Goal: Task Accomplishment & Management: Manage account settings

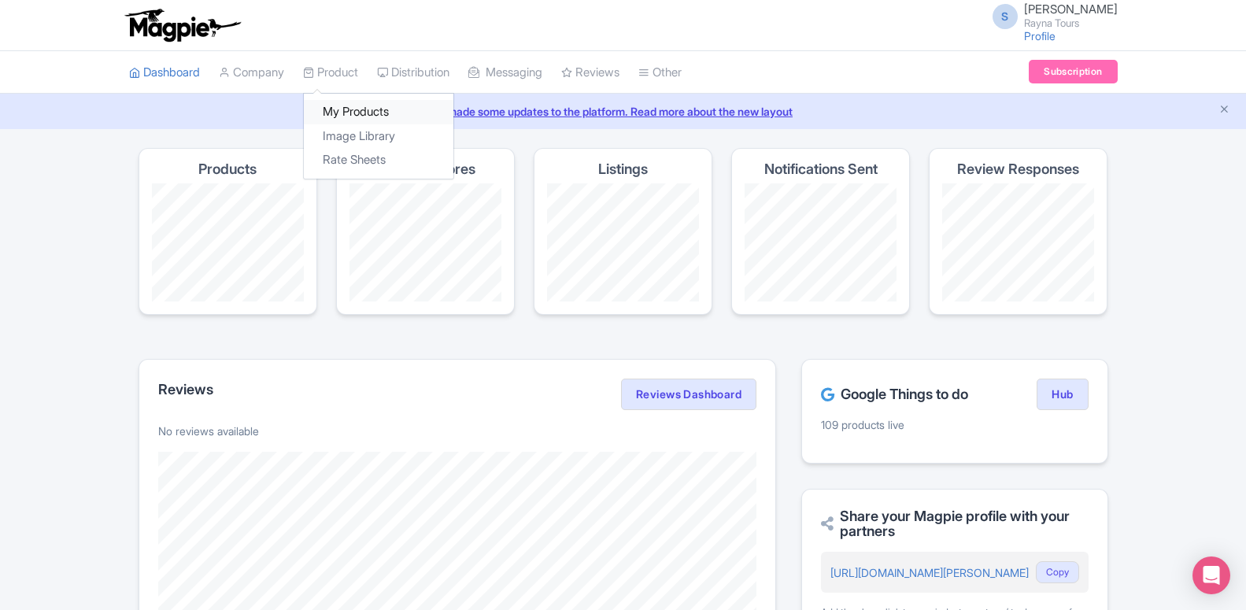
click at [349, 116] on link "My Products" at bounding box center [379, 112] width 150 height 24
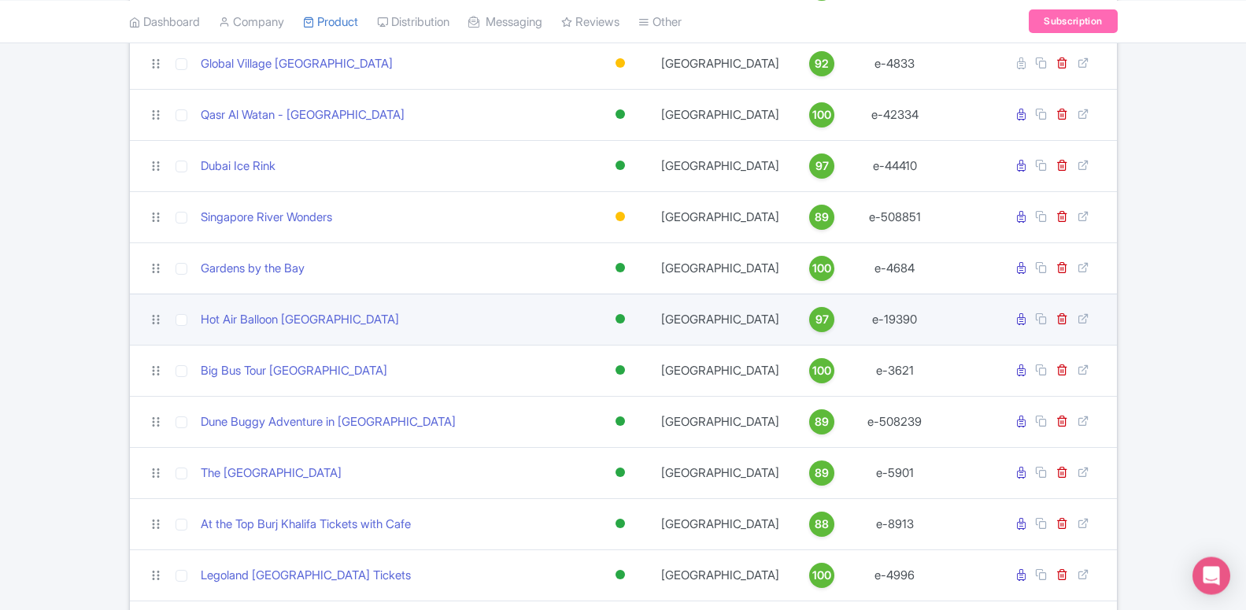
scroll to position [1770, 0]
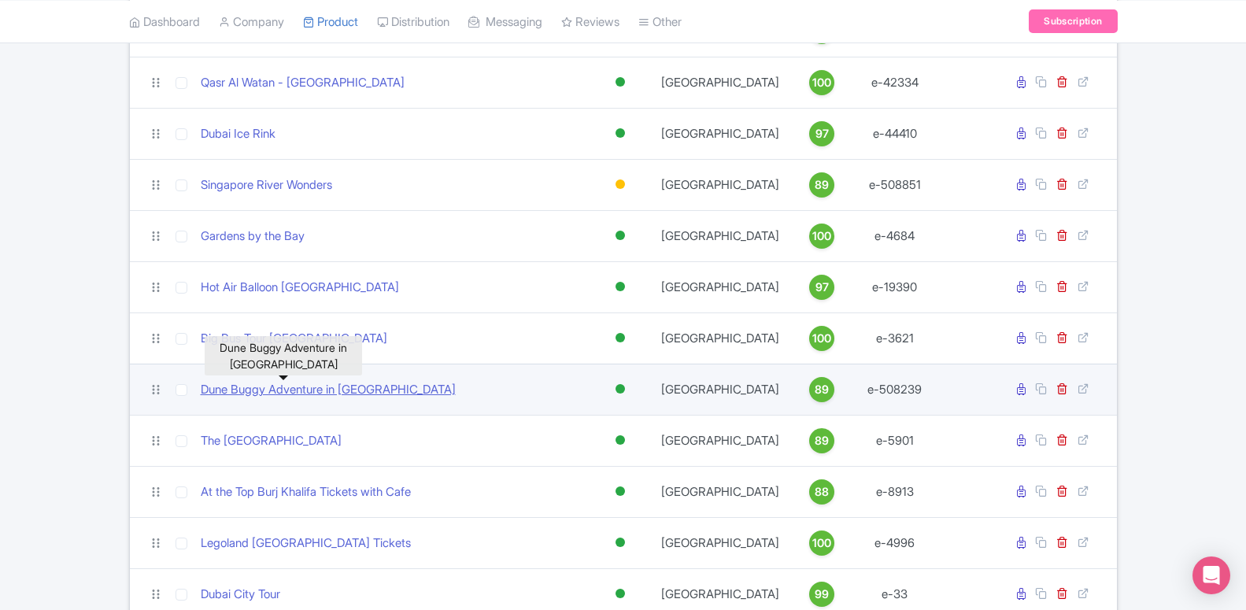
click at [253, 391] on link "Dune Buggy Adventure in Dubai" at bounding box center [328, 390] width 255 height 18
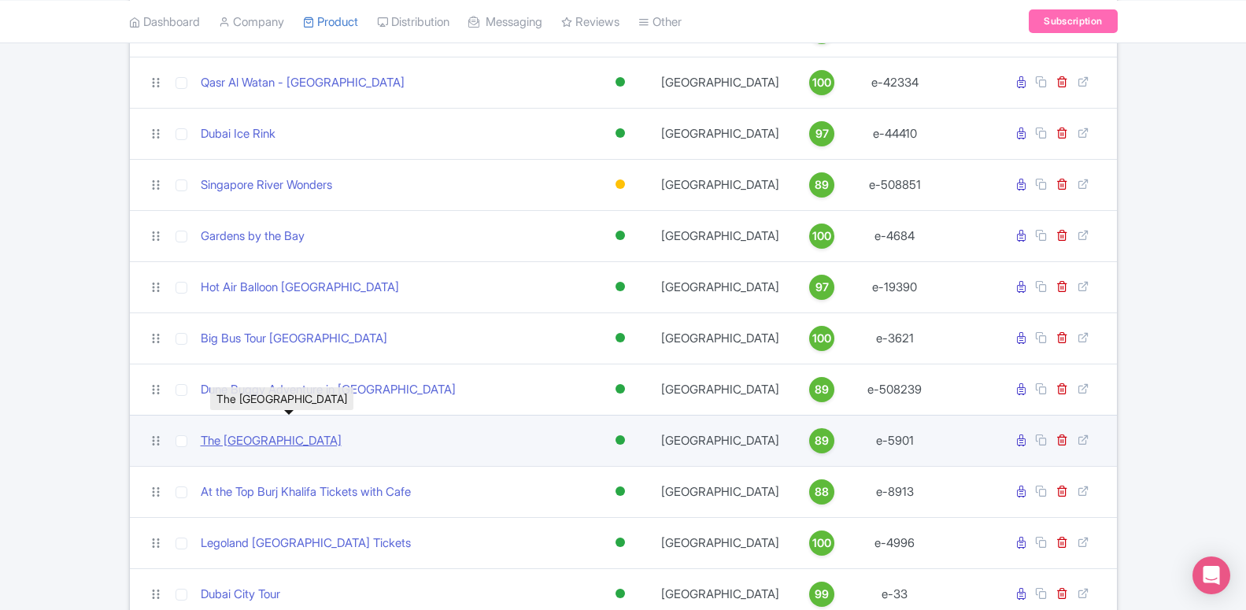
click at [280, 445] on link "The National Aquarium Abu Dhabi" at bounding box center [271, 441] width 141 height 18
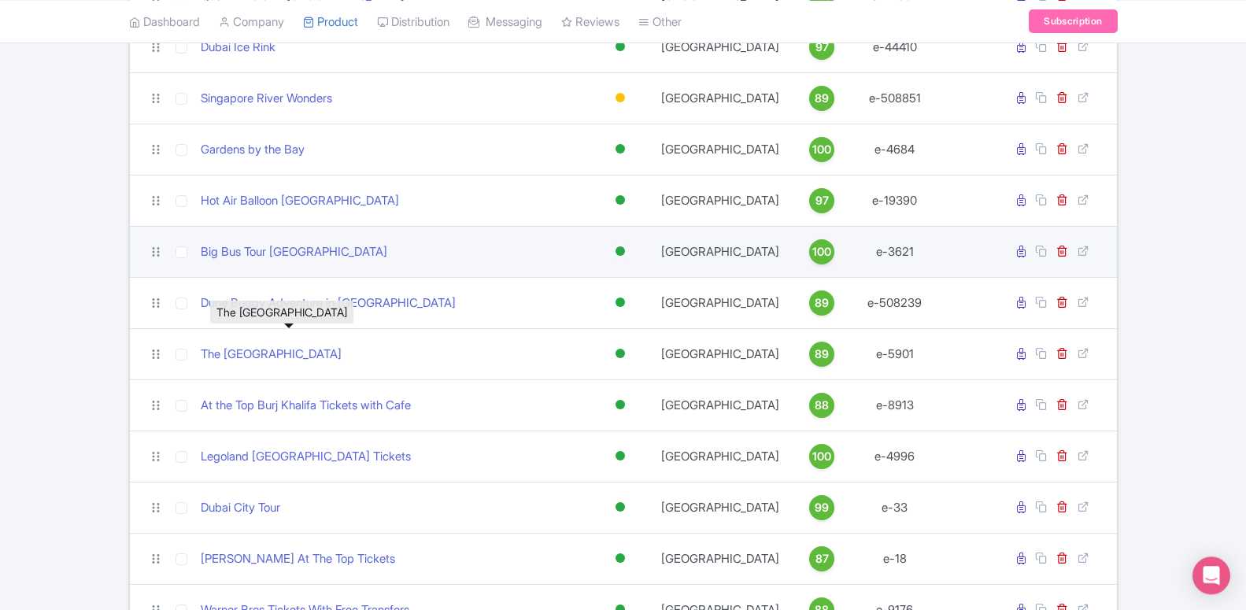
scroll to position [1931, 0]
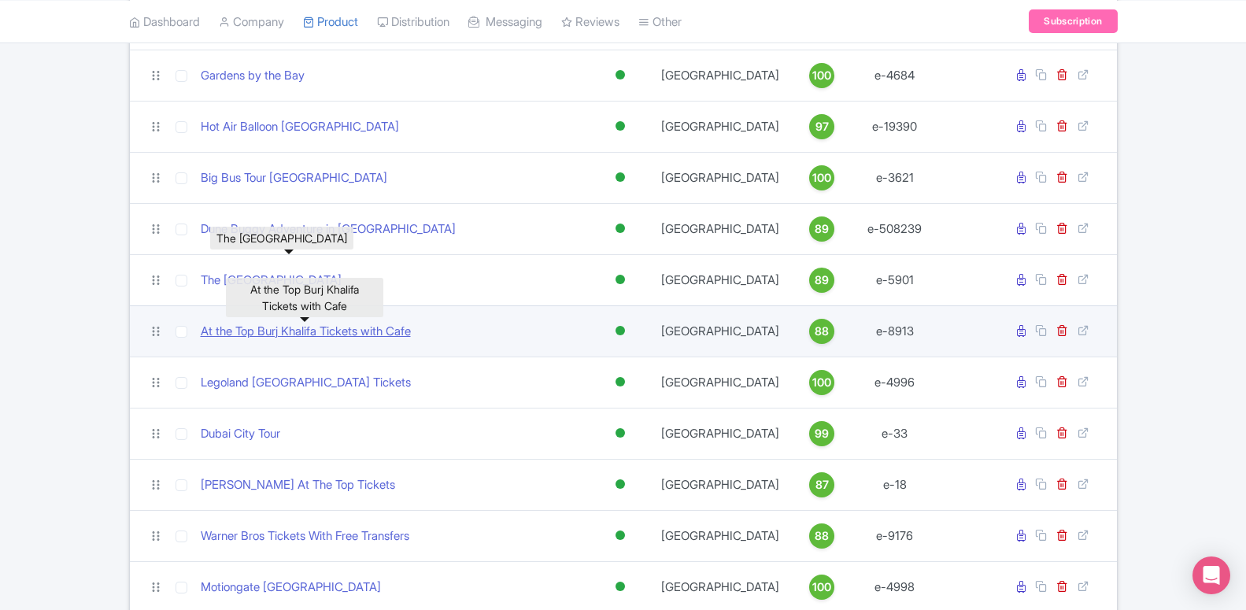
click at [314, 327] on link "At the Top Burj Khalifa Tickets with Cafe" at bounding box center [306, 332] width 210 height 18
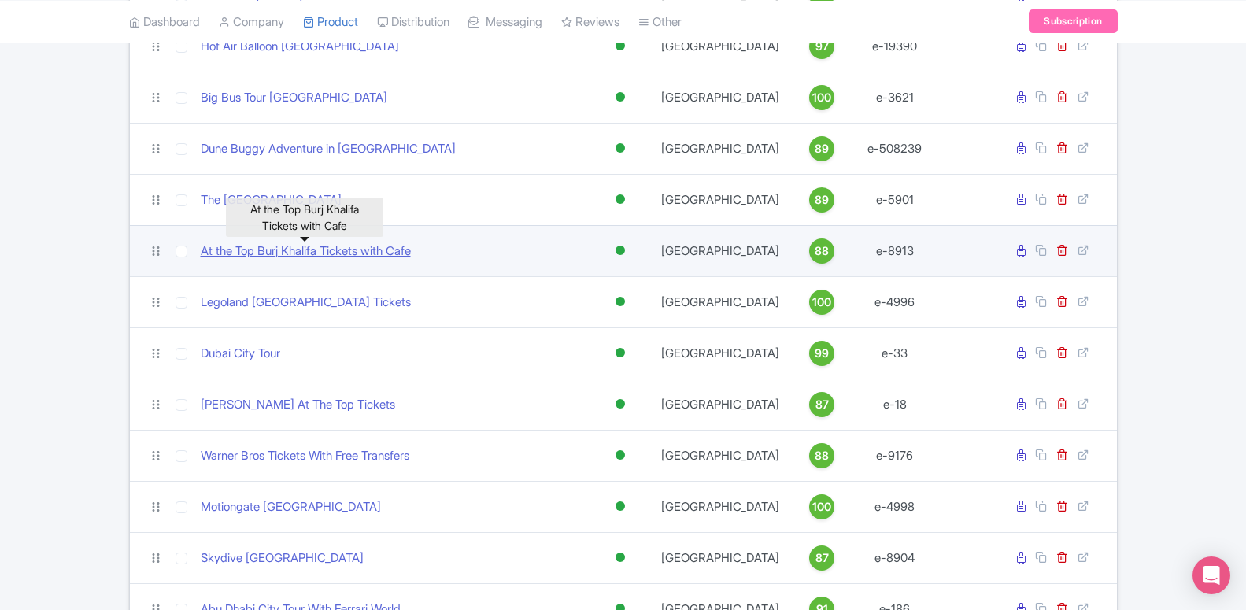
scroll to position [2091, 0]
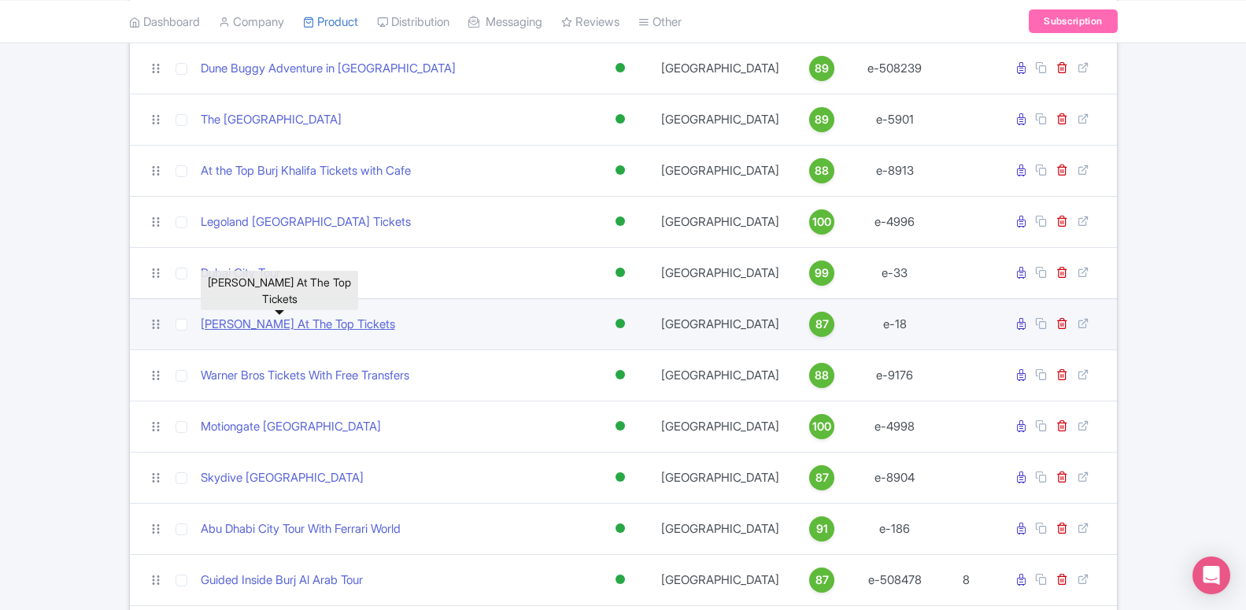
click at [312, 324] on link "Burj Khalifa At The Top Tickets" at bounding box center [298, 325] width 194 height 18
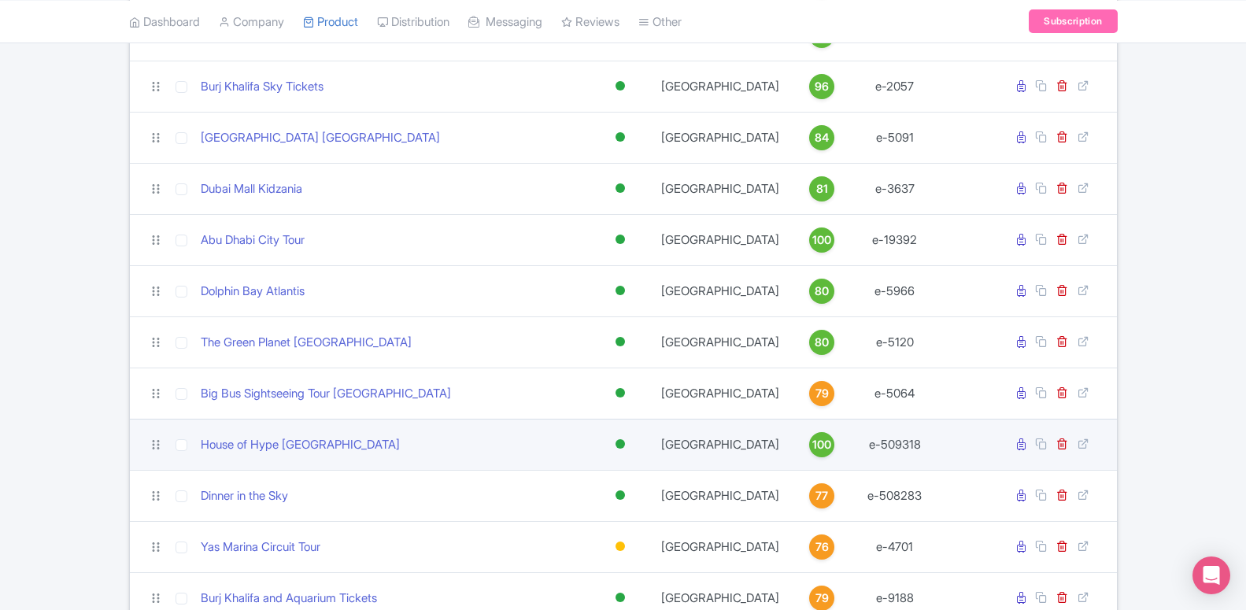
scroll to position [4769, 0]
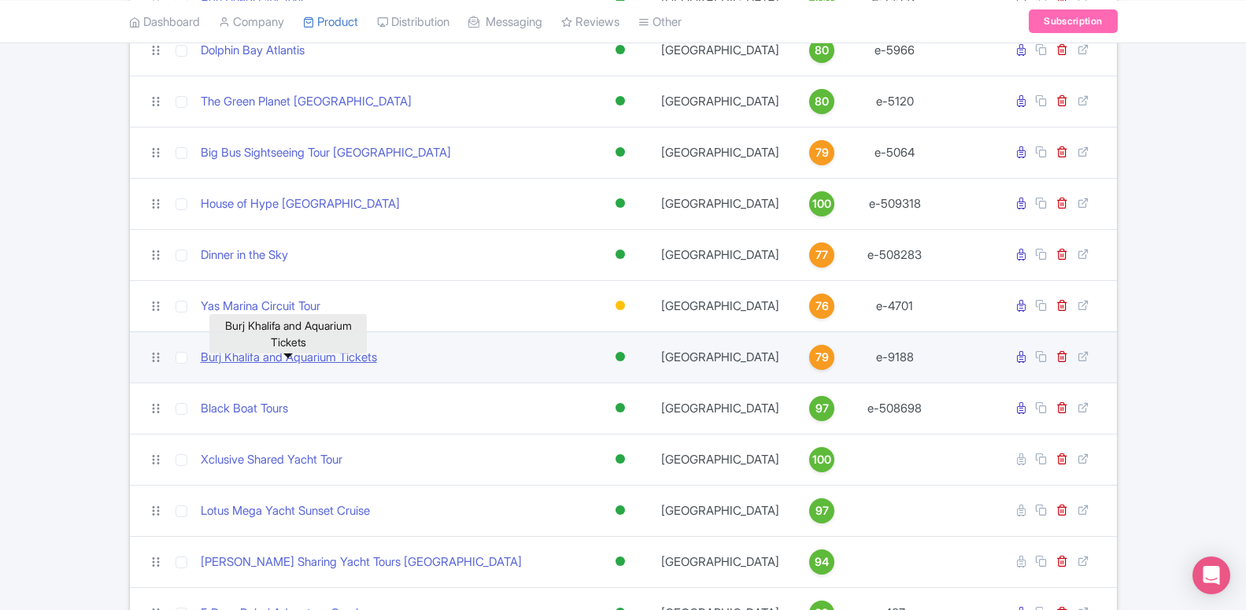
click at [354, 366] on link "Burj Khalifa and Aquarium Tickets" at bounding box center [289, 358] width 176 height 18
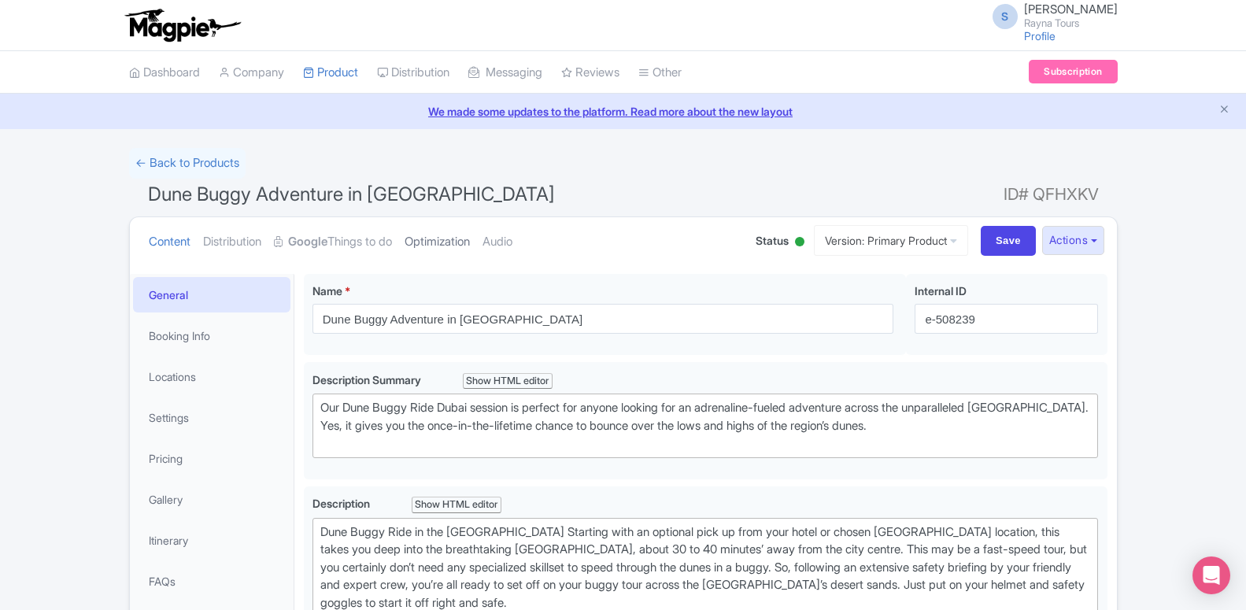
click at [438, 233] on link "Optimization" at bounding box center [437, 242] width 65 height 50
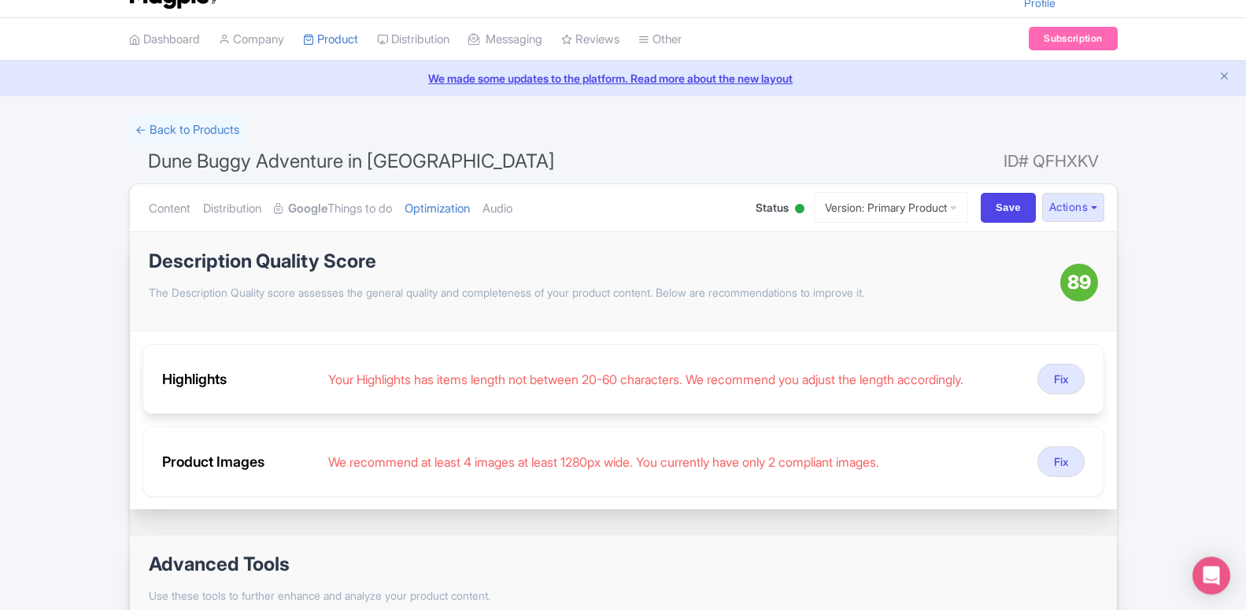
scroll to position [80, 0]
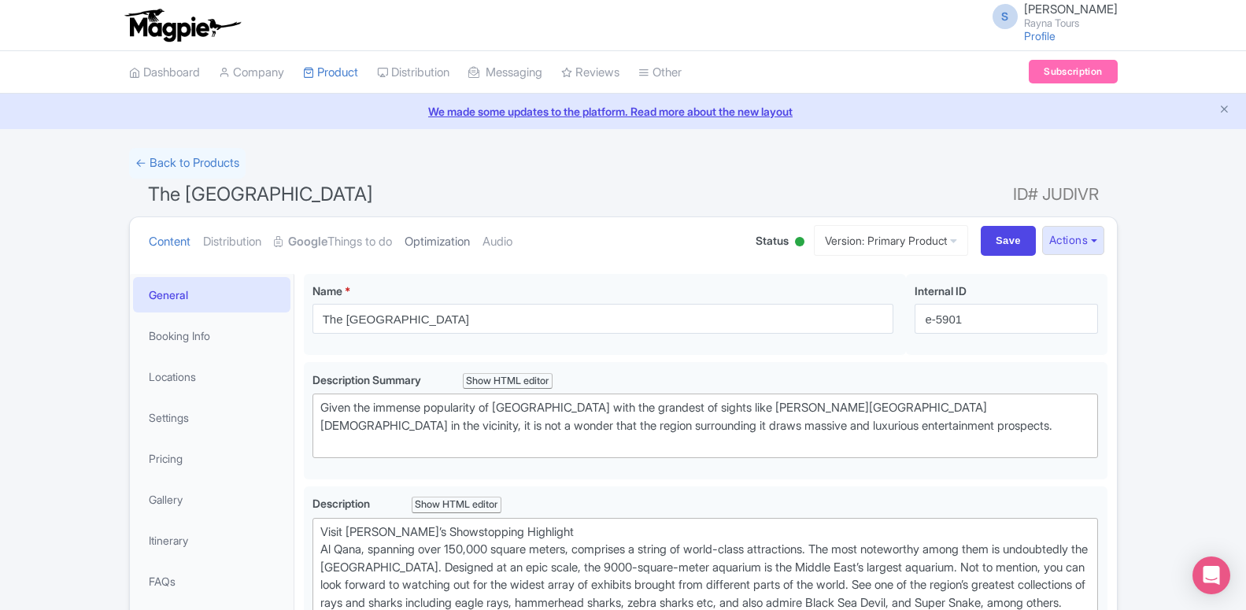
click at [433, 231] on link "Optimization" at bounding box center [437, 242] width 65 height 50
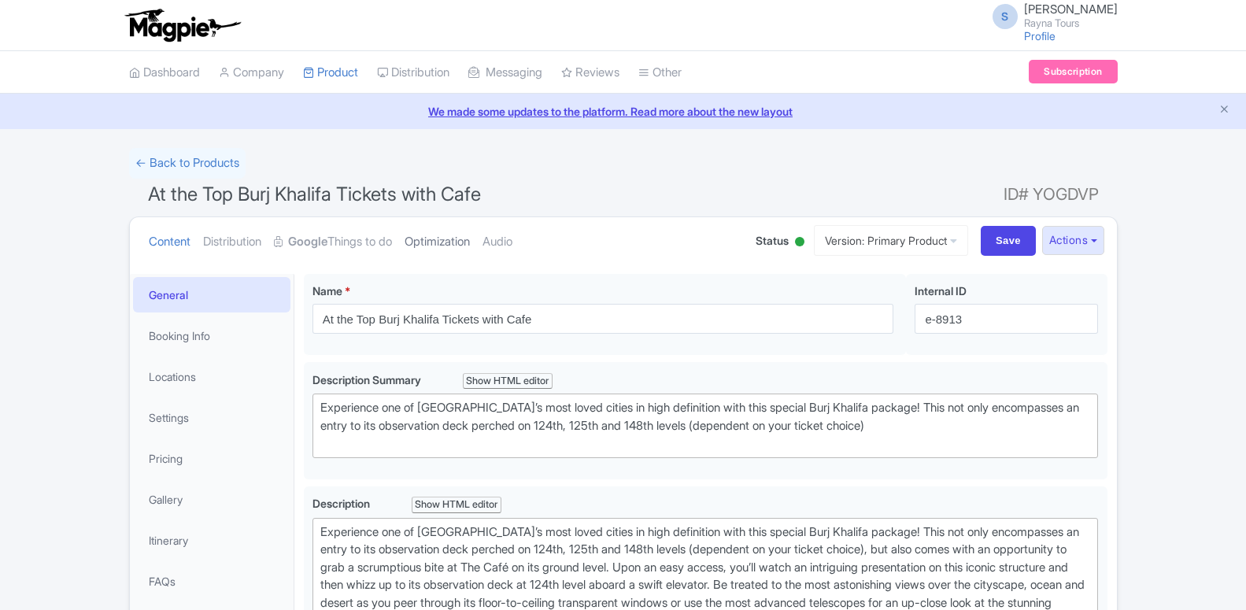
click at [431, 242] on link "Optimization" at bounding box center [437, 242] width 65 height 50
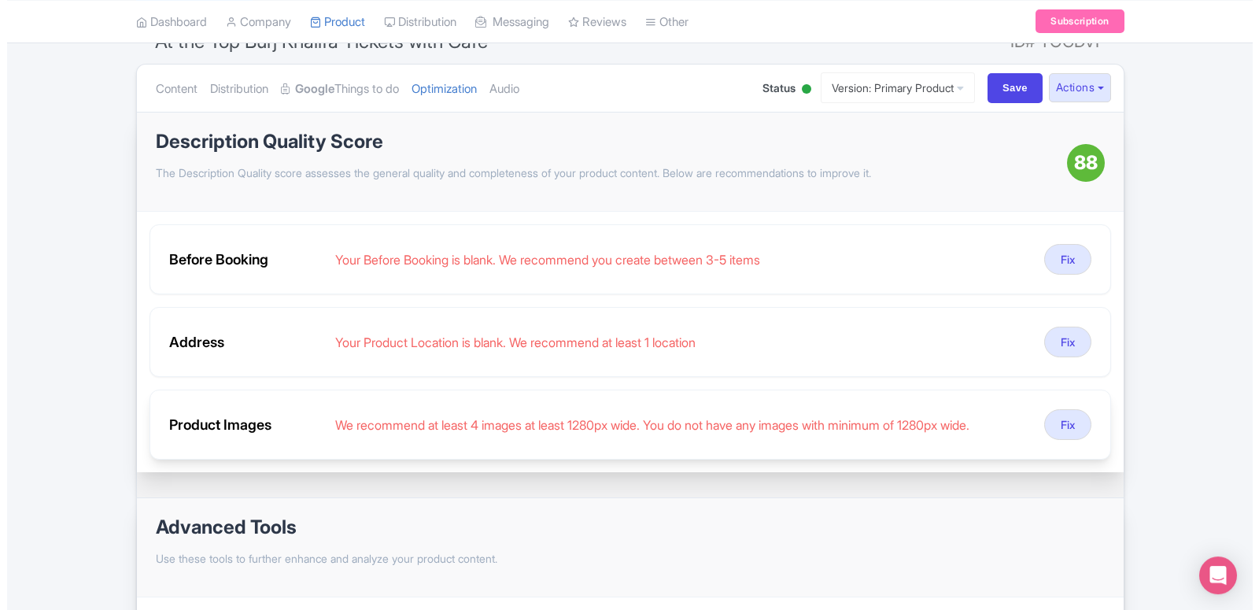
scroll to position [161, 0]
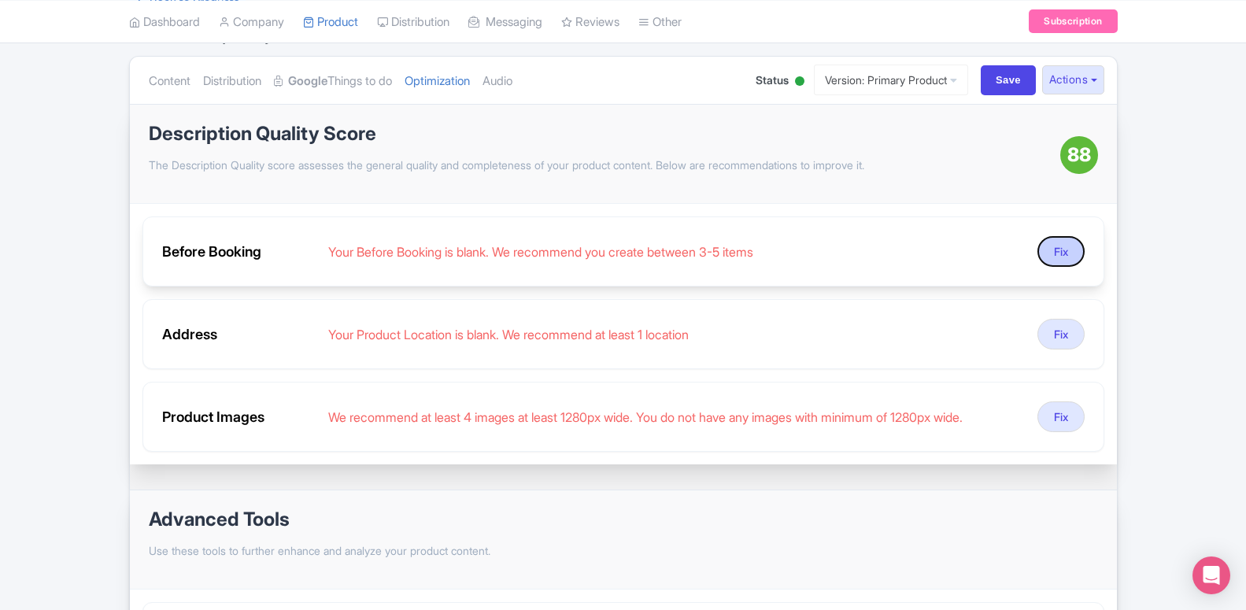
click at [1059, 252] on button "Fix" at bounding box center [1060, 251] width 47 height 31
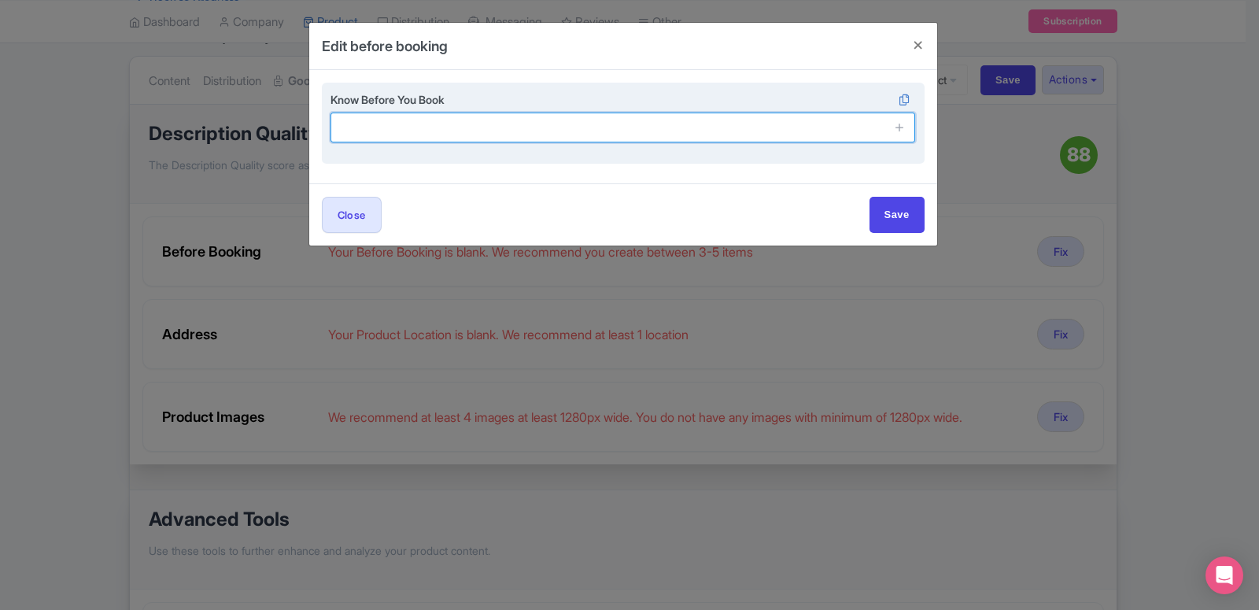
click at [420, 135] on input "text" at bounding box center [624, 128] width 586 height 30
paste input "In case Tours or Tickets cancelled after Booking 100 % charges will be applicab…"
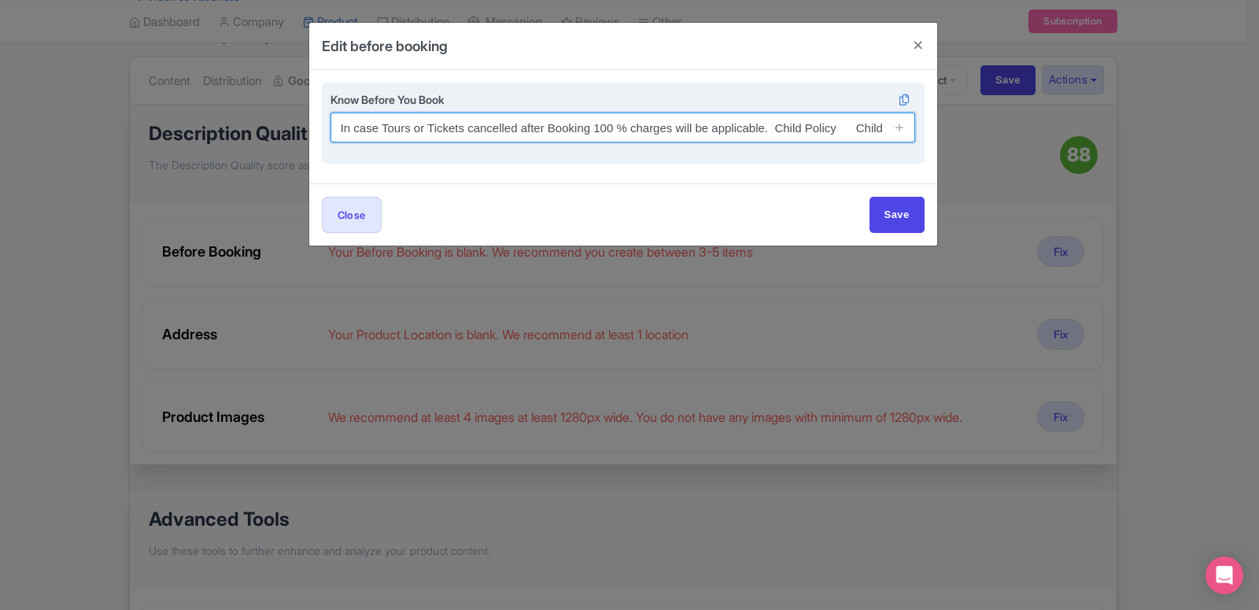
scroll to position [0, 1227]
click at [420, 135] on input "In case Tours or Tickets cancelled after Booking 100 % charges will be applicab…" at bounding box center [624, 128] width 586 height 30
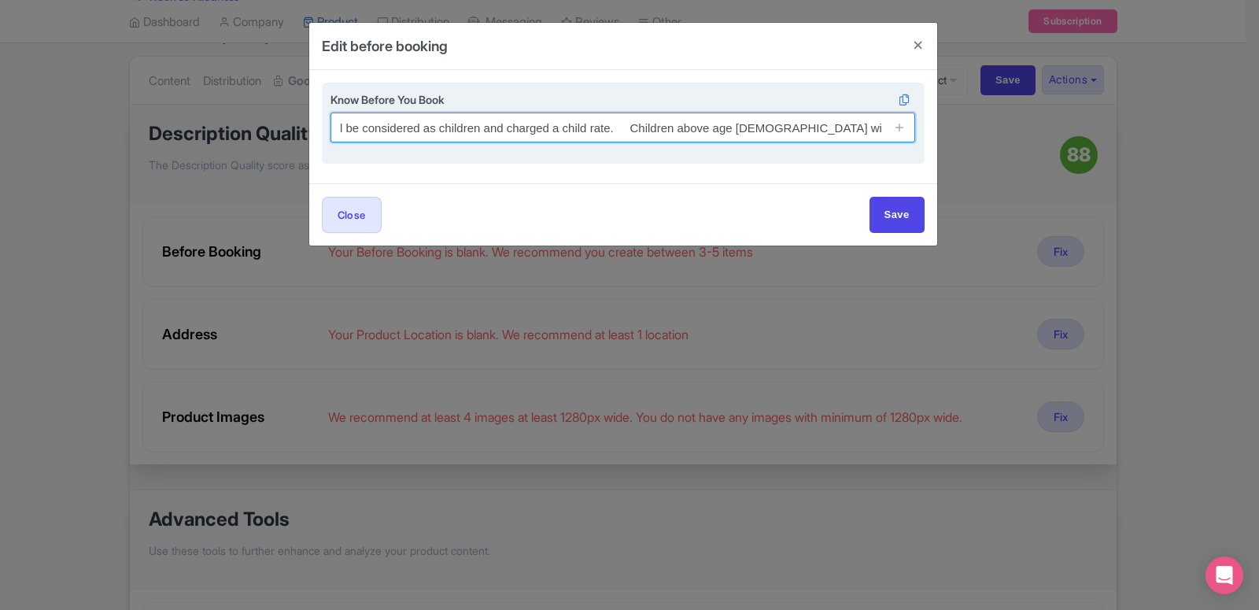
click at [420, 135] on input "In case Tours or Tickets cancelled after Booking 100 % charges will be applicab…" at bounding box center [624, 128] width 586 height 30
type input "In case Tours or Tickets cancelled after Booking 100 % charges will be applicab…"
click at [420, 135] on input "In case Tours or Tickets cancelled after Booking 100 % charges will be applicab…" at bounding box center [624, 128] width 586 height 30
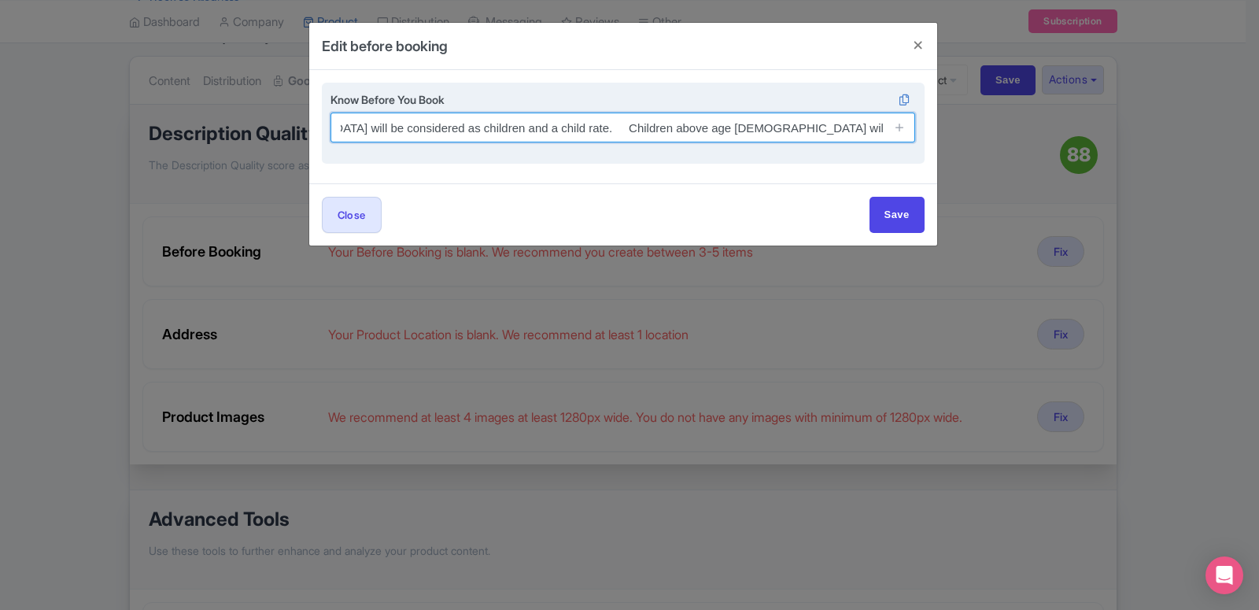
click at [420, 135] on input "In case Tours or Tickets cancelled after Booking 100 % charges will be applicab…" at bounding box center [624, 128] width 586 height 30
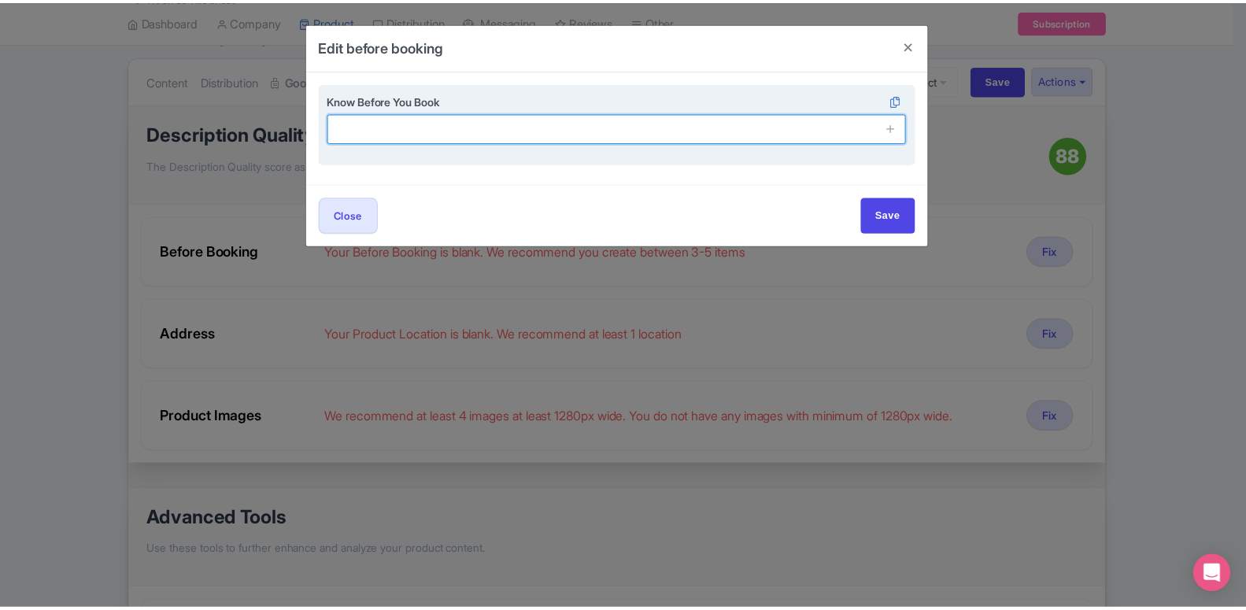
scroll to position [0, 0]
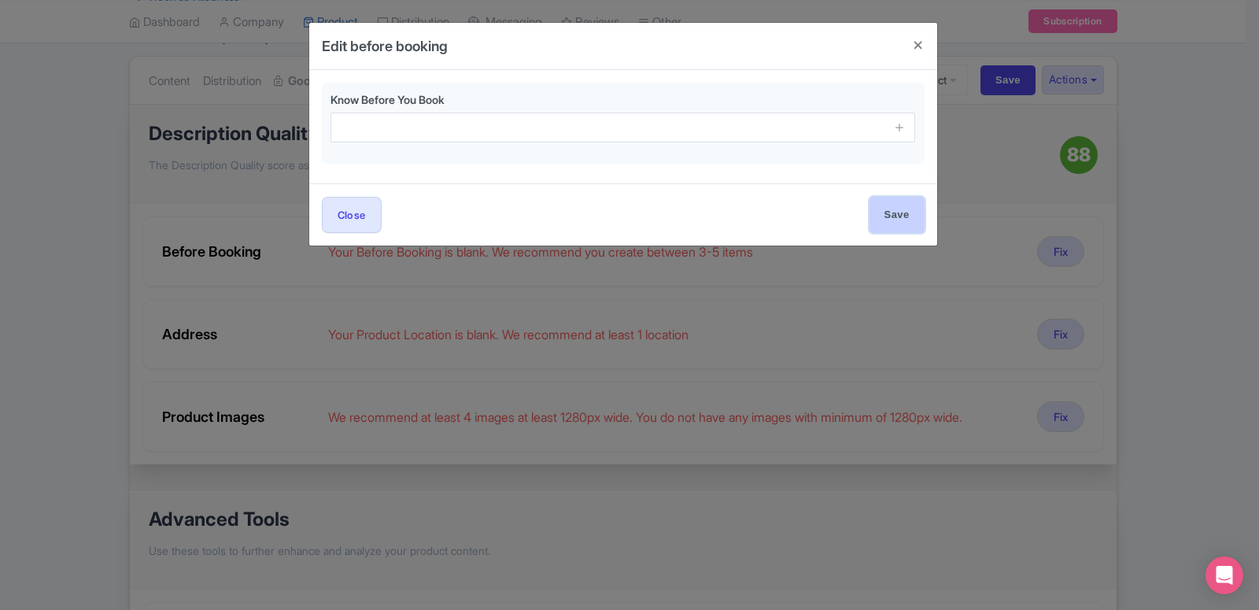
click at [912, 205] on input "Save" at bounding box center [897, 214] width 55 height 35
type input "Save"
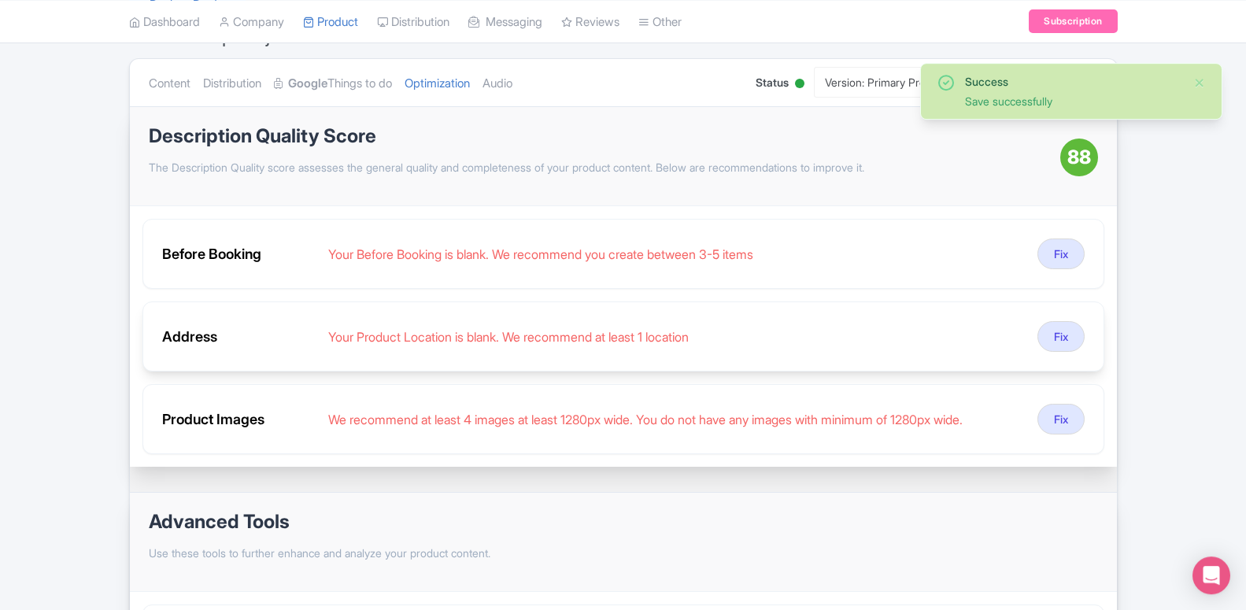
scroll to position [161, 0]
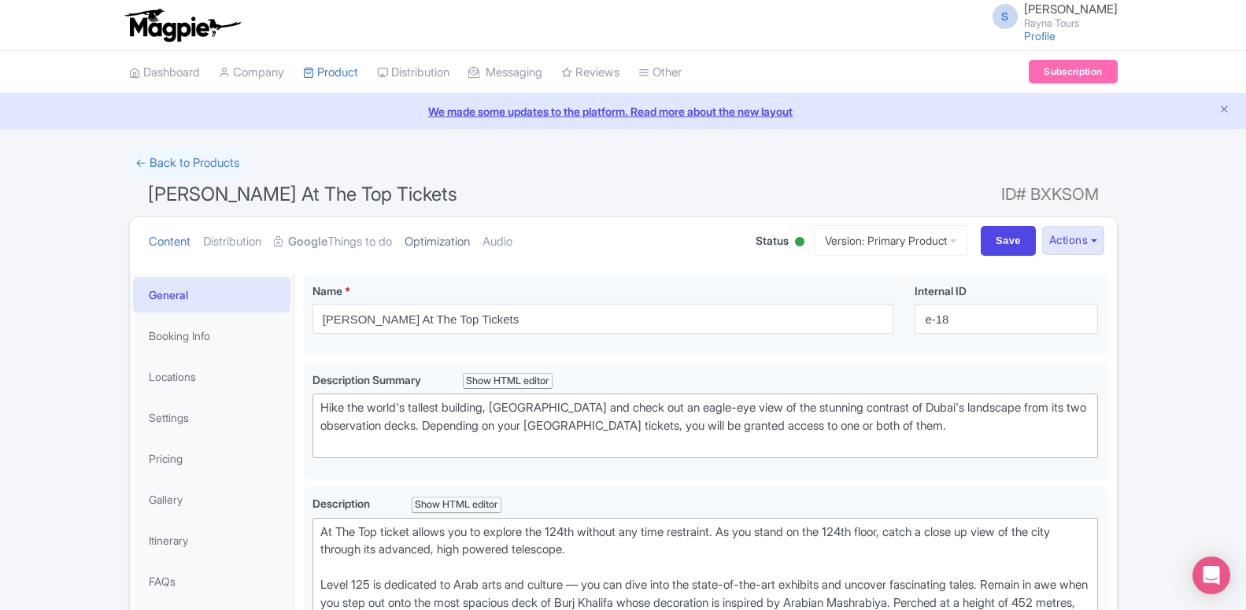
click at [461, 235] on link "Optimization" at bounding box center [437, 242] width 65 height 50
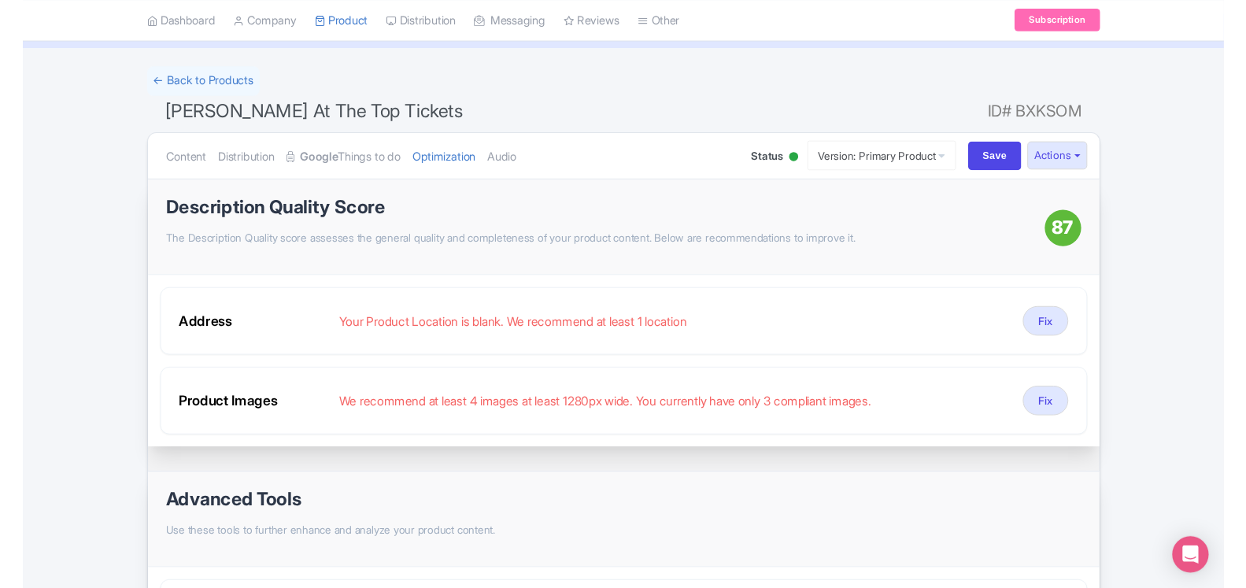
scroll to position [80, 0]
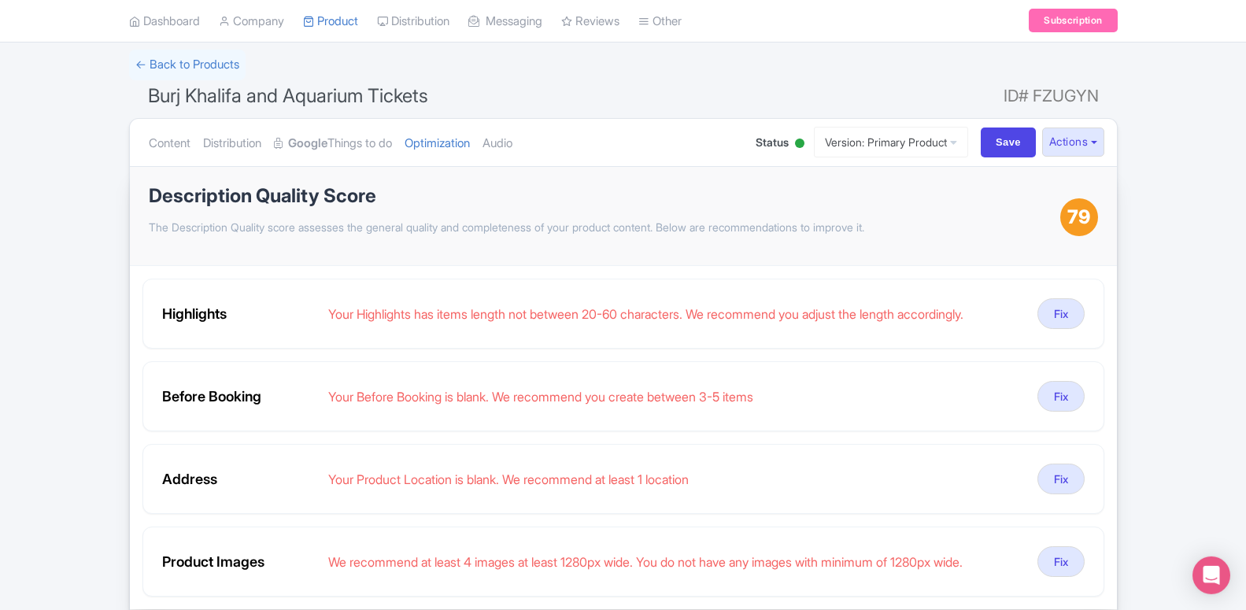
scroll to position [161, 0]
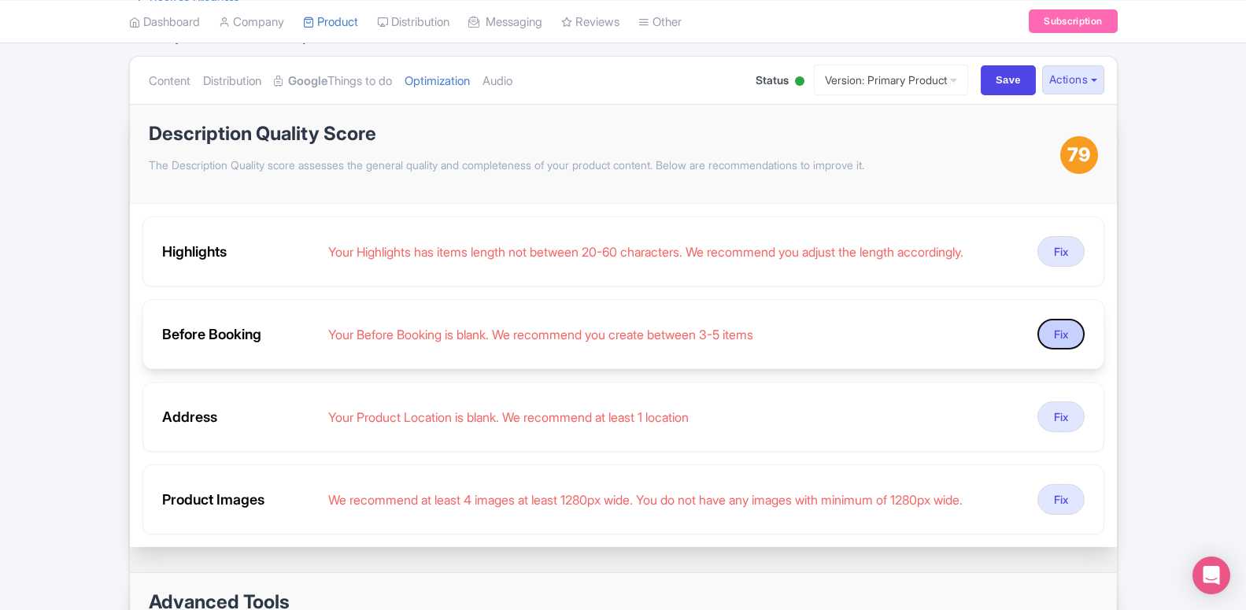
click at [1065, 332] on button "Fix" at bounding box center [1060, 334] width 47 height 31
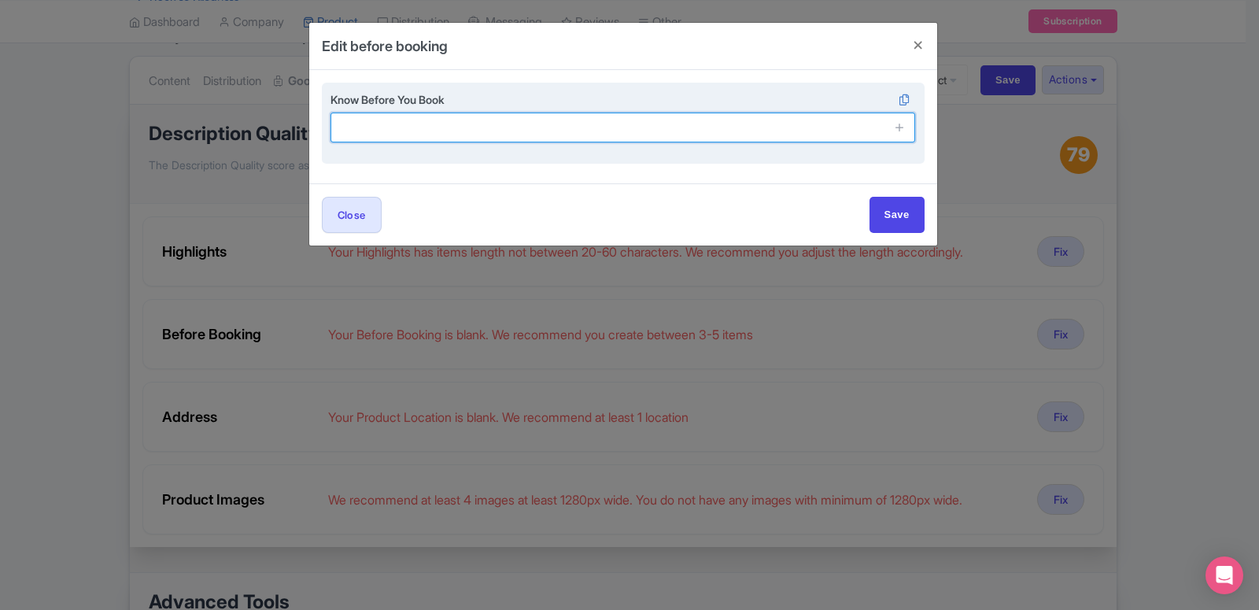
click at [403, 142] on input "text" at bounding box center [624, 128] width 586 height 30
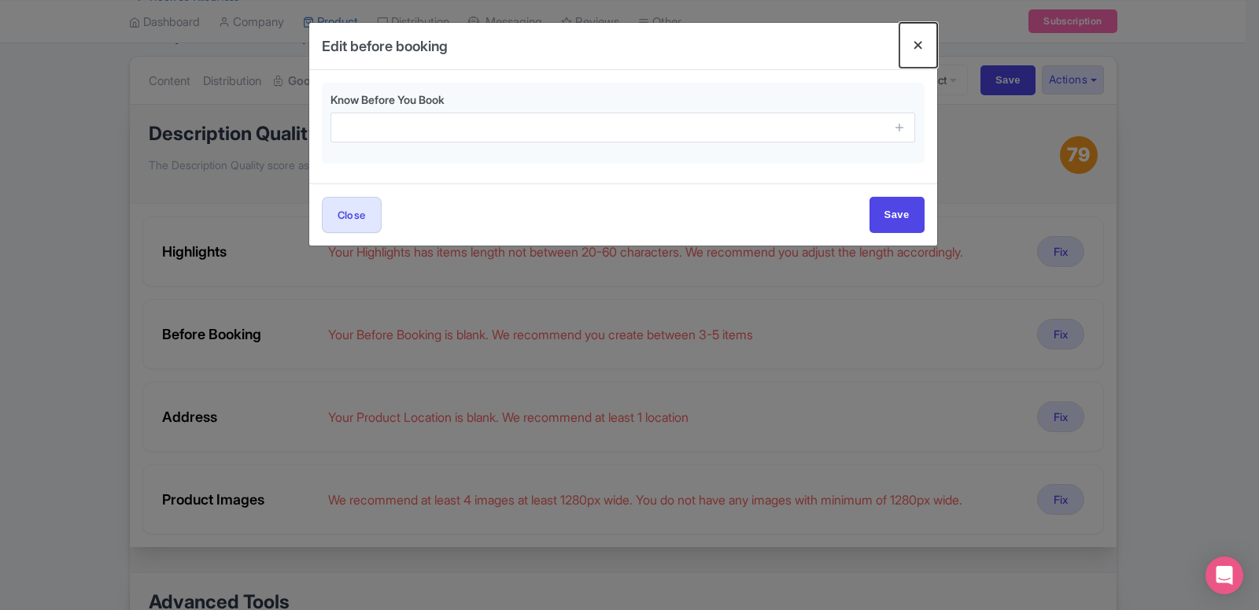
click at [910, 46] on button "Close" at bounding box center [919, 45] width 38 height 45
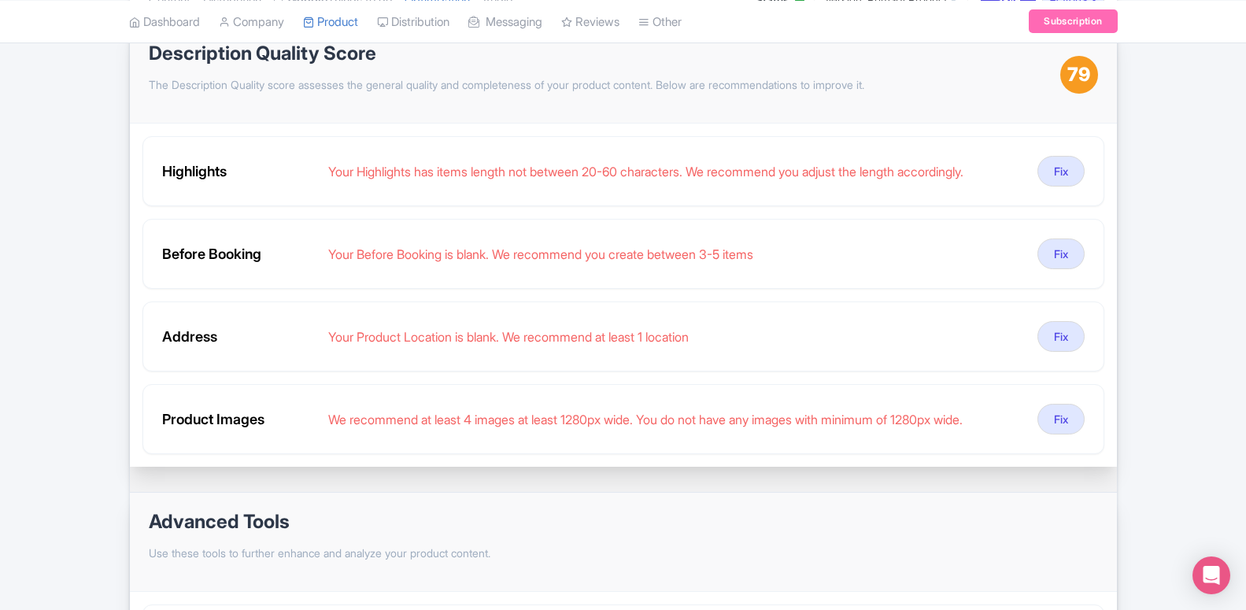
scroll to position [80, 0]
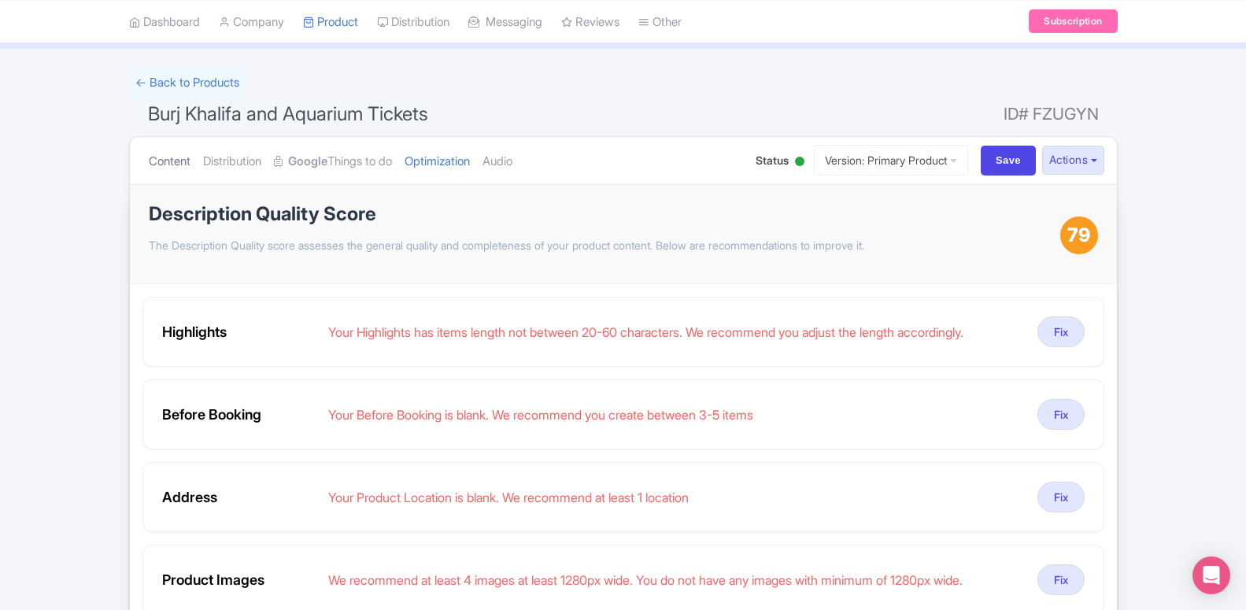
click at [164, 161] on link "Content" at bounding box center [170, 162] width 42 height 50
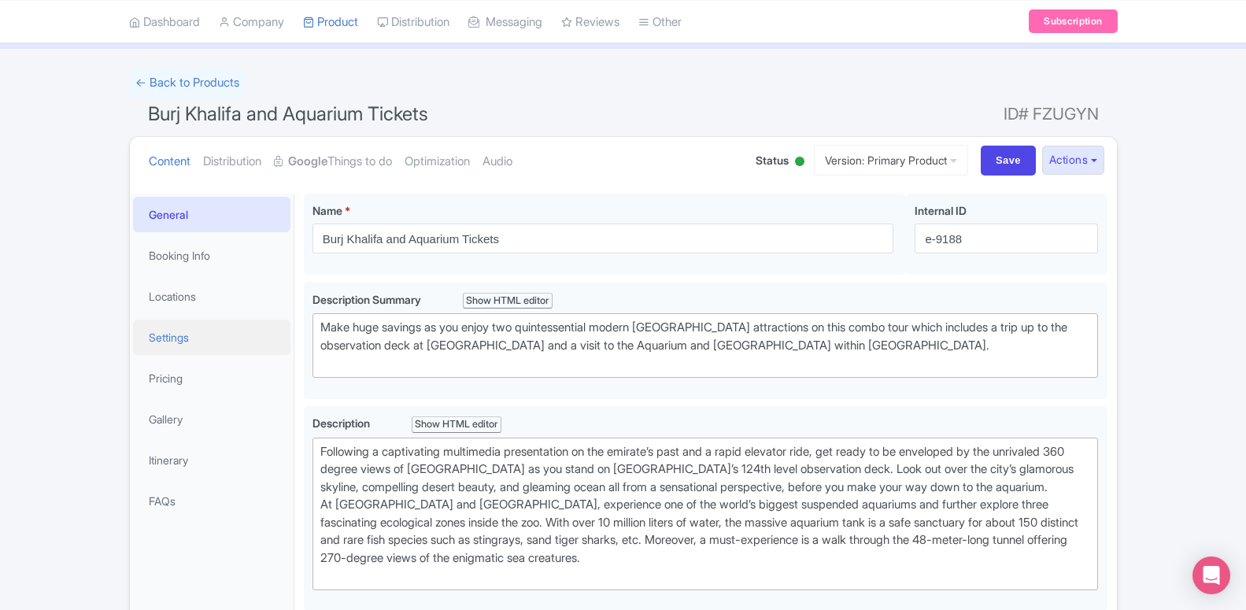
click at [187, 340] on link "Settings" at bounding box center [211, 337] width 157 height 35
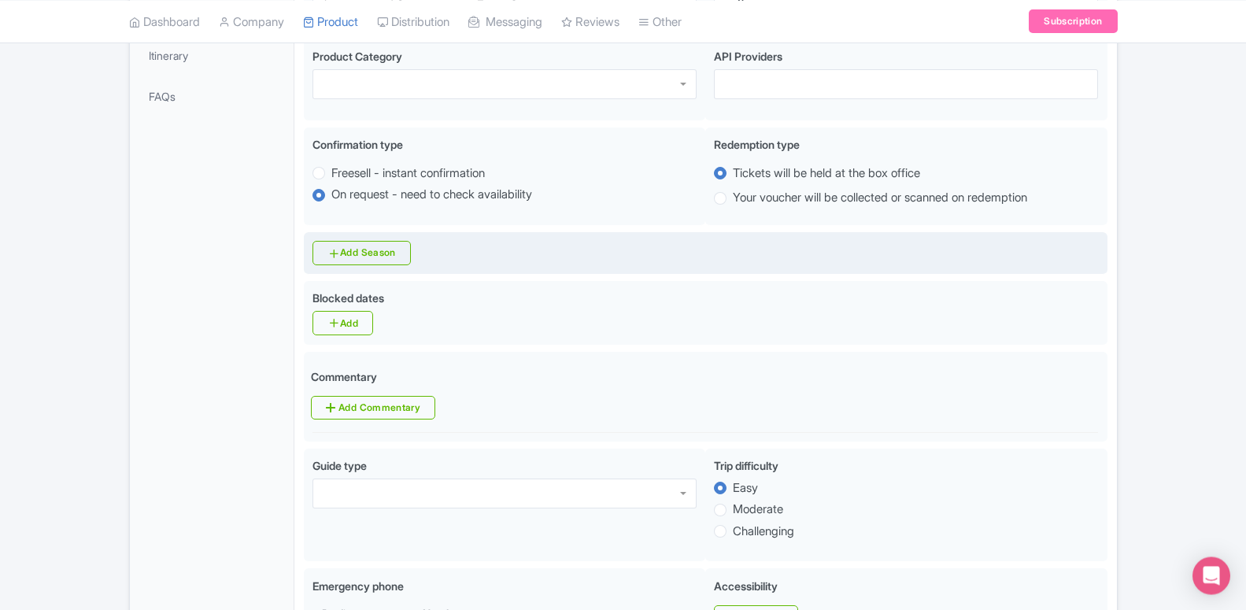
scroll to position [482, 0]
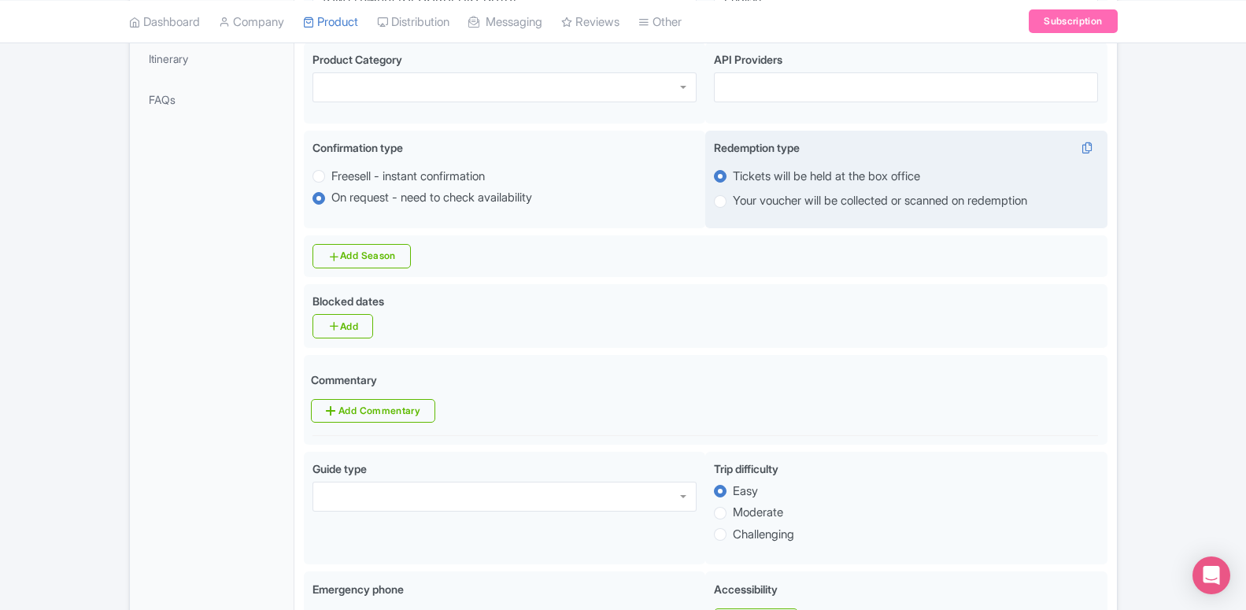
click at [733, 207] on label "Your voucher will be collected or scanned on redemption" at bounding box center [880, 201] width 294 height 18
click at [733, 207] on input "Your voucher will be collected or scanned on redemption" at bounding box center [741, 200] width 16 height 16
radio input "true"
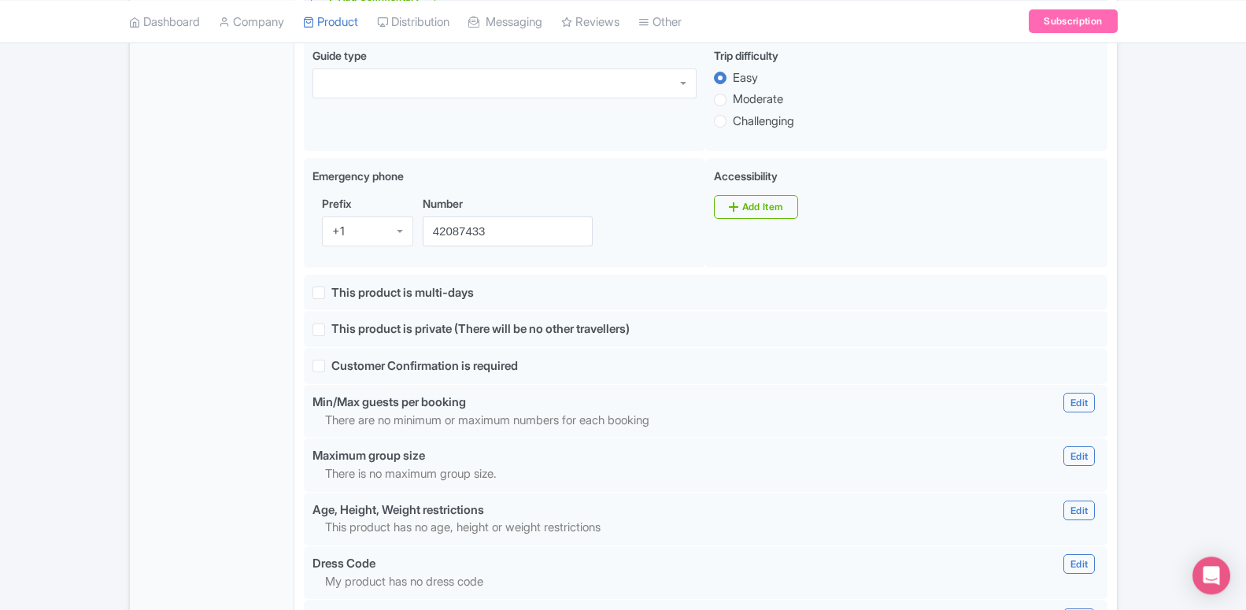
scroll to position [874, 0]
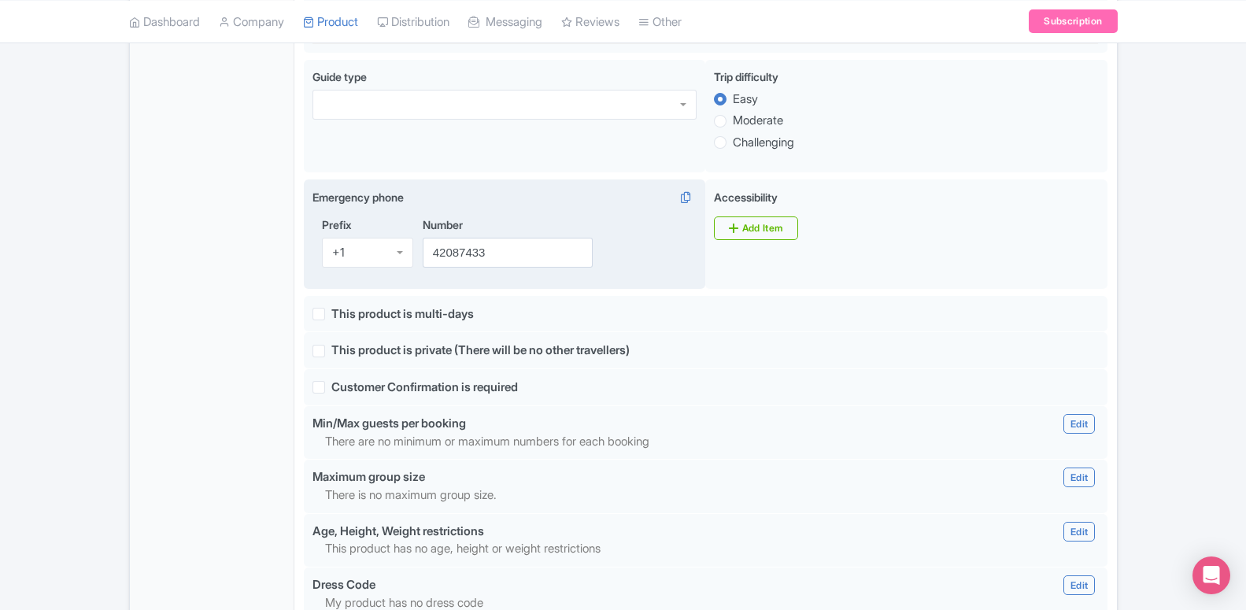
click at [360, 257] on div "+1" at bounding box center [367, 253] width 91 height 30
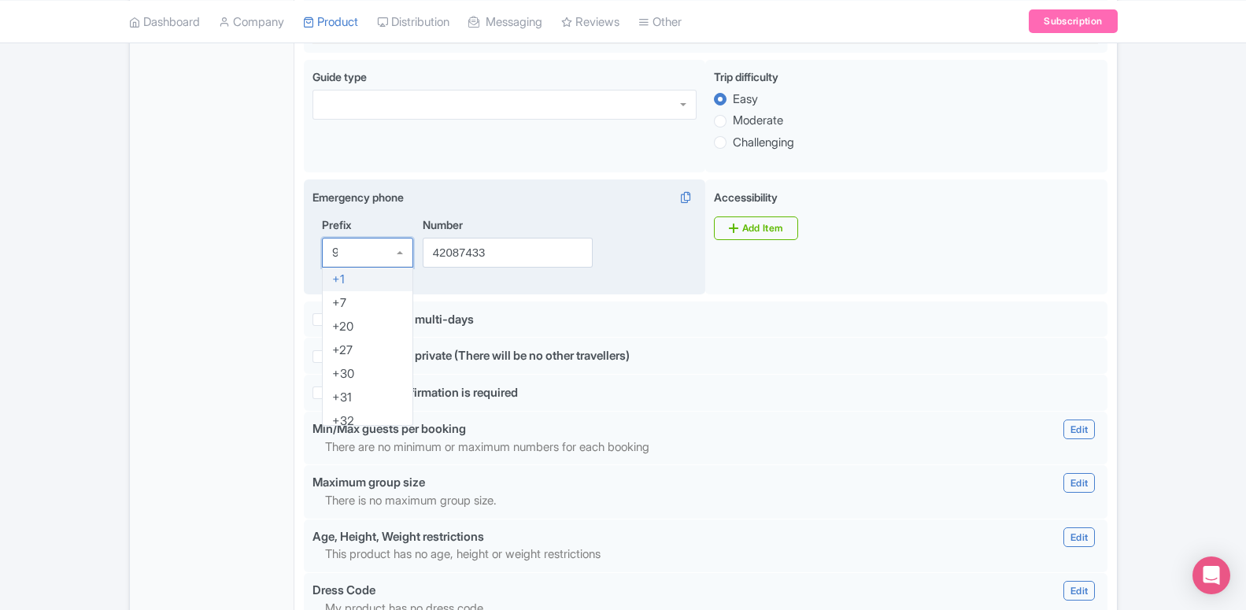
scroll to position [0, 0]
type input "971"
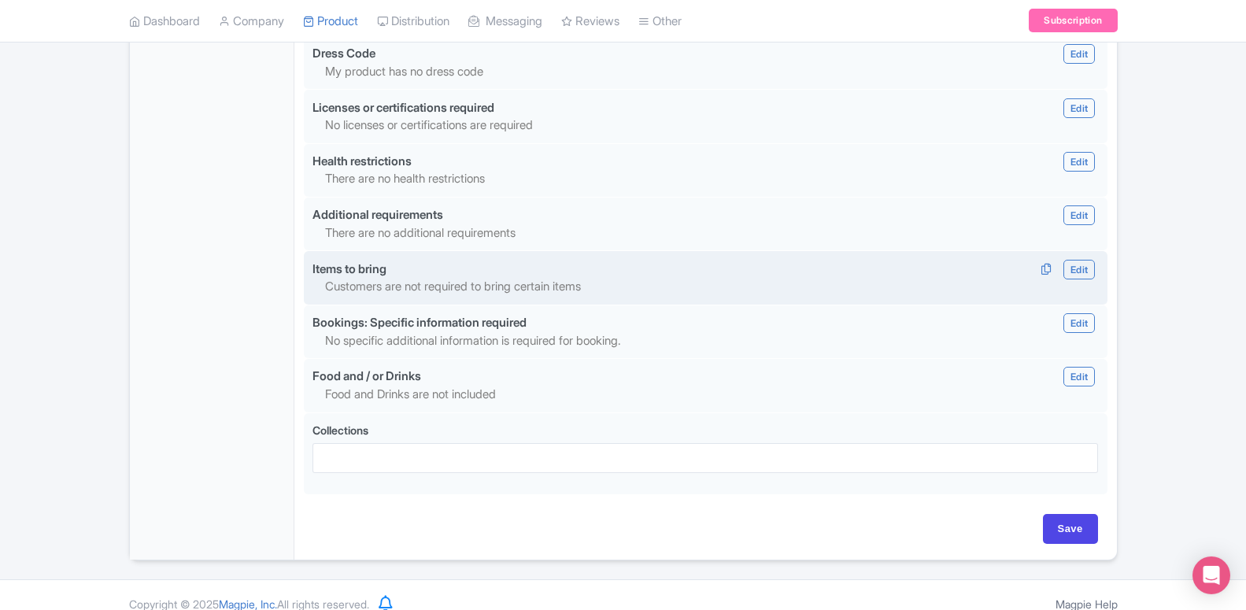
scroll to position [1435, 0]
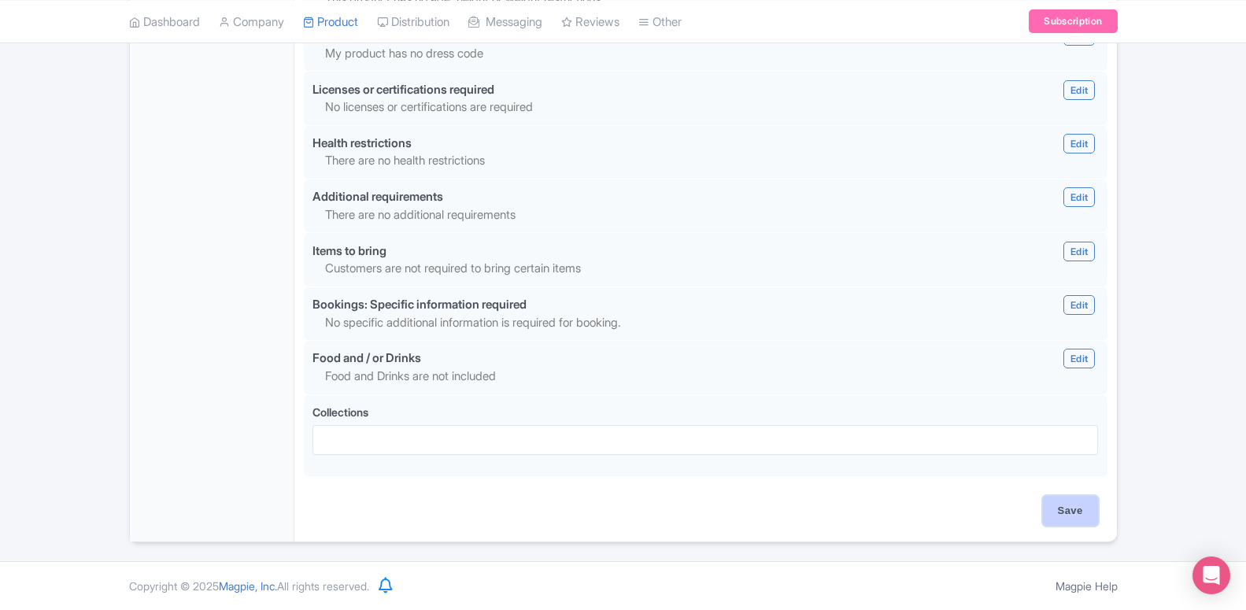
click at [1077, 519] on input "Save" at bounding box center [1070, 511] width 55 height 30
type input "Saving..."
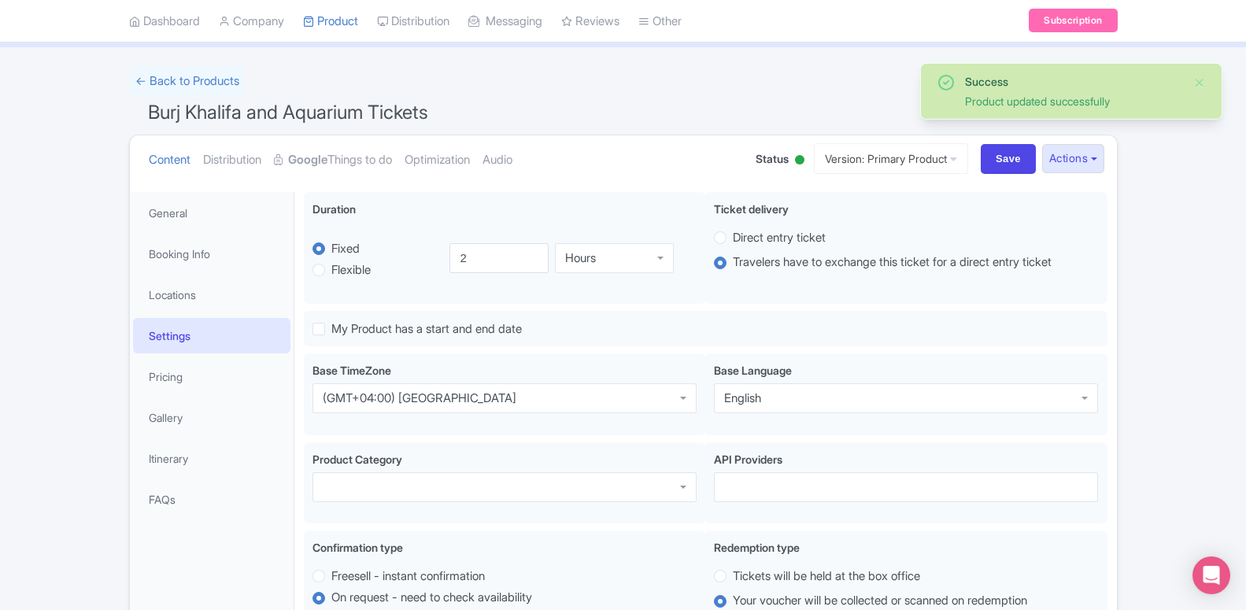
scroll to position [33, 0]
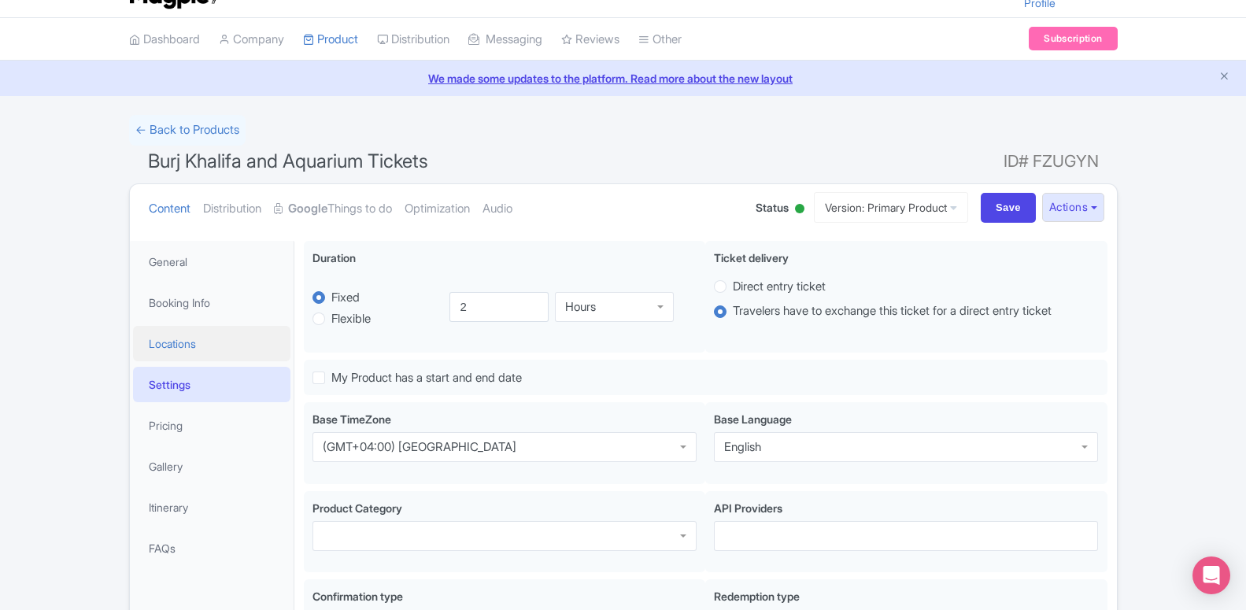
click at [183, 332] on link "Locations" at bounding box center [211, 343] width 157 height 35
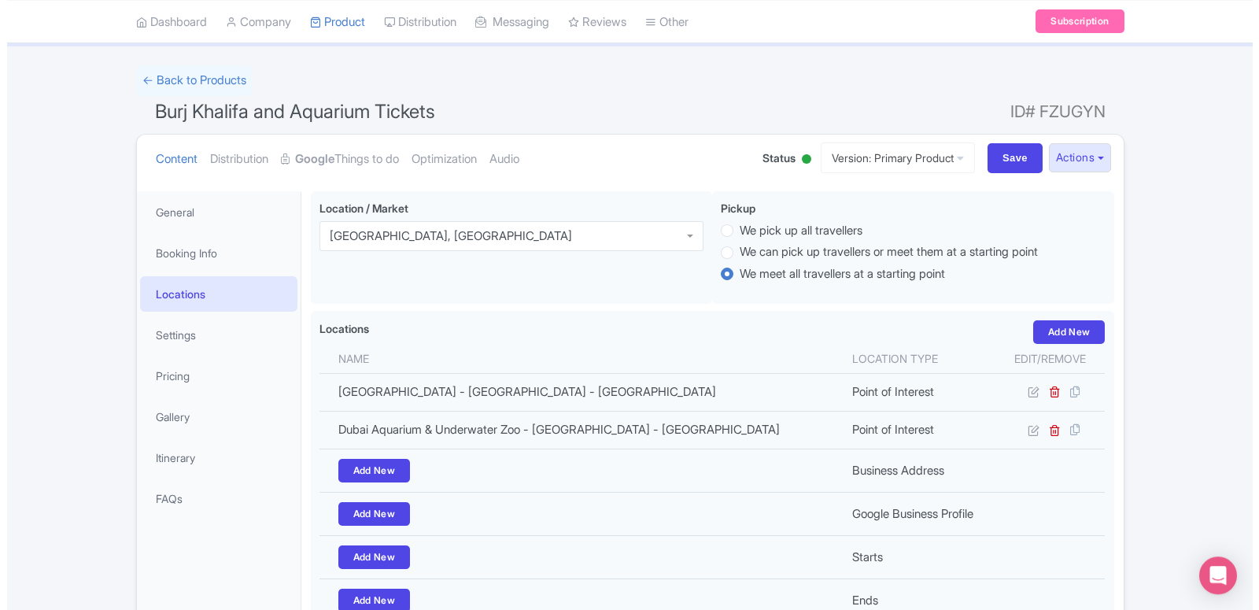
scroll to position [113, 0]
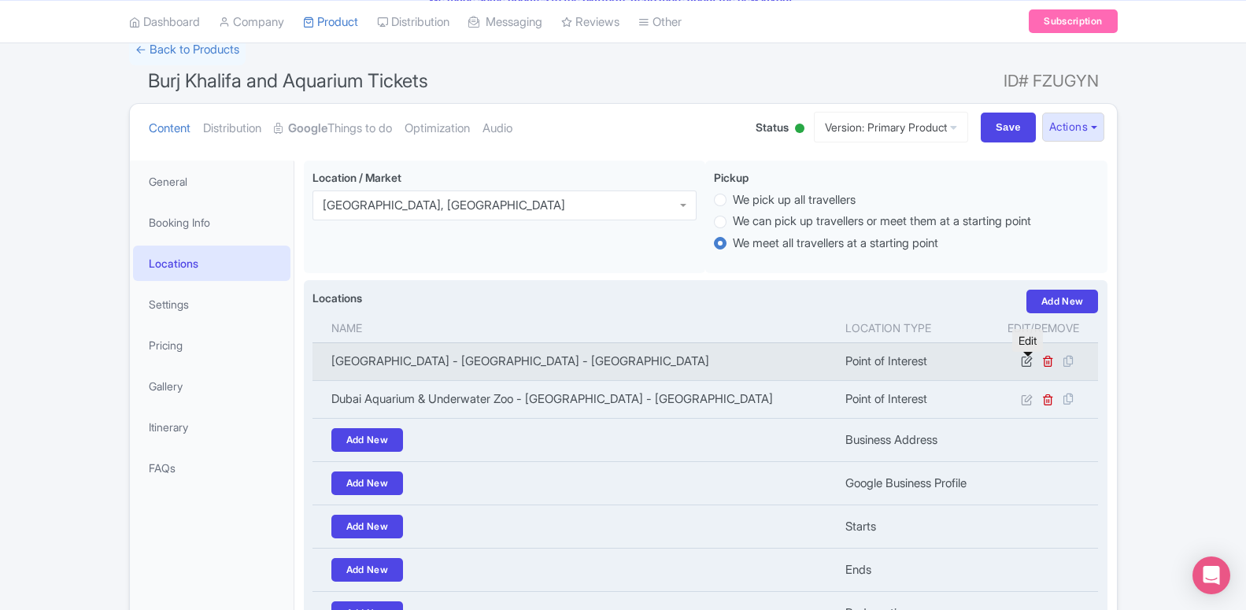
click at [1033, 366] on link at bounding box center [1028, 360] width 15 height 15
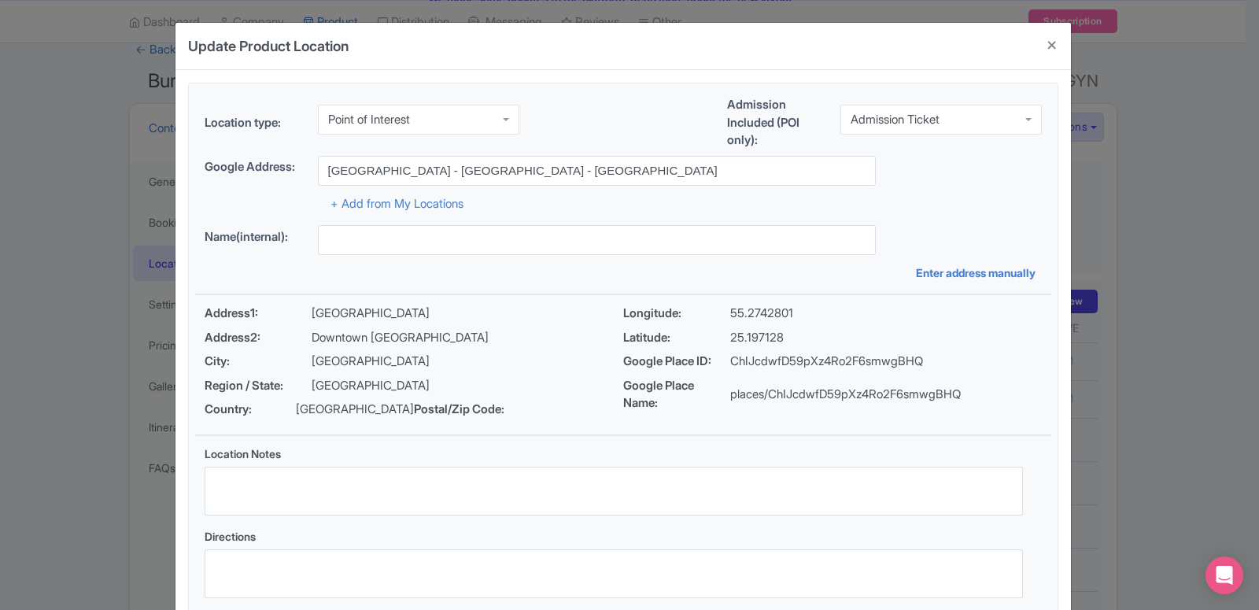
click at [381, 116] on div "Point of Interest" at bounding box center [369, 120] width 82 height 14
click at [337, 195] on div "Location type: Starts Starts Business Address Google Business Profile Starts En…" at bounding box center [623, 351] width 856 height 537
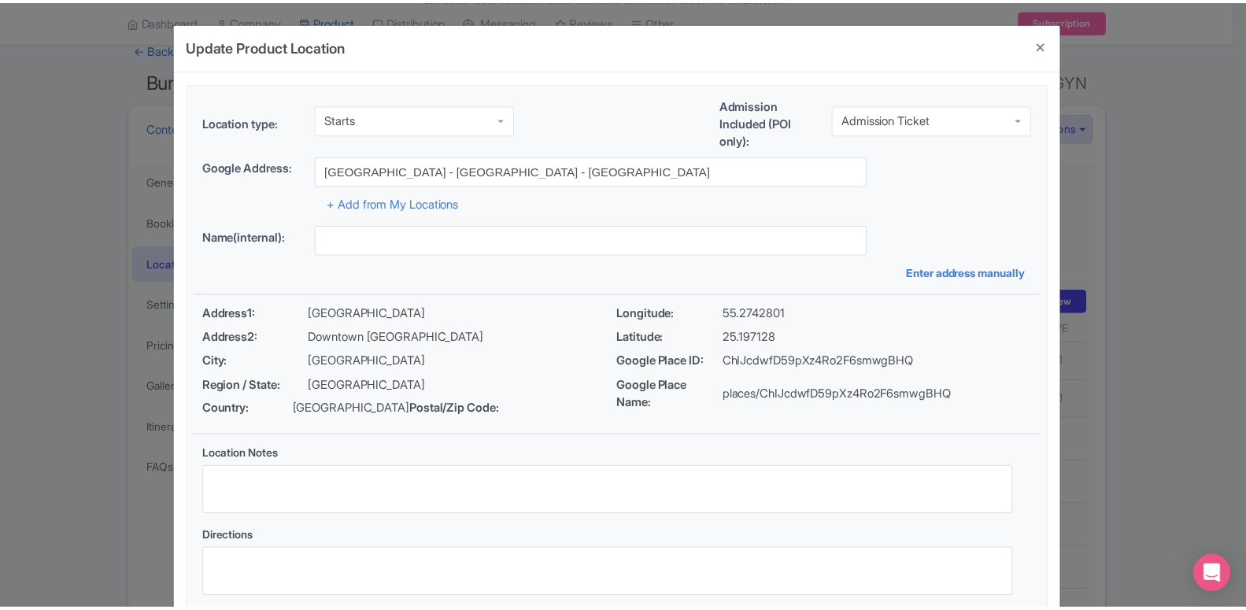
scroll to position [121, 0]
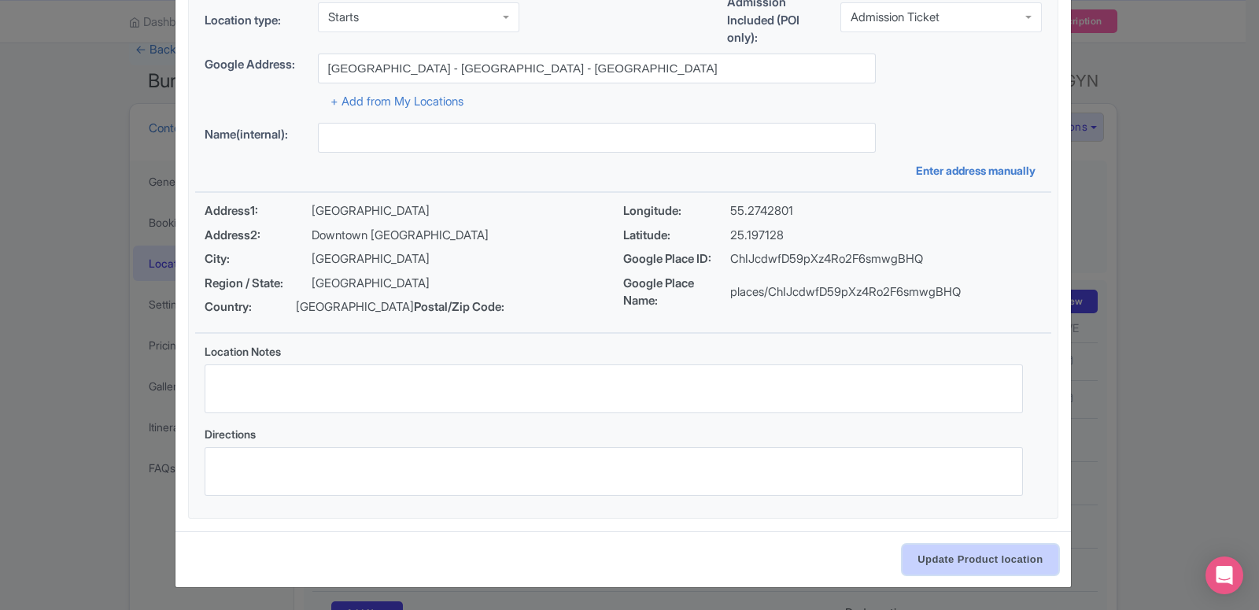
click at [1024, 563] on input "Update Product location" at bounding box center [980, 560] width 155 height 30
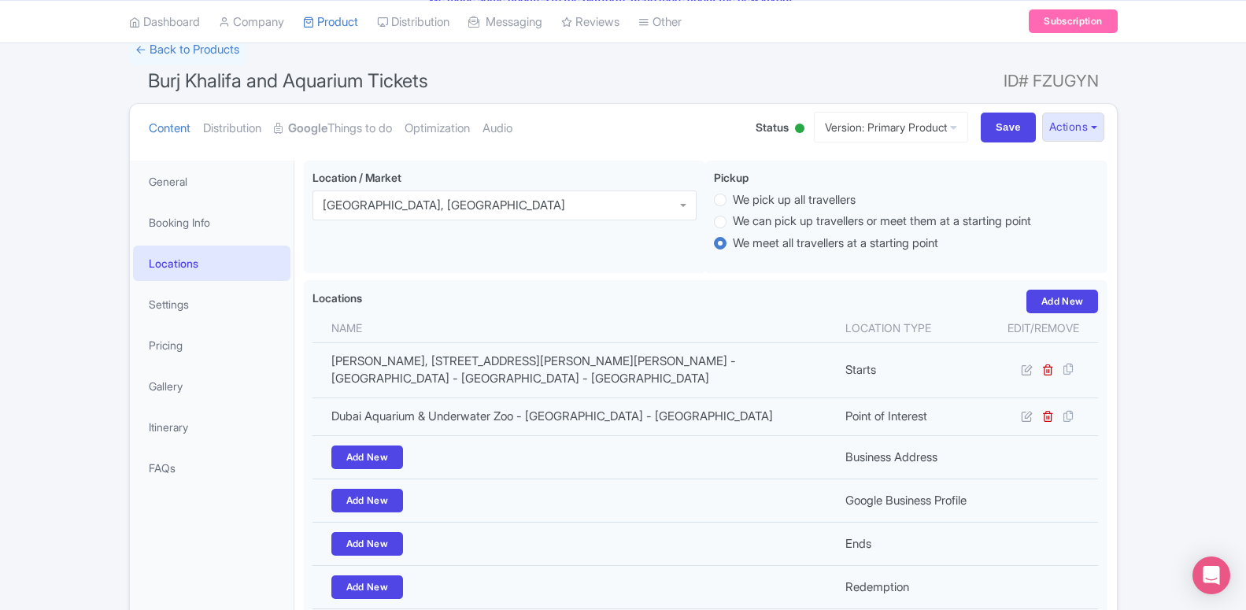
scroll to position [0, 0]
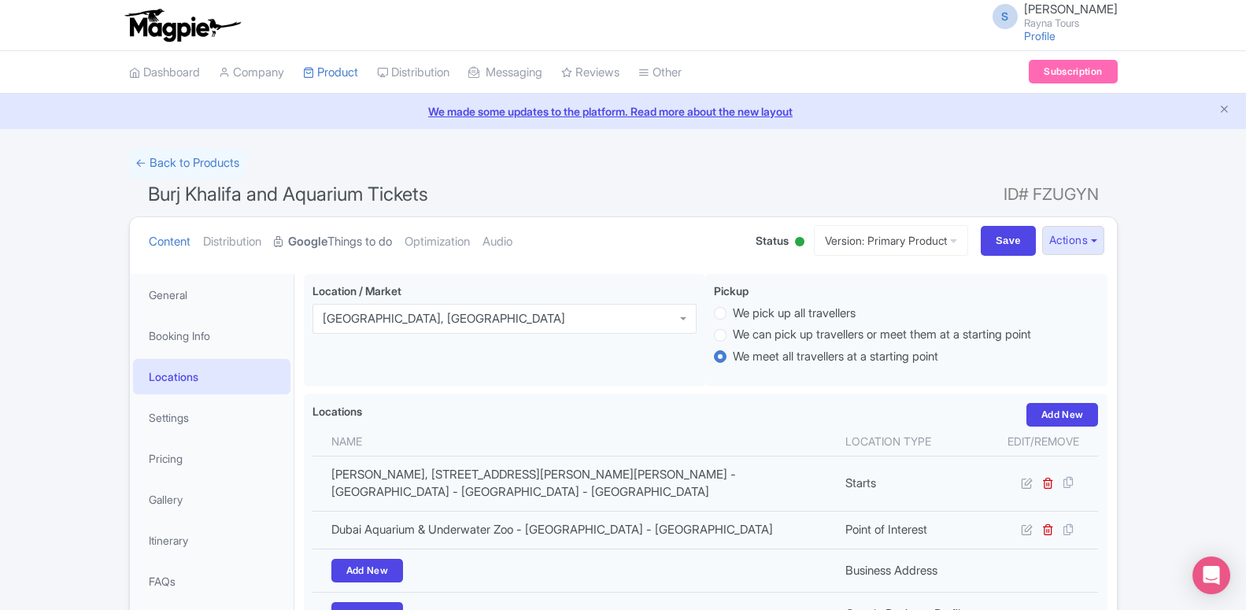
click at [363, 240] on link "Google Things to do" at bounding box center [333, 242] width 118 height 50
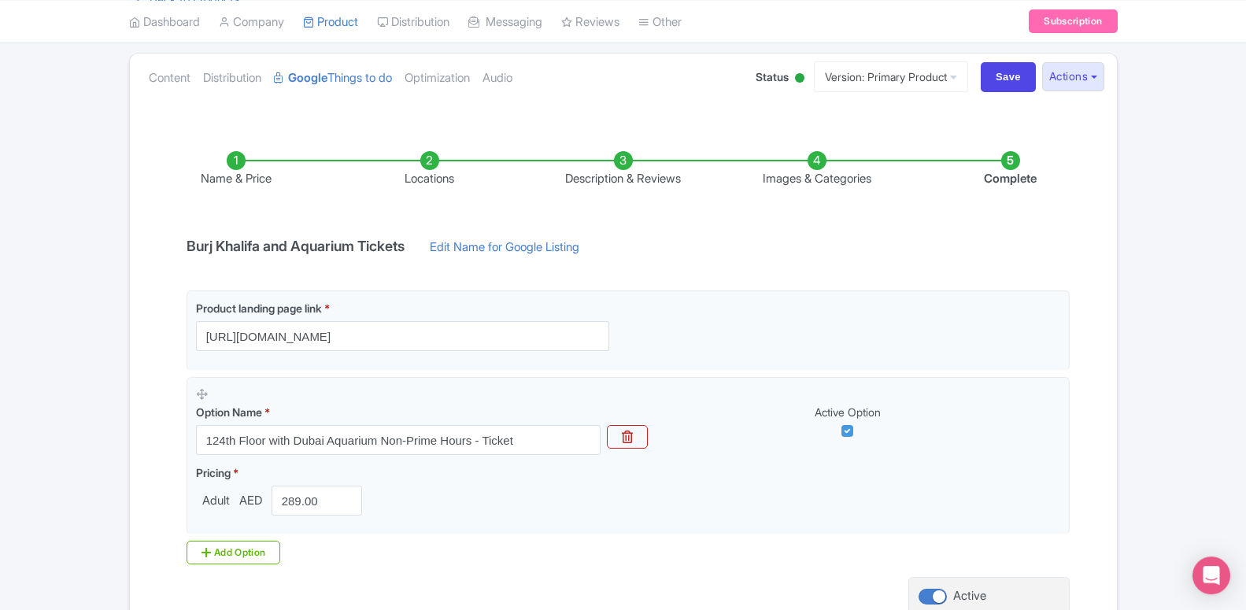
scroll to position [161, 0]
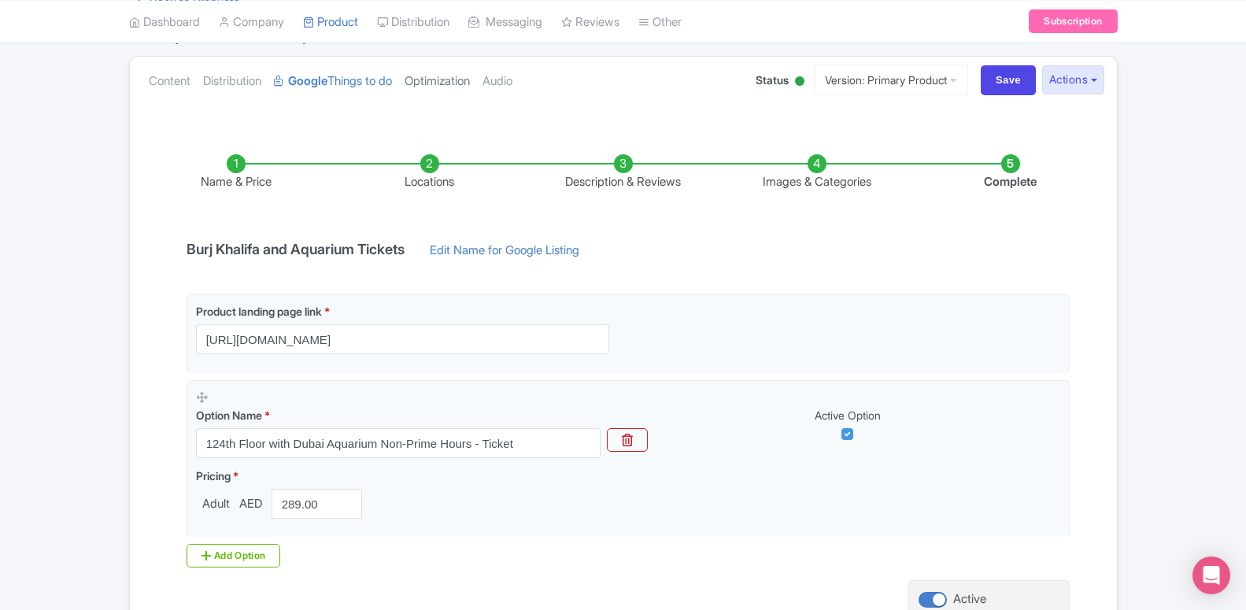
click at [418, 84] on link "Optimization" at bounding box center [437, 82] width 65 height 50
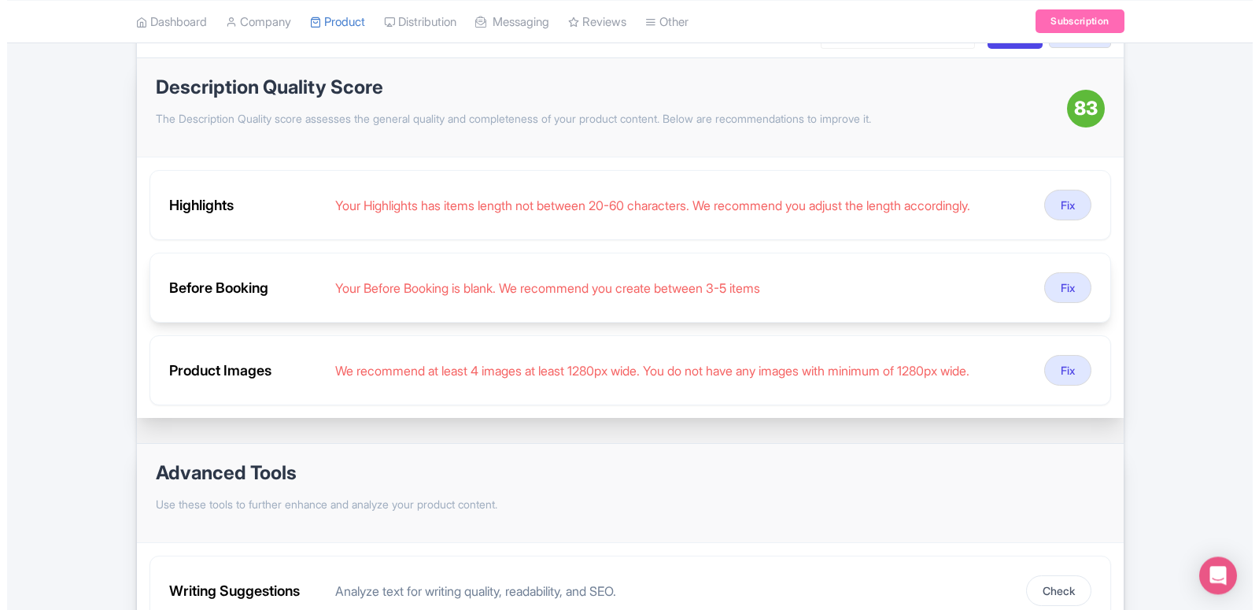
scroll to position [241, 0]
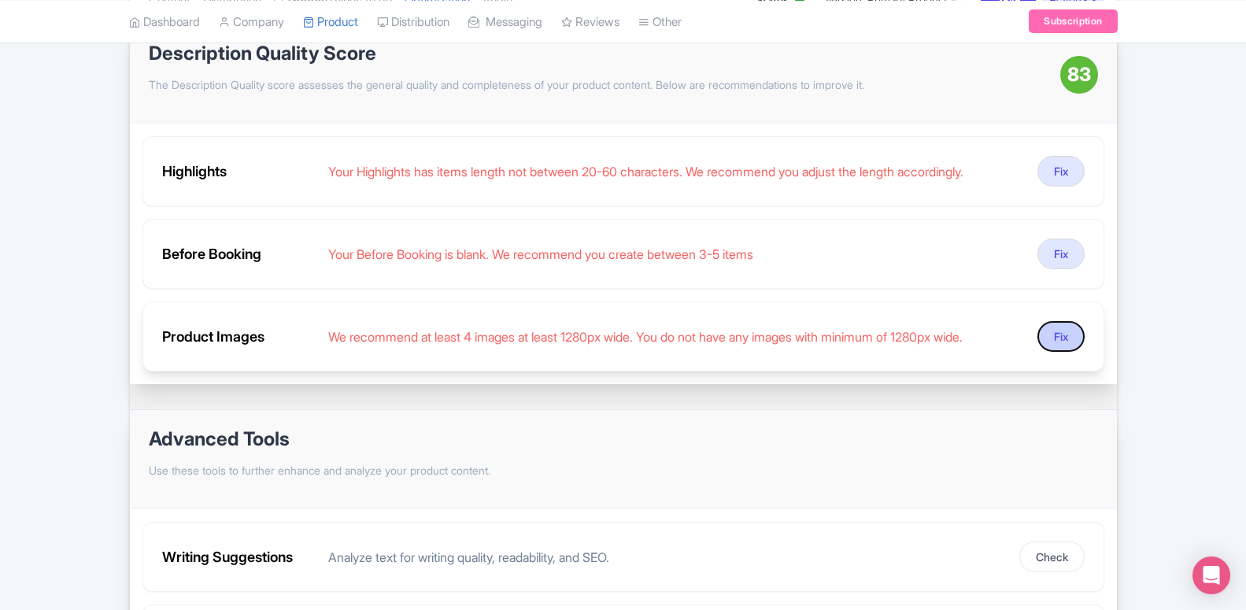
click at [1052, 339] on button "Fix" at bounding box center [1060, 336] width 47 height 31
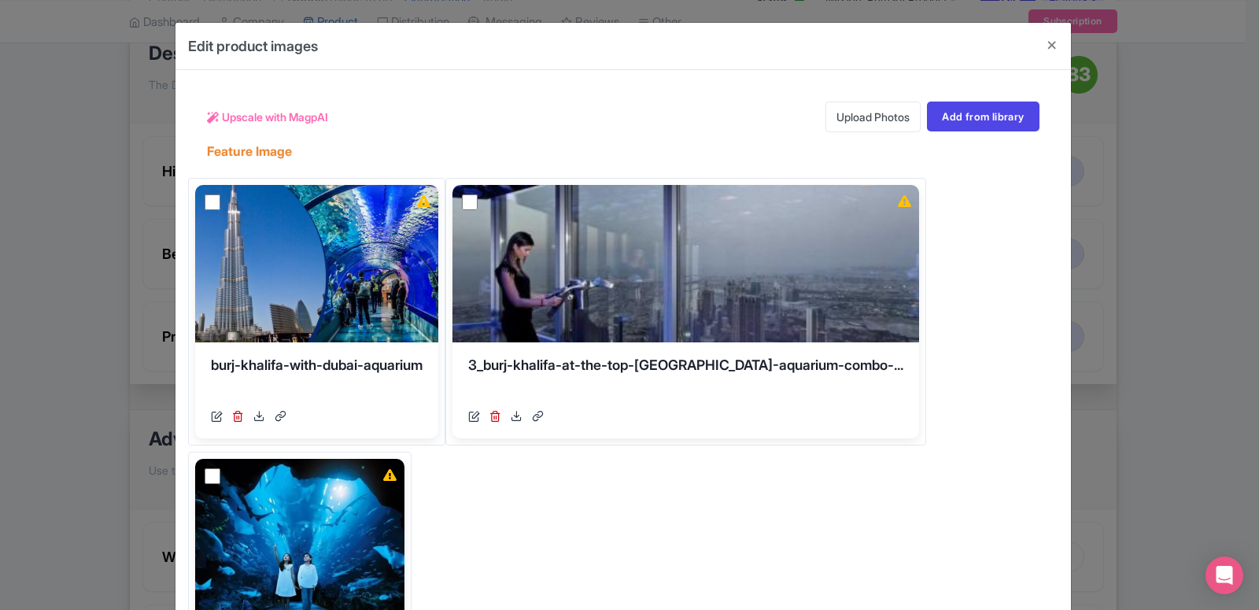
click at [877, 109] on link "Upload Photos" at bounding box center [873, 117] width 95 height 31
click at [972, 123] on link "Add from library" at bounding box center [983, 117] width 112 height 30
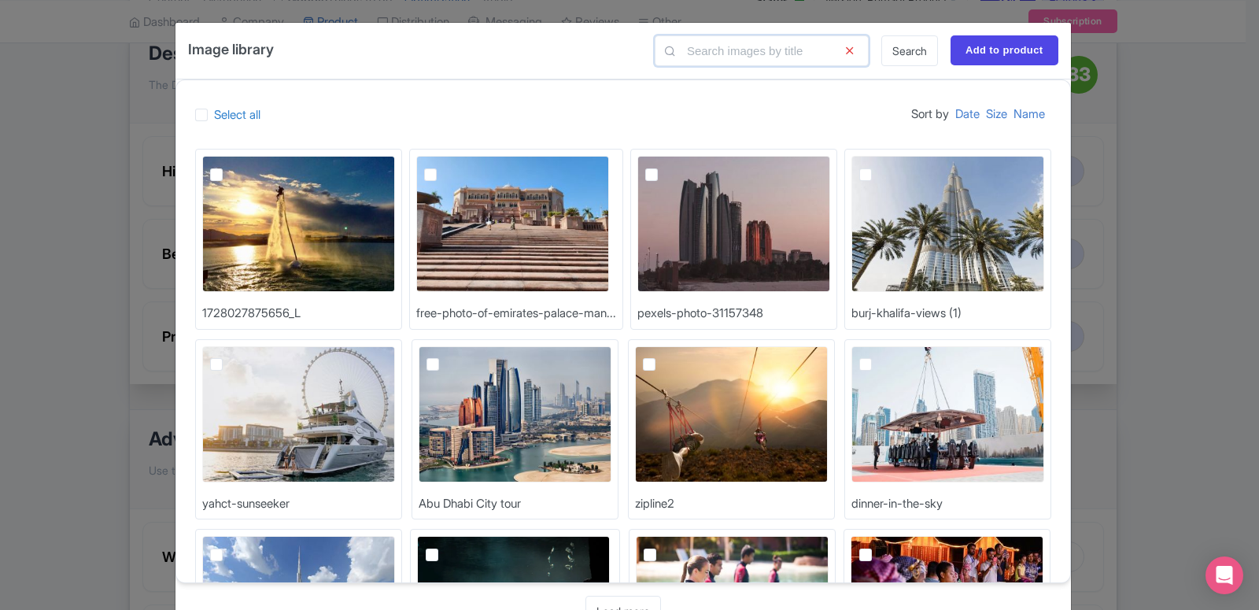
click at [781, 35] on input "text" at bounding box center [762, 50] width 214 height 31
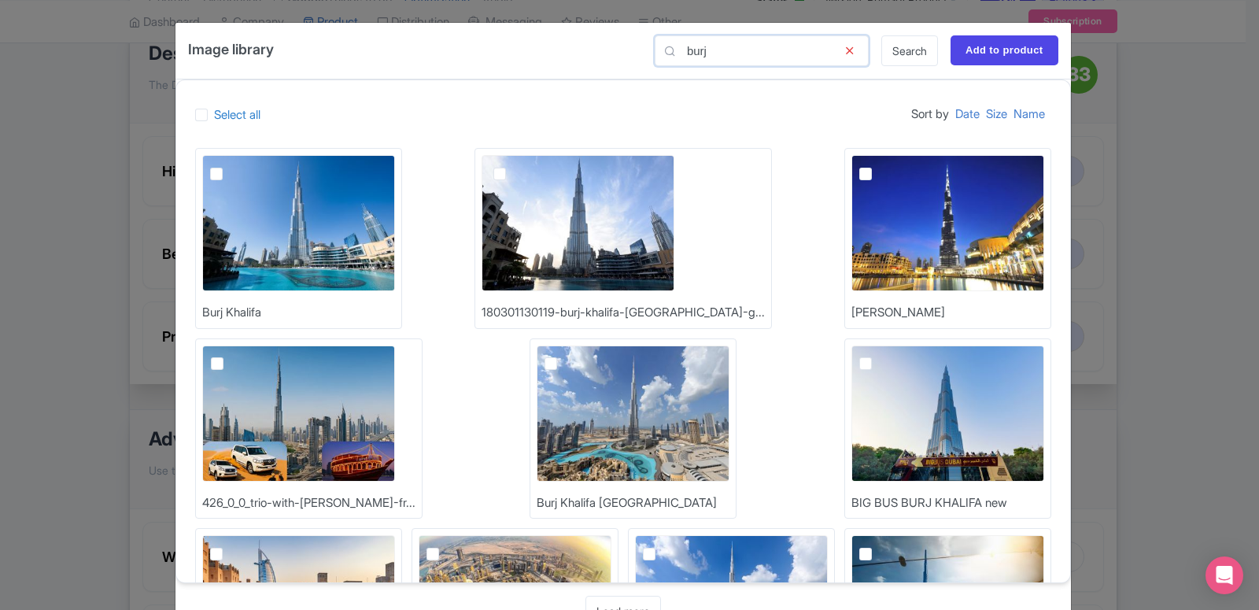
scroll to position [0, 0]
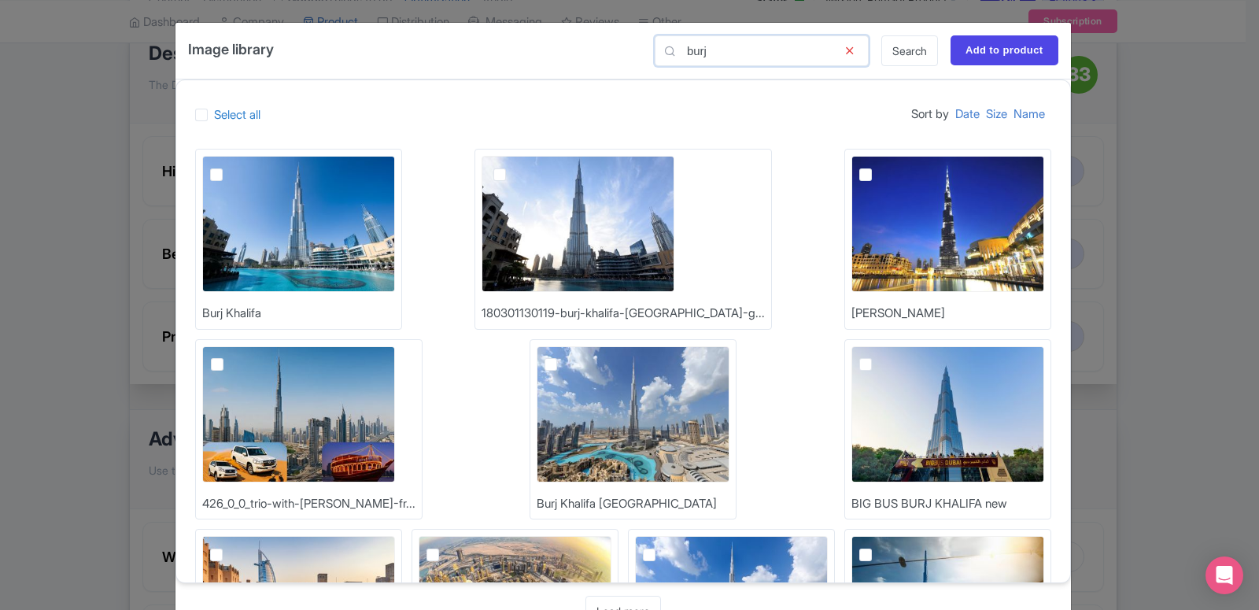
type input "burj"
click at [878, 165] on label at bounding box center [878, 165] width 0 height 0
click at [878, 166] on input "checkbox" at bounding box center [883, 161] width 10 height 10
checkbox input "true"
click at [996, 48] on input "Add to product" at bounding box center [1005, 50] width 108 height 30
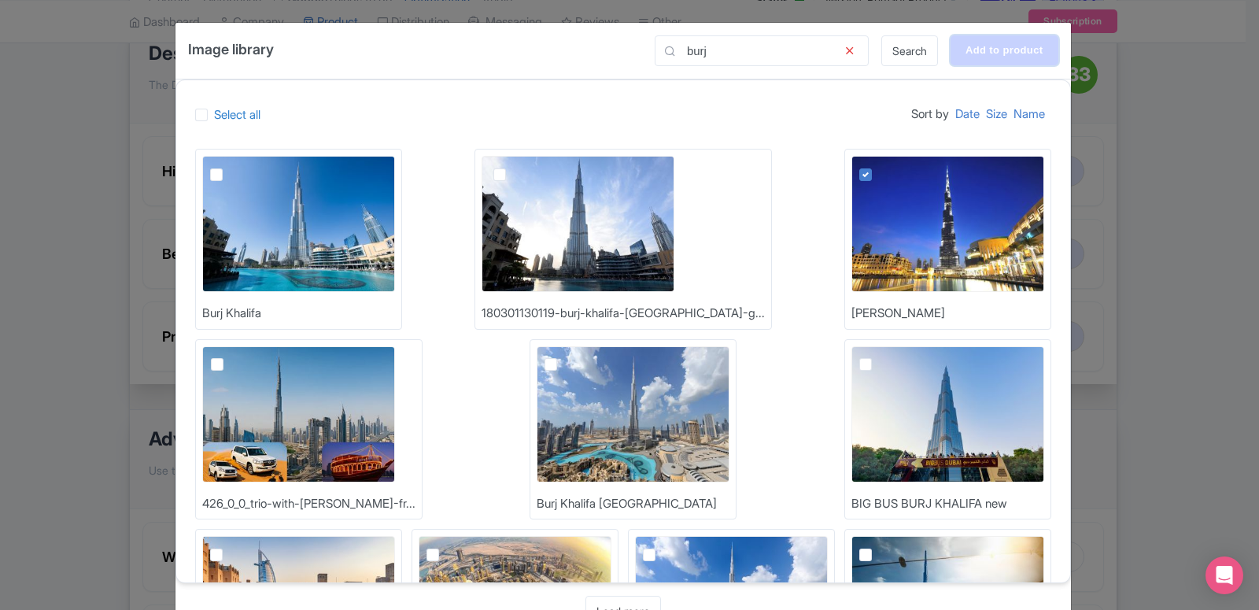
type input "Adding..."
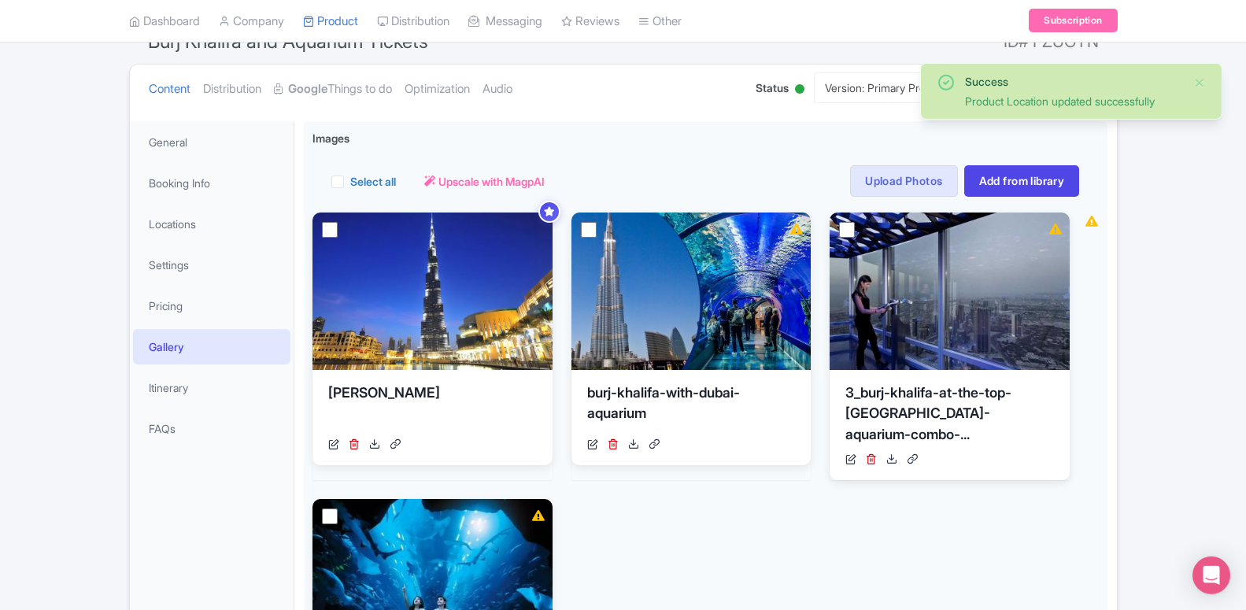
scroll to position [159, 0]
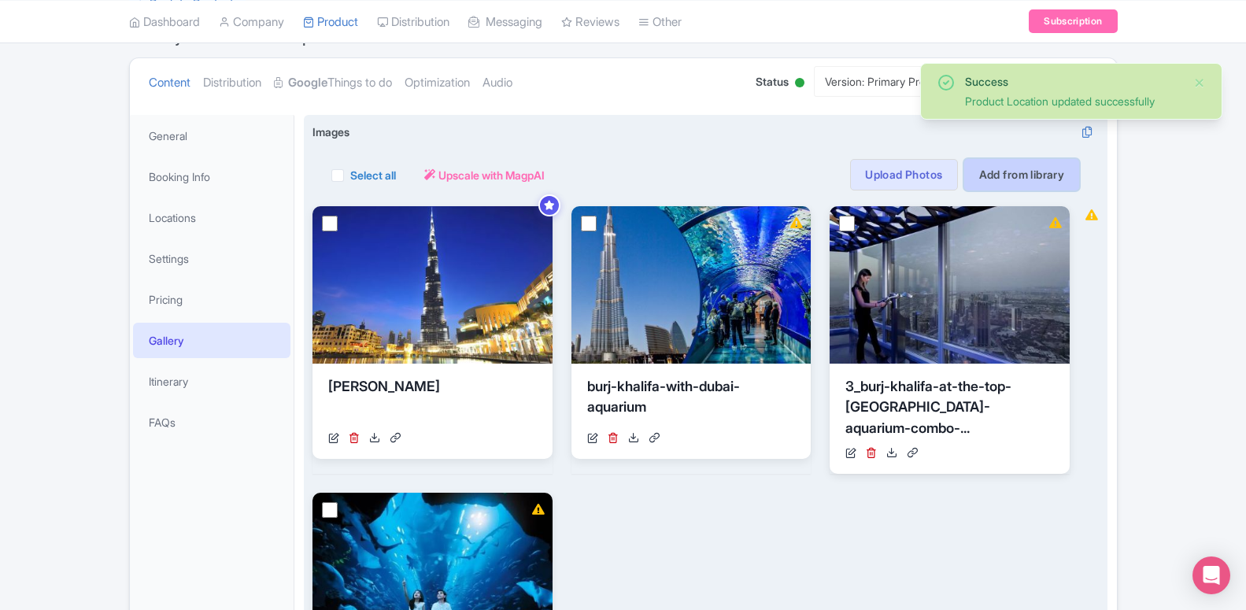
click at [1026, 172] on link "Add from library" at bounding box center [1022, 174] width 116 height 31
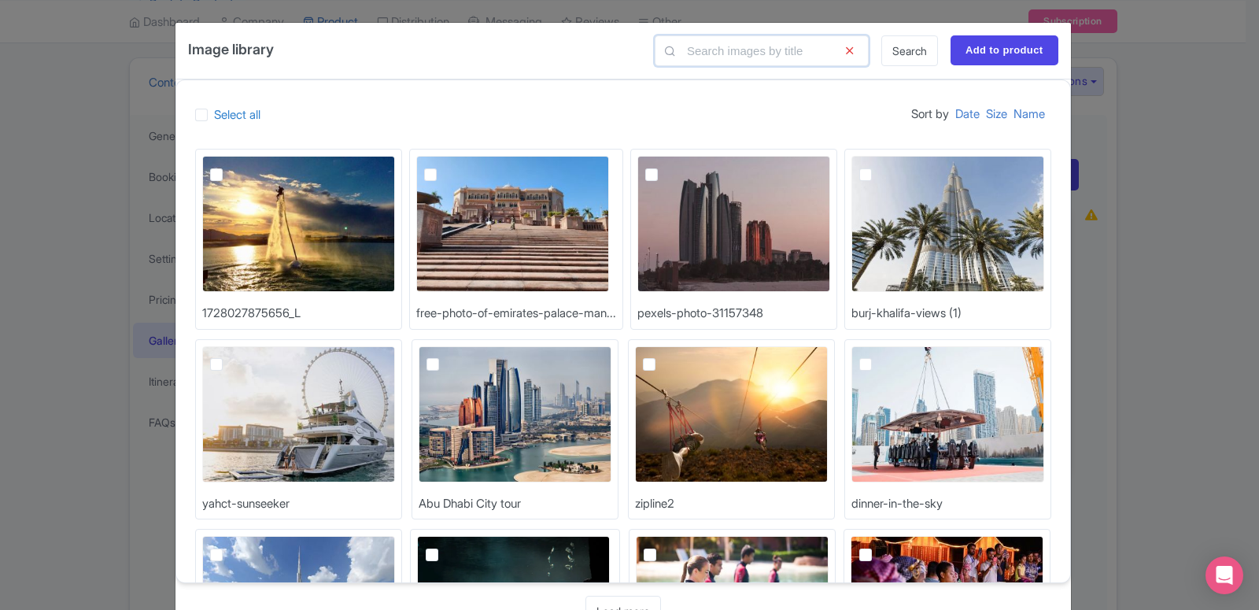
click at [726, 55] on input "text" at bounding box center [762, 50] width 214 height 31
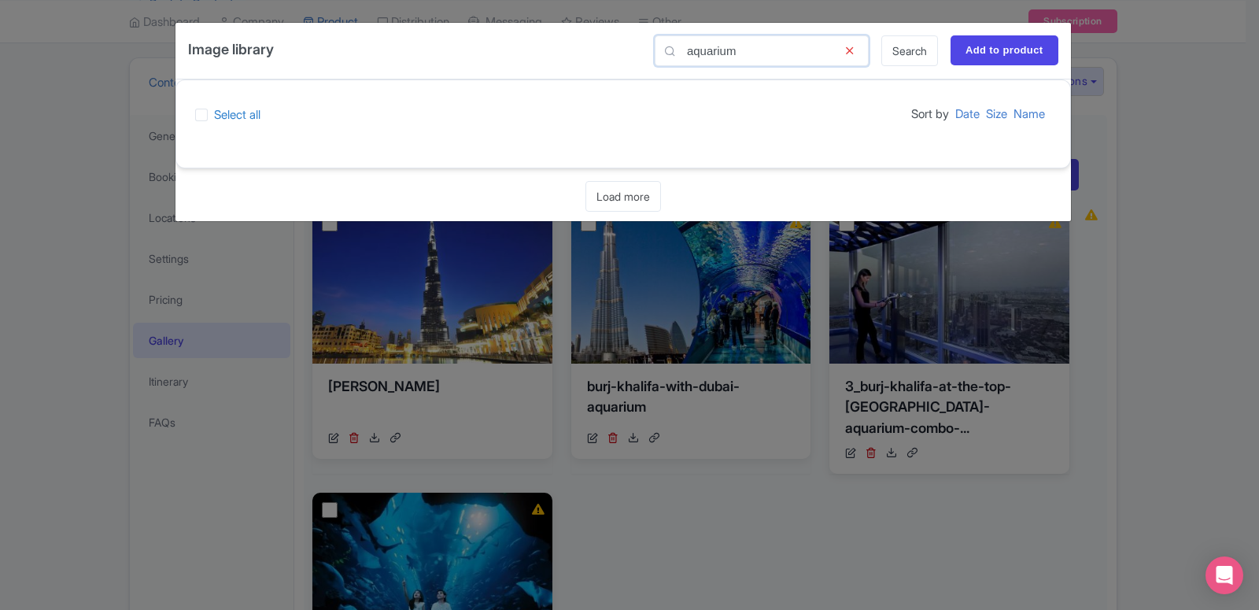
click at [741, 48] on input "aquarium" at bounding box center [762, 50] width 214 height 31
drag, startPoint x: 752, startPoint y: 48, endPoint x: 661, endPoint y: 53, distance: 90.6
click at [661, 53] on input "dubai aq" at bounding box center [762, 50] width 214 height 31
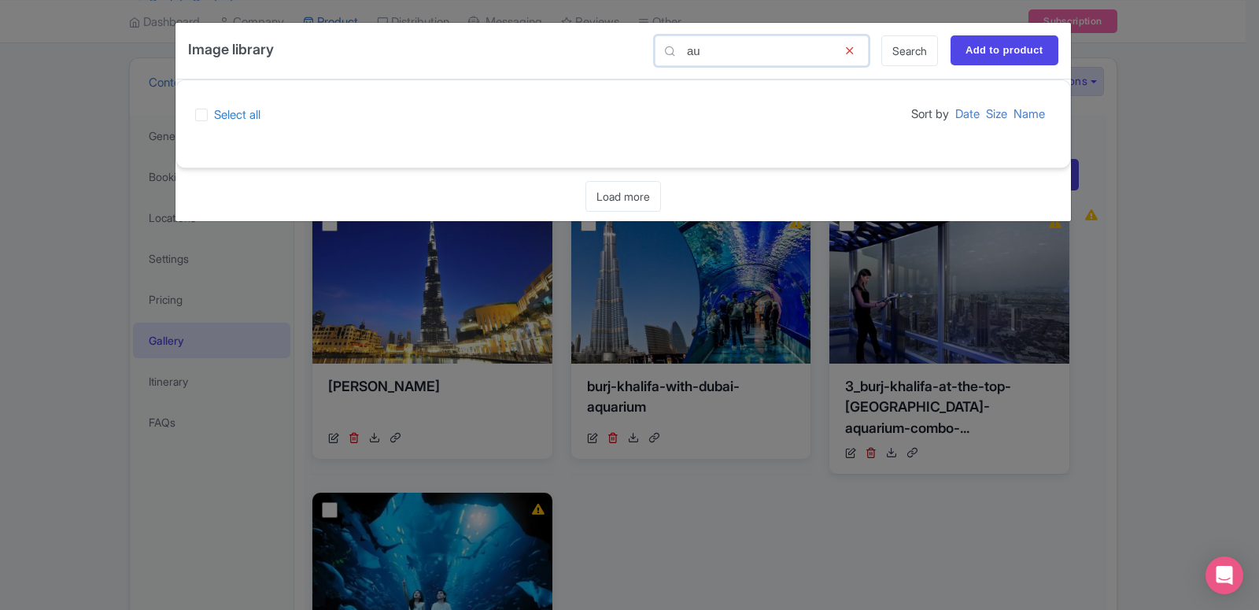
type input "a"
drag, startPoint x: 703, startPoint y: 43, endPoint x: 738, endPoint y: 47, distance: 35.6
click at [738, 47] on input "duaz" at bounding box center [762, 50] width 214 height 31
type input "[GEOGRAPHIC_DATA]"
click at [848, 50] on icon at bounding box center [849, 50] width 39 height 31
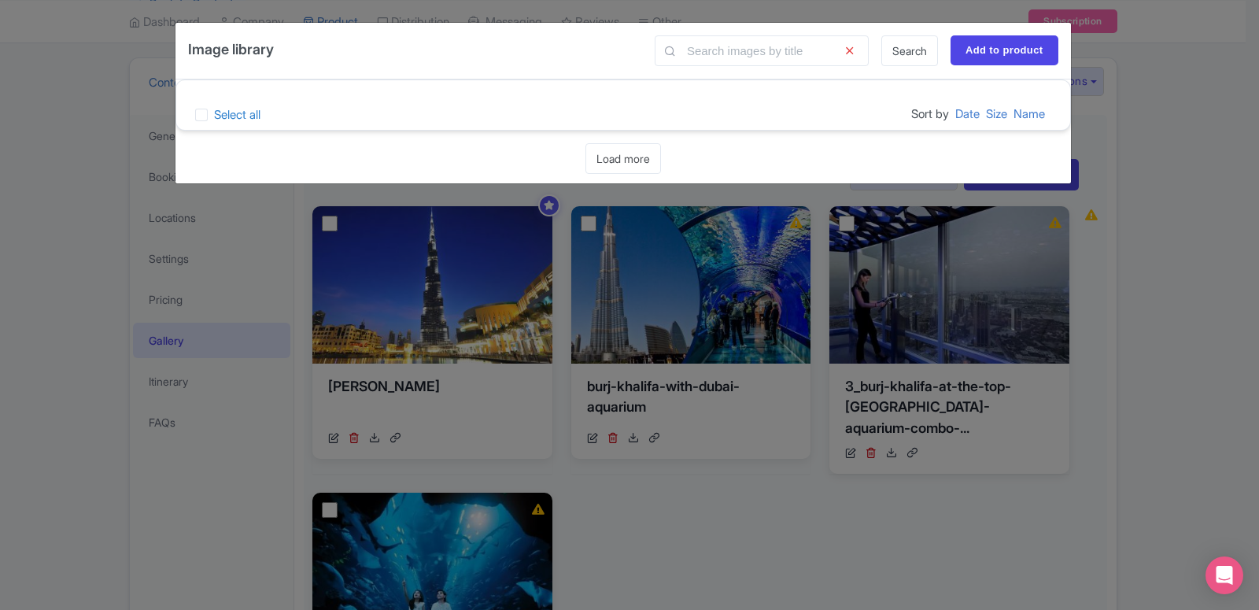
click at [852, 40] on icon at bounding box center [849, 50] width 39 height 31
click at [852, 50] on icon at bounding box center [849, 50] width 39 height 31
click at [880, 59] on div "Search Add to product" at bounding box center [850, 50] width 416 height 31
click at [903, 57] on link "Search" at bounding box center [909, 50] width 57 height 31
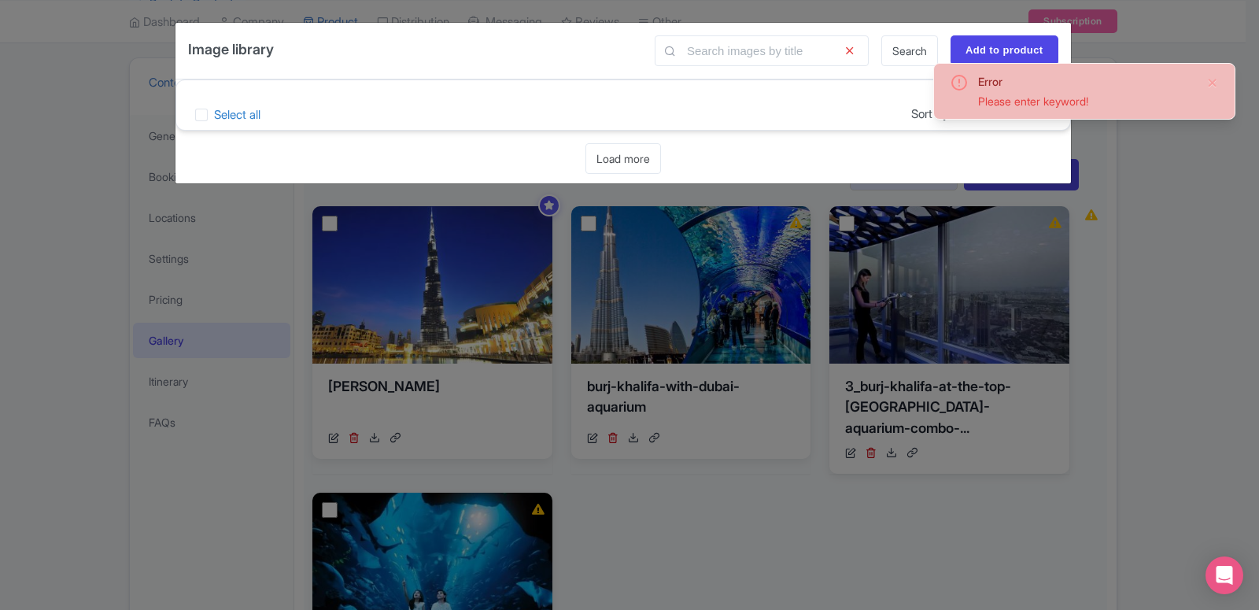
click at [1236, 177] on div "Image library Search Add to product Select all Sort by Date Size Name Loading..…" at bounding box center [629, 305] width 1259 height 610
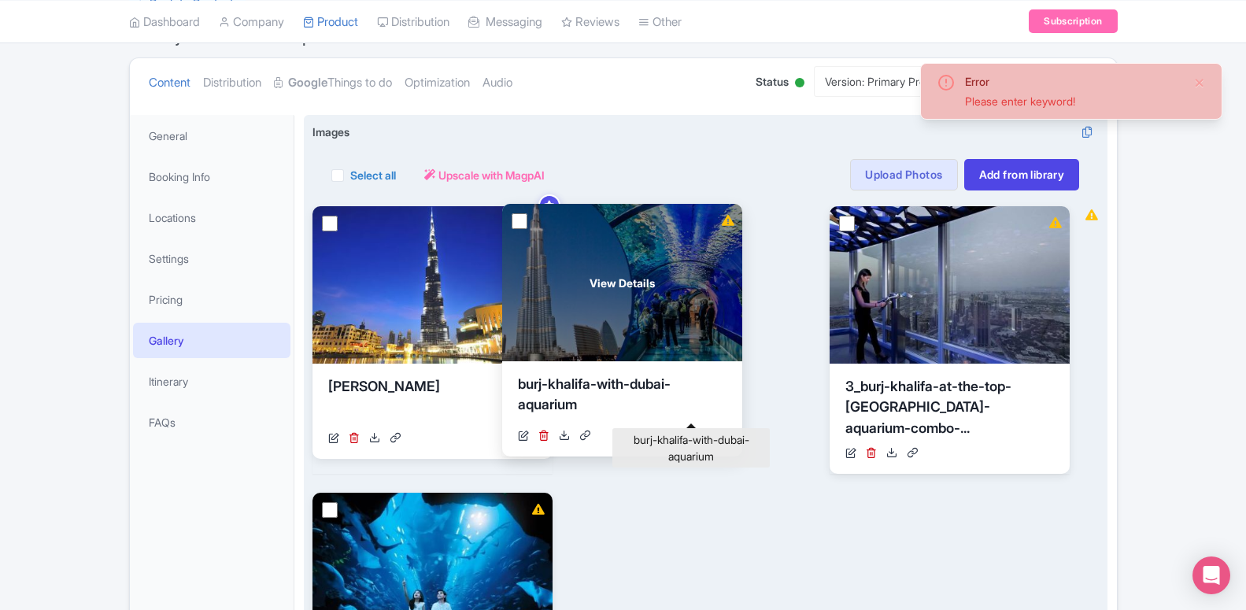
drag, startPoint x: 658, startPoint y: 410, endPoint x: 589, endPoint y: 408, distance: 69.3
click at [589, 408] on div "burj-khalifa-with-dubai-aquarium" at bounding box center [622, 397] width 209 height 47
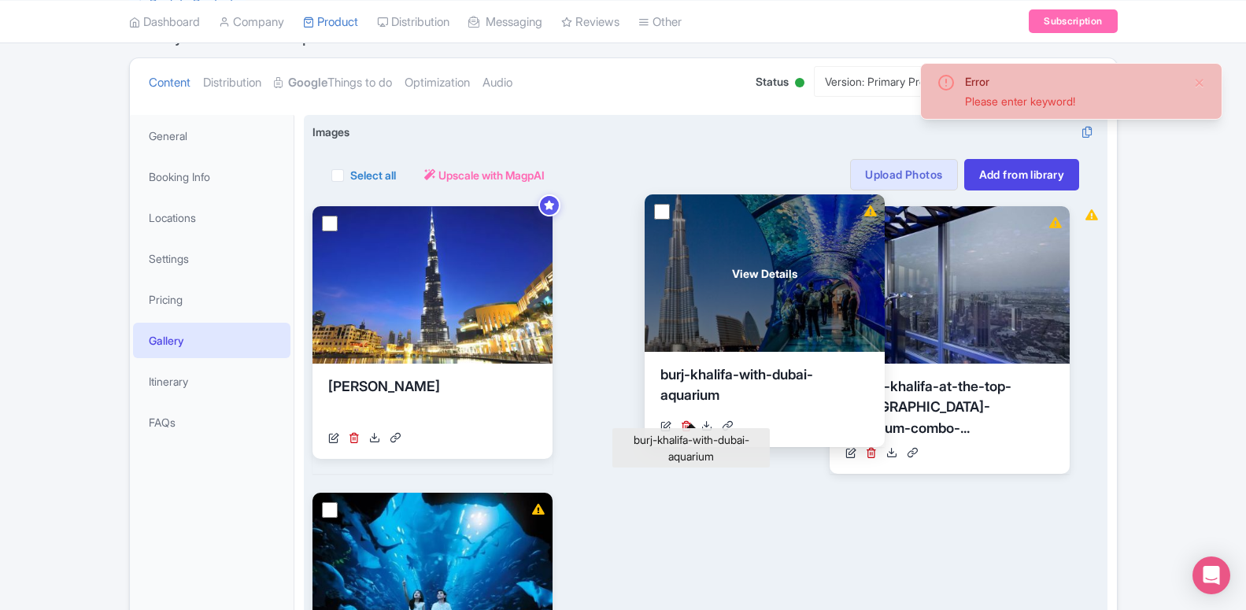
drag, startPoint x: 589, startPoint y: 408, endPoint x: 662, endPoint y: 396, distance: 74.1
click at [662, 396] on div "burj-khalifa-with-dubai-aquarium" at bounding box center [764, 387] width 209 height 47
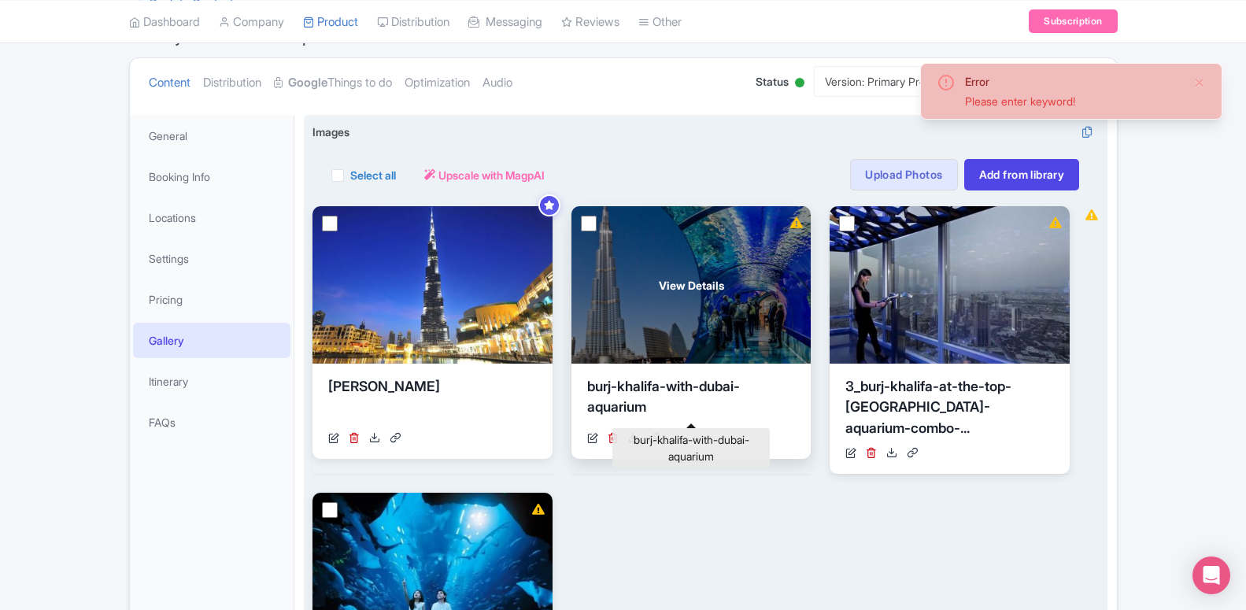
click at [633, 408] on div "burj-khalifa-with-dubai-aquarium" at bounding box center [691, 399] width 209 height 47
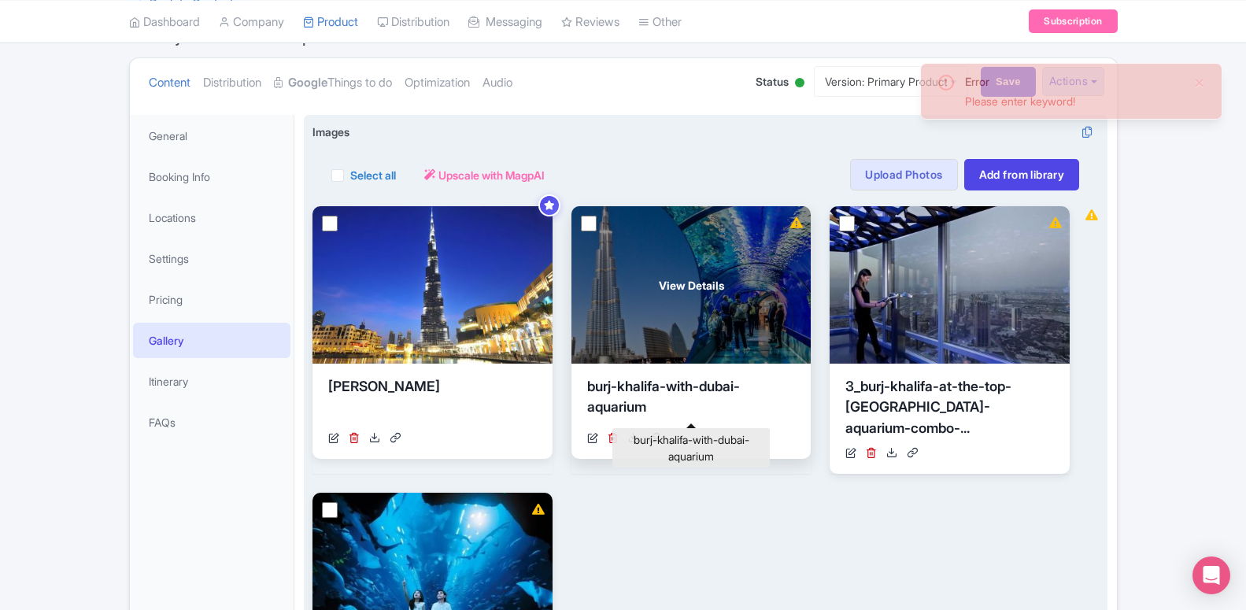
click at [633, 408] on div "burj-khalifa-with-dubai-aquarium" at bounding box center [691, 399] width 209 height 47
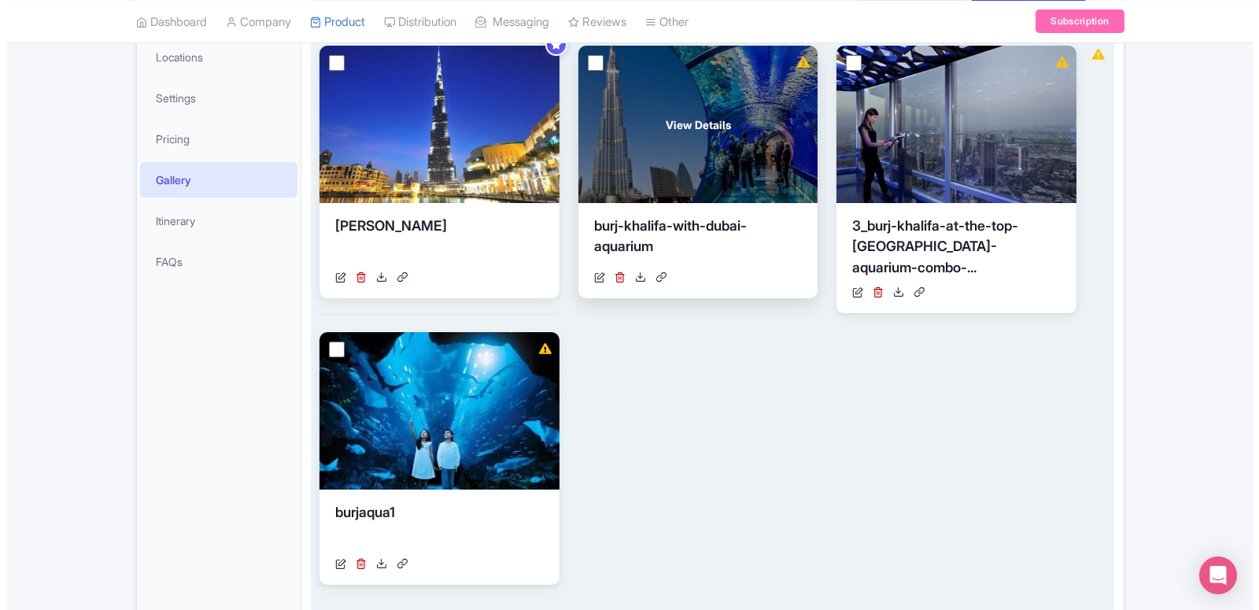
scroll to position [79, 0]
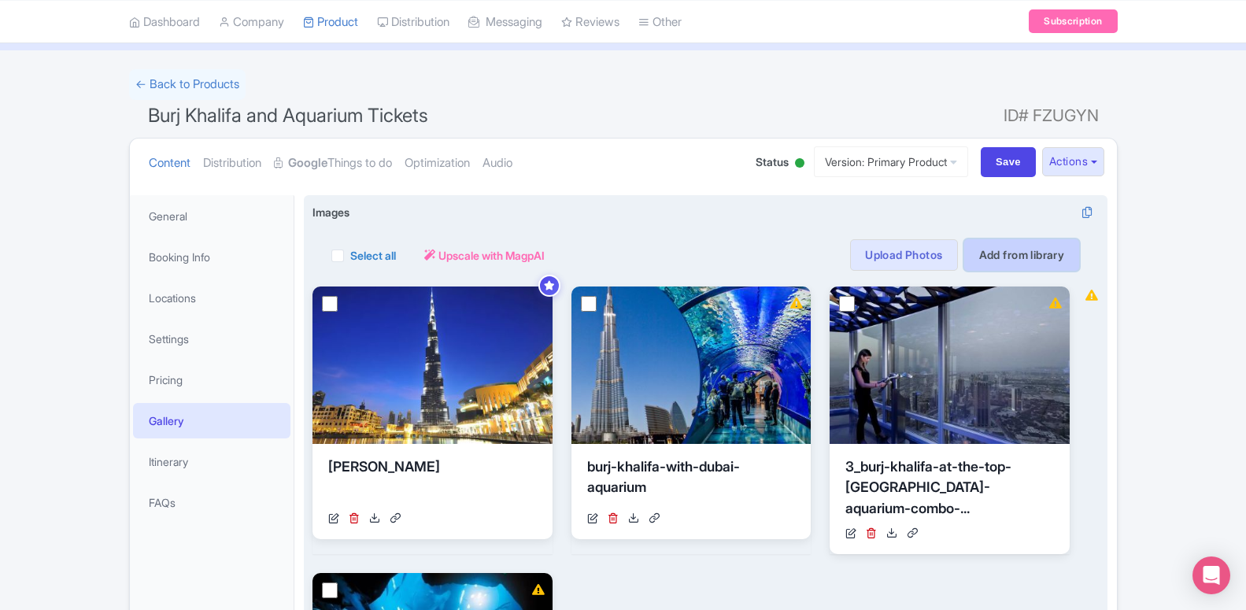
click at [994, 259] on link "Add from library" at bounding box center [1022, 254] width 116 height 31
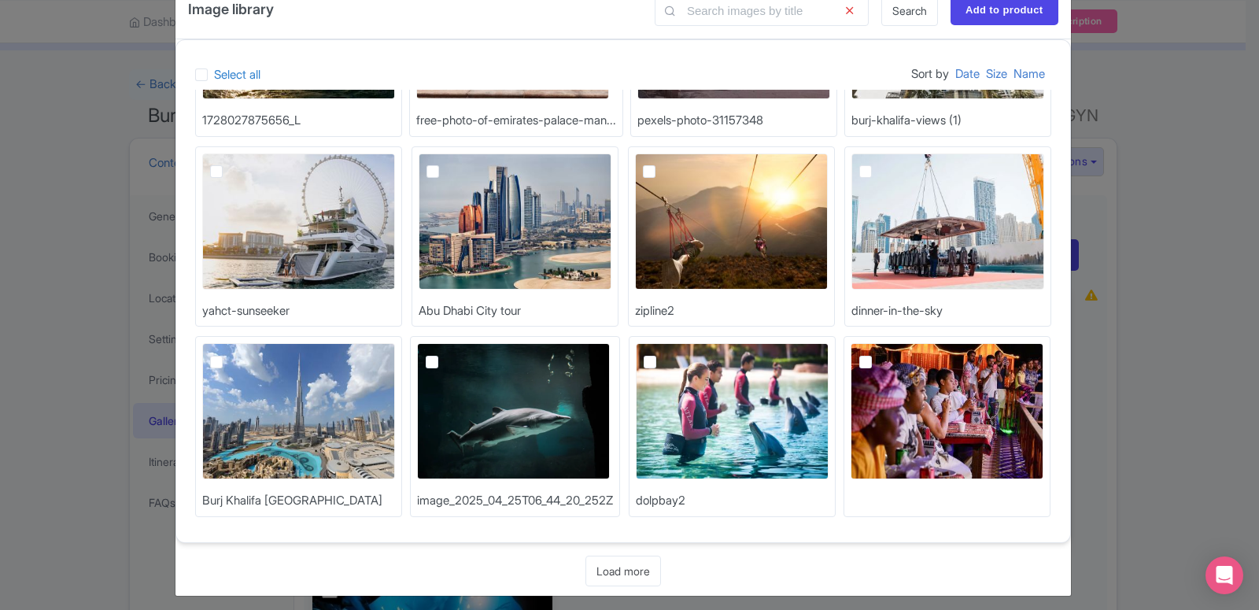
scroll to position [50, 0]
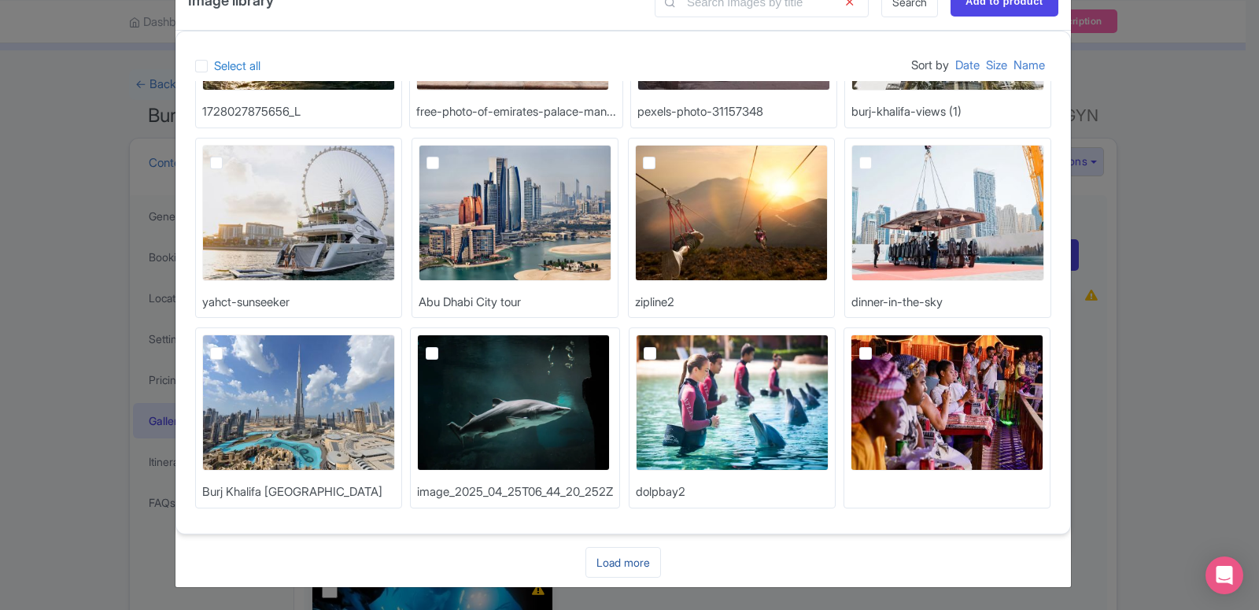
click at [594, 556] on link "Load more" at bounding box center [624, 562] width 76 height 31
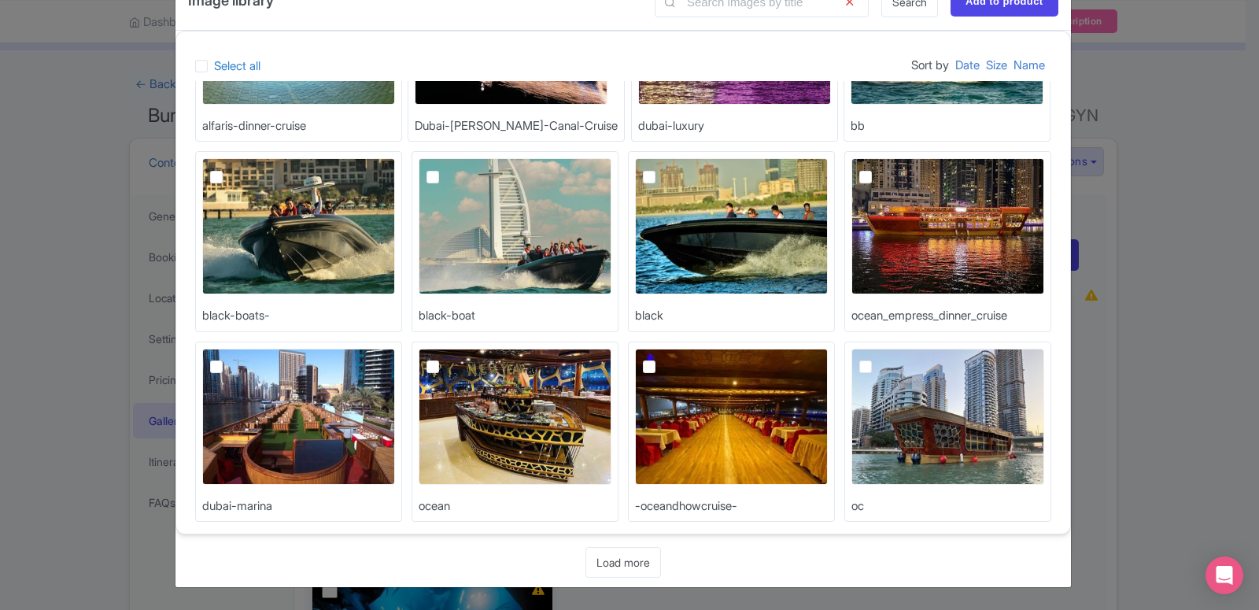
scroll to position [722, 0]
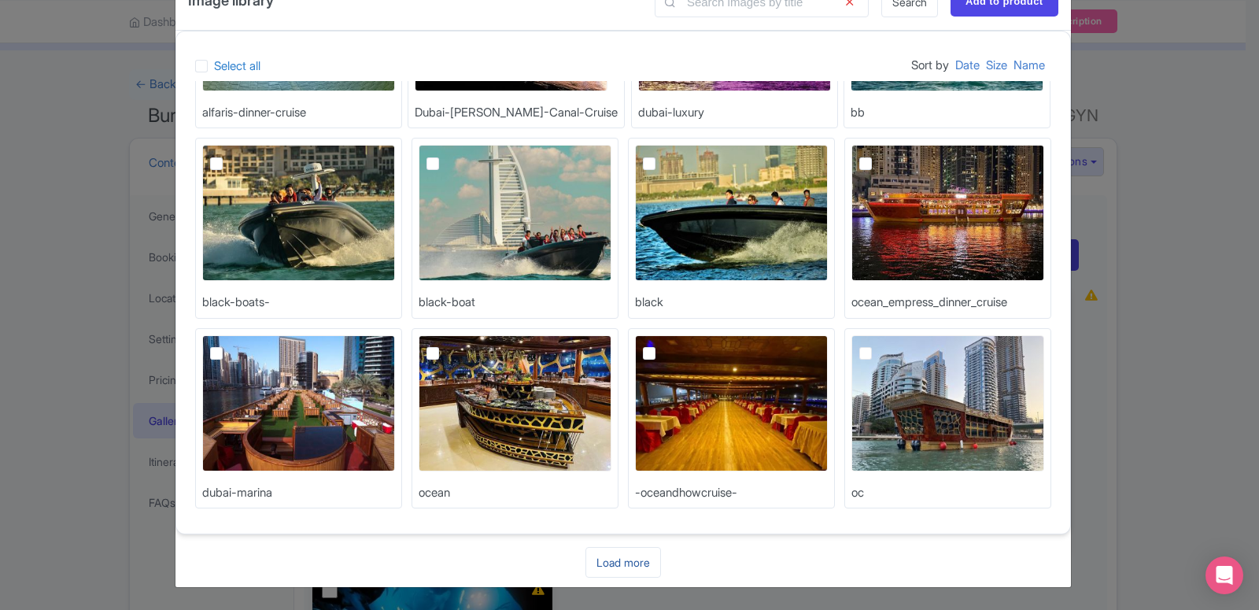
click at [623, 566] on link "Load more" at bounding box center [624, 562] width 76 height 31
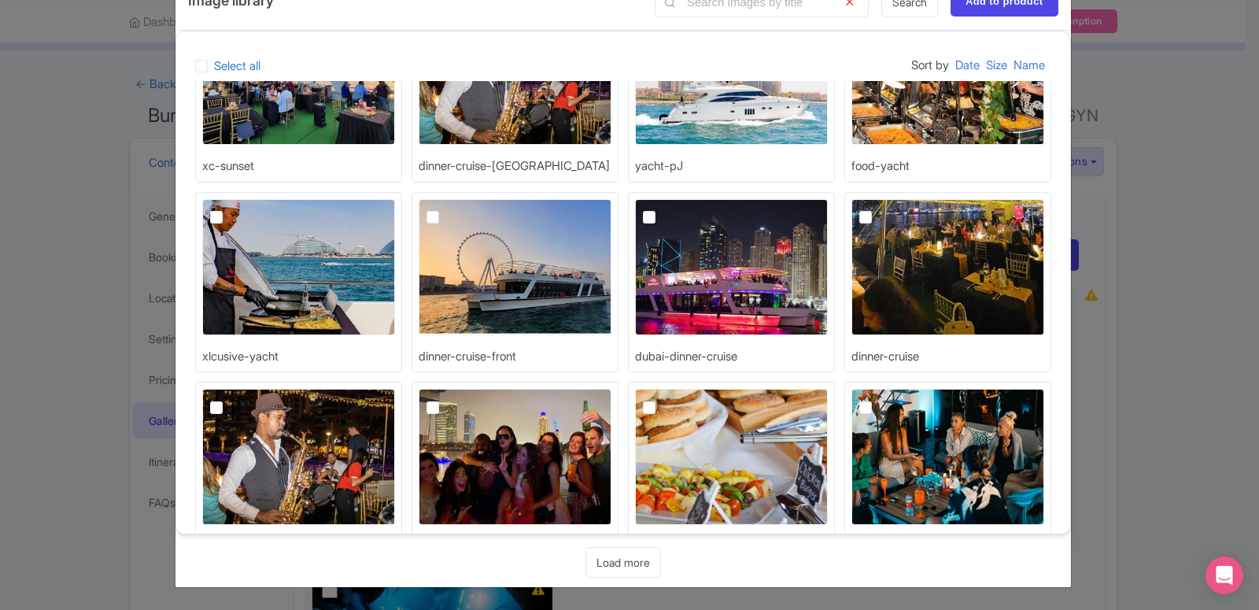
scroll to position [1293, 0]
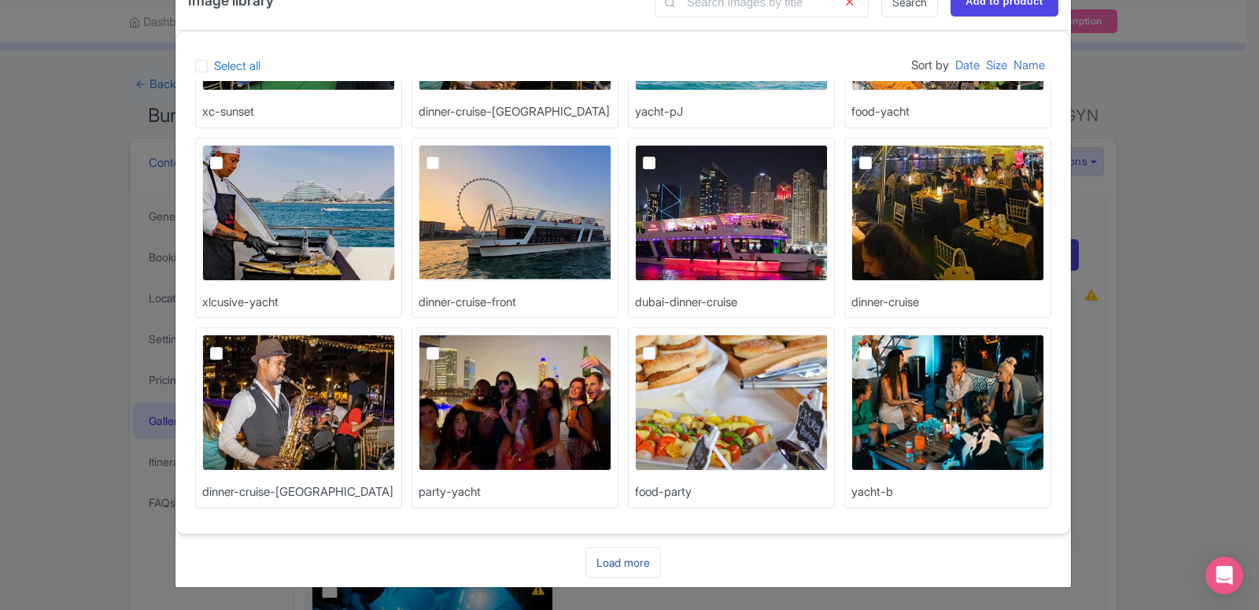
click at [649, 554] on link "Load more" at bounding box center [624, 562] width 76 height 31
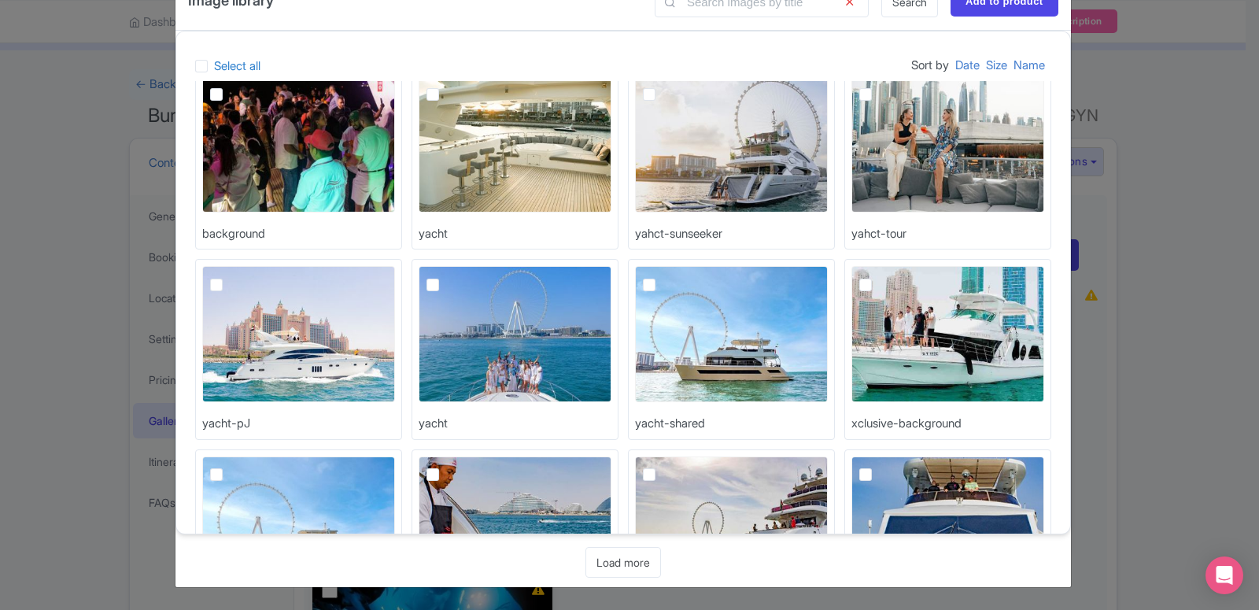
scroll to position [1863, 0]
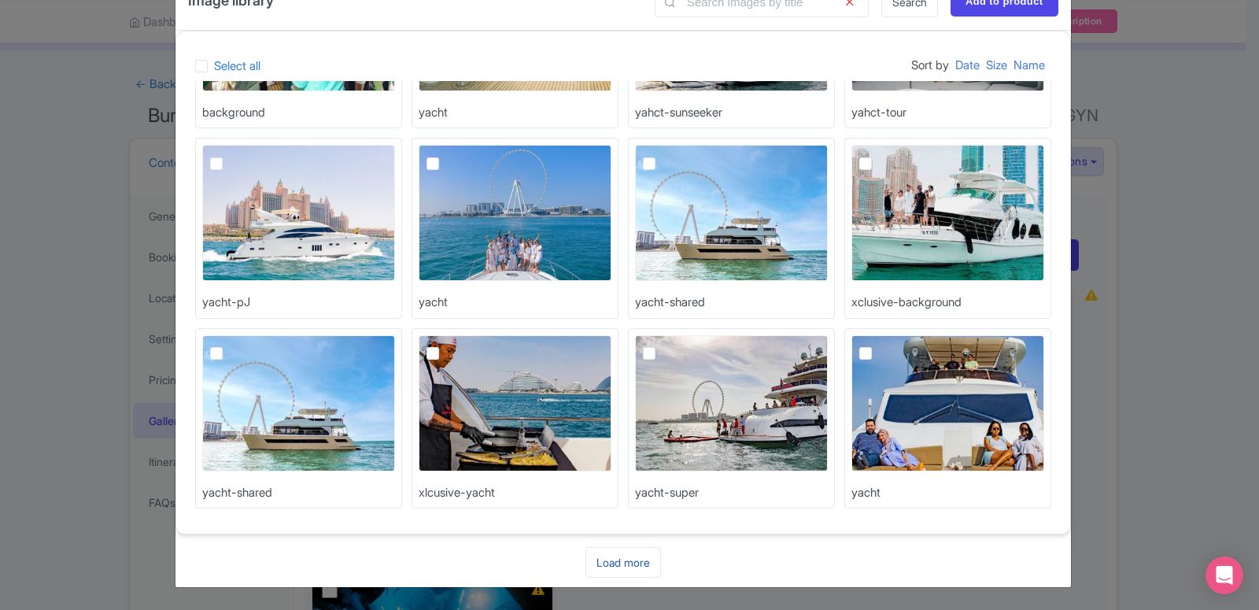
click at [615, 563] on link "Load more" at bounding box center [624, 562] width 76 height 31
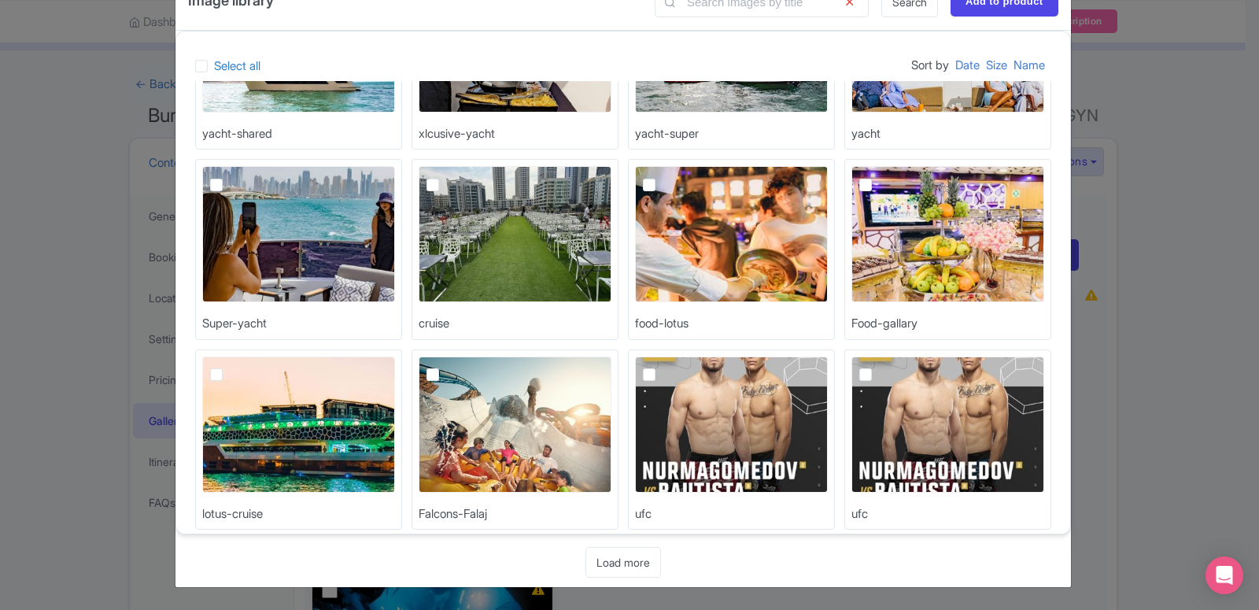
scroll to position [2433, 0]
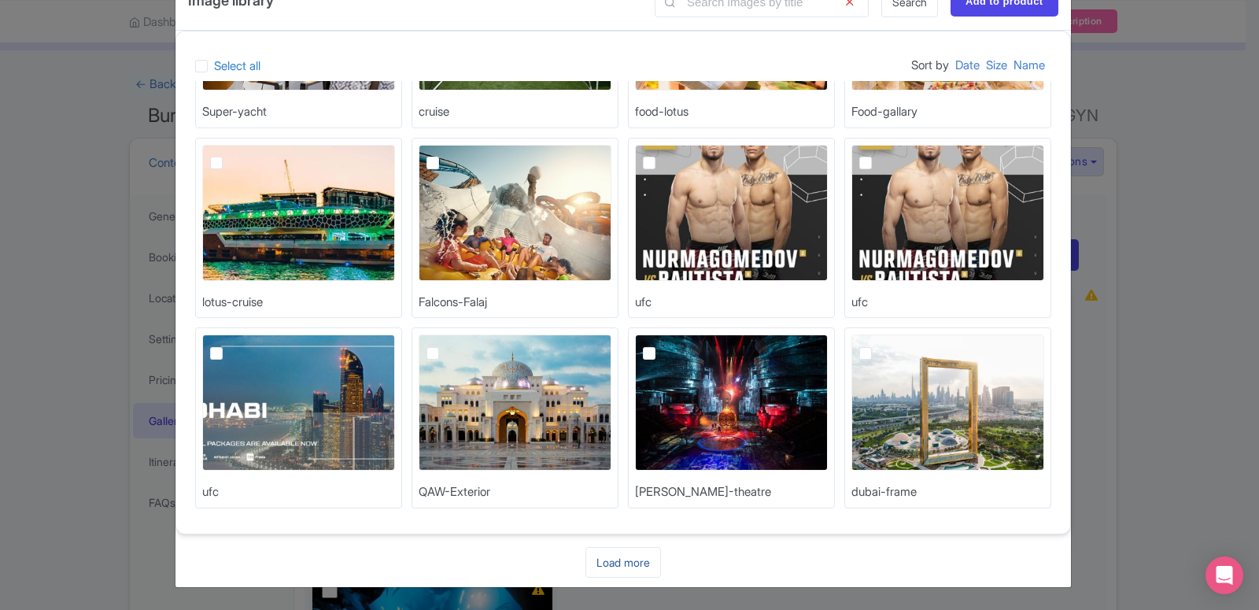
click at [616, 563] on link "Load more" at bounding box center [624, 562] width 76 height 31
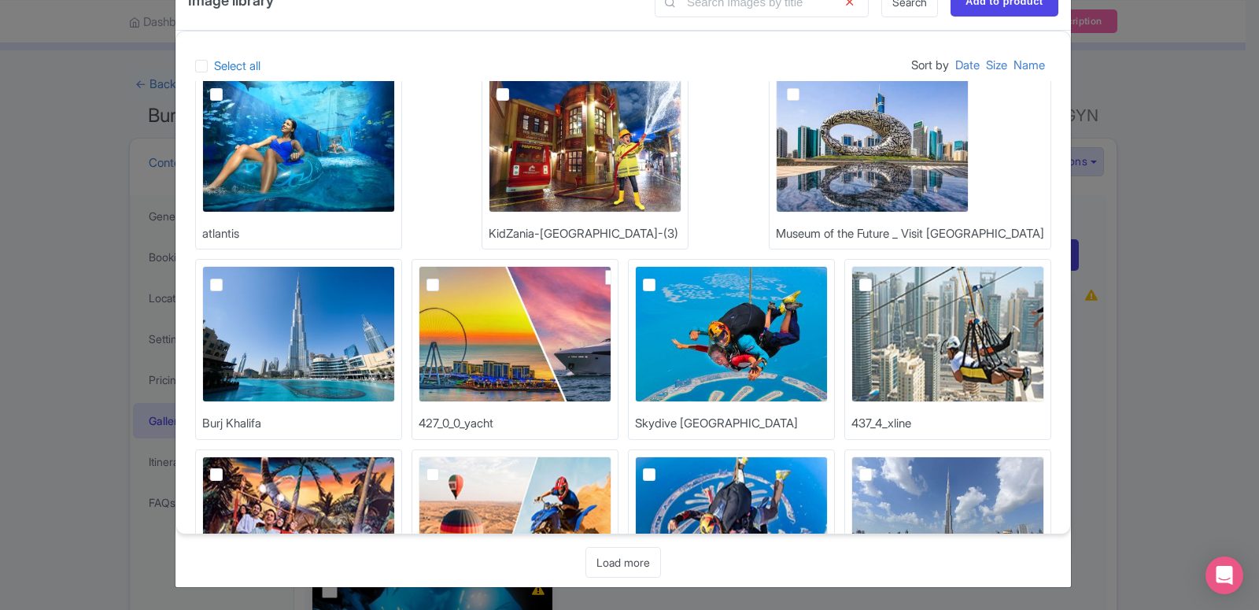
scroll to position [3003, 0]
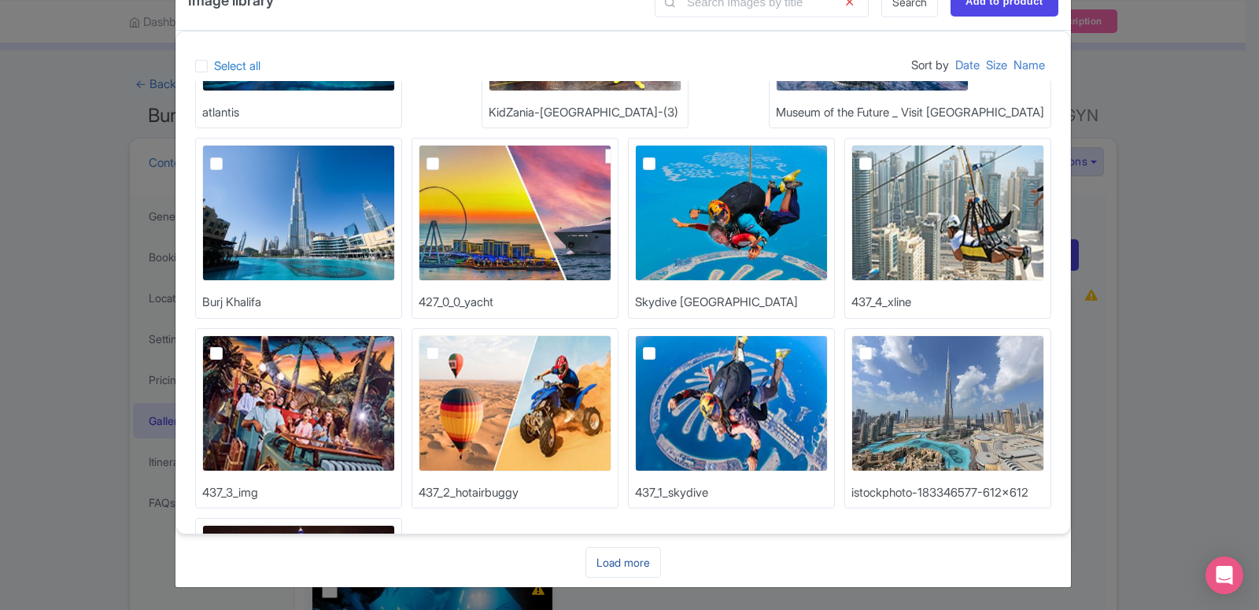
click at [611, 558] on link "Load more" at bounding box center [624, 562] width 76 height 31
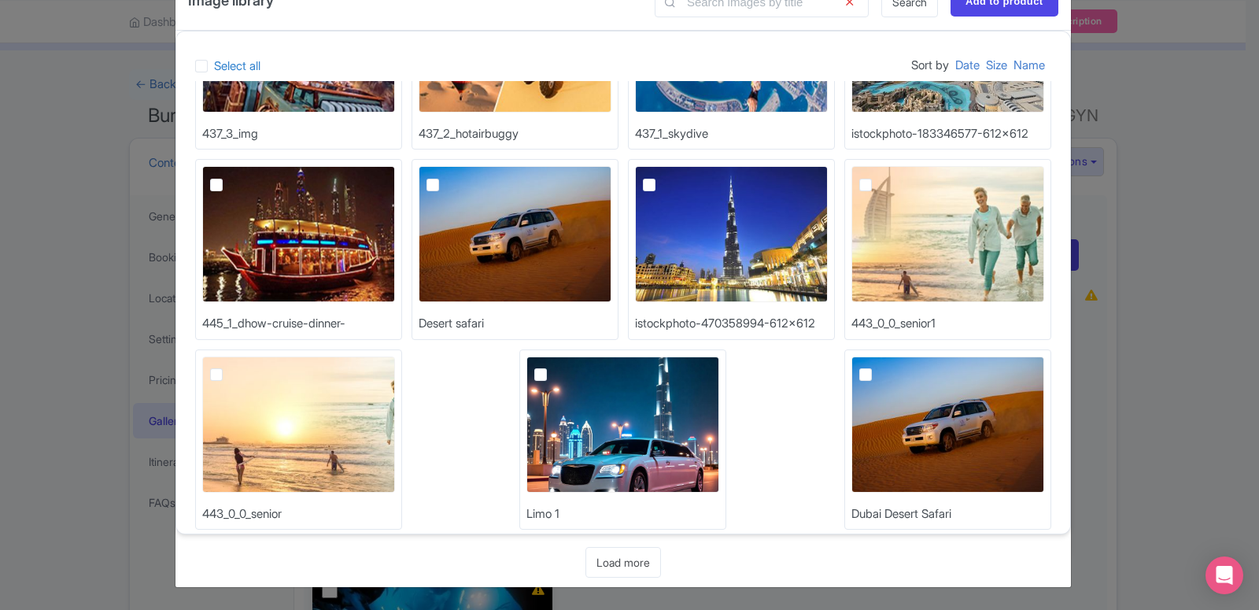
scroll to position [3574, 0]
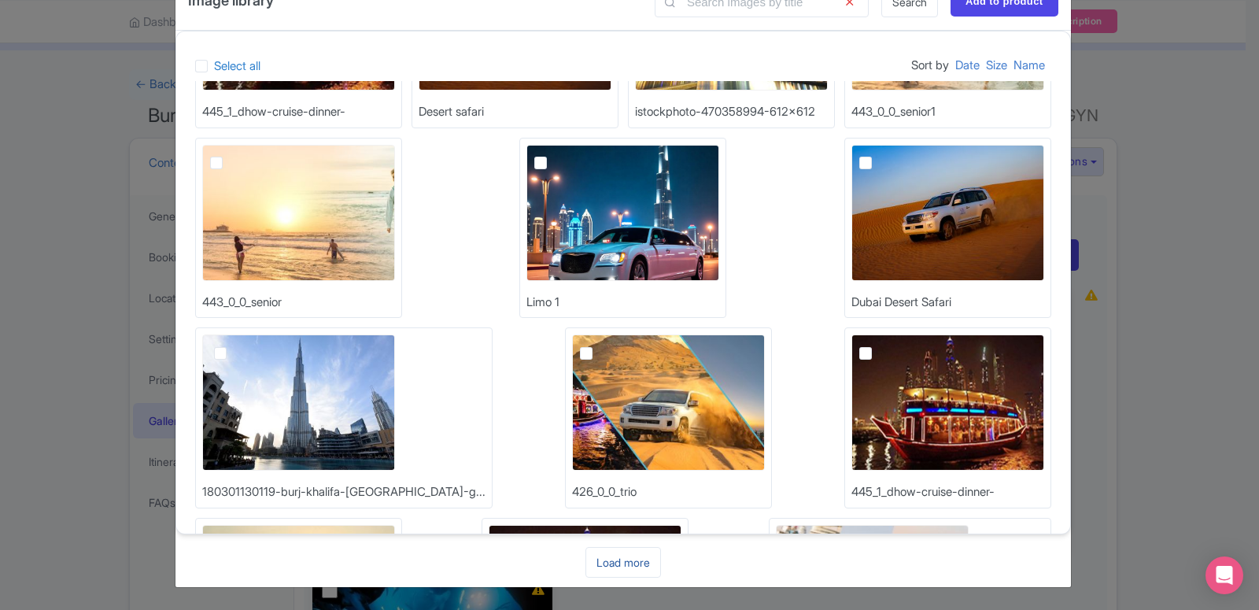
click at [637, 571] on link "Load more" at bounding box center [624, 562] width 76 height 31
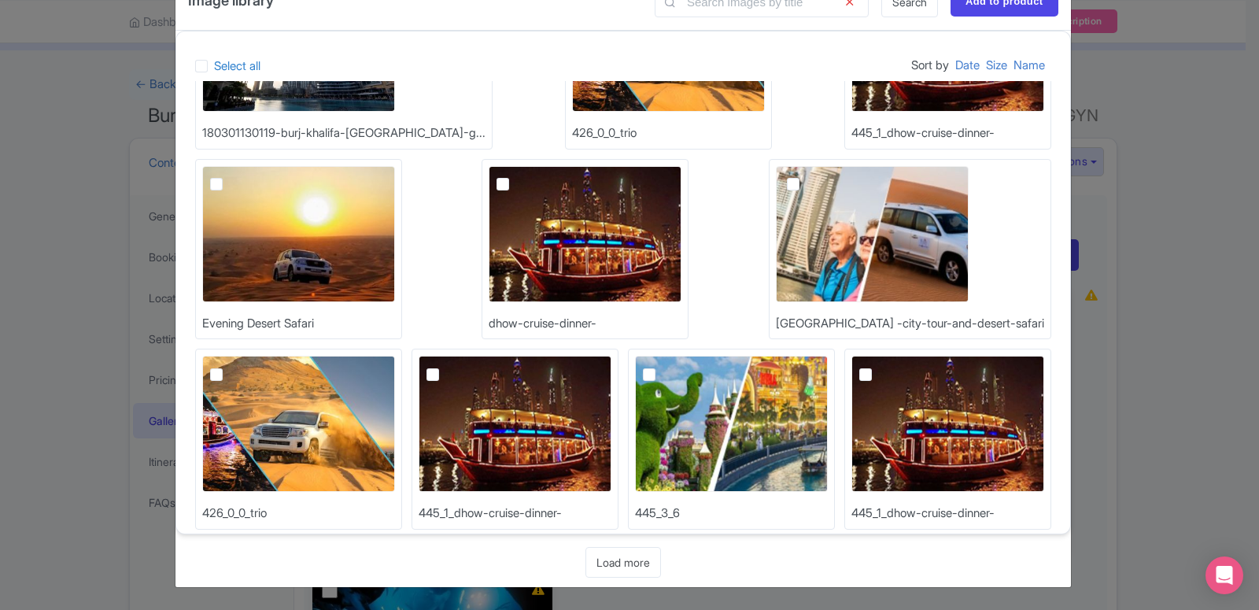
scroll to position [4144, 0]
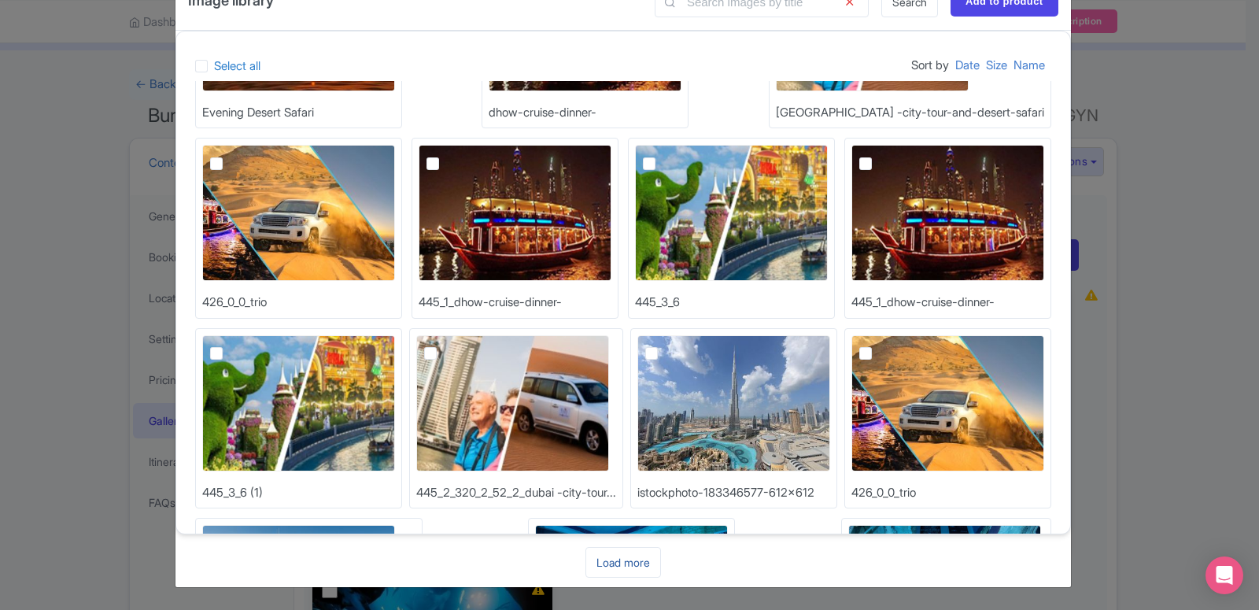
click at [618, 566] on link "Load more" at bounding box center [624, 562] width 76 height 31
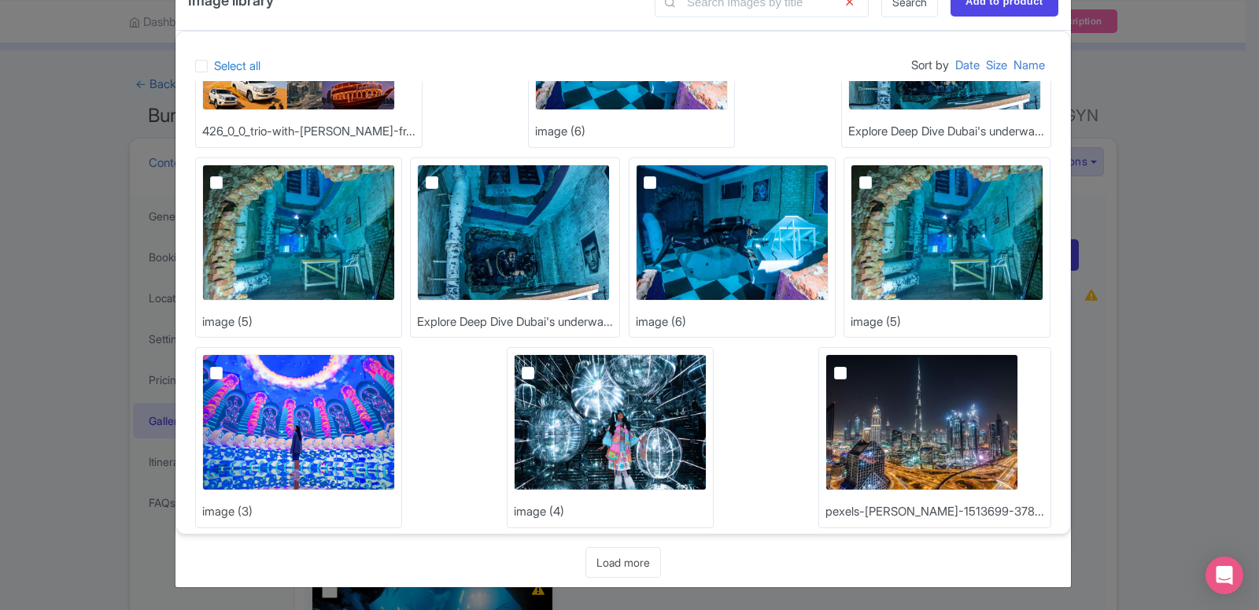
scroll to position [4714, 0]
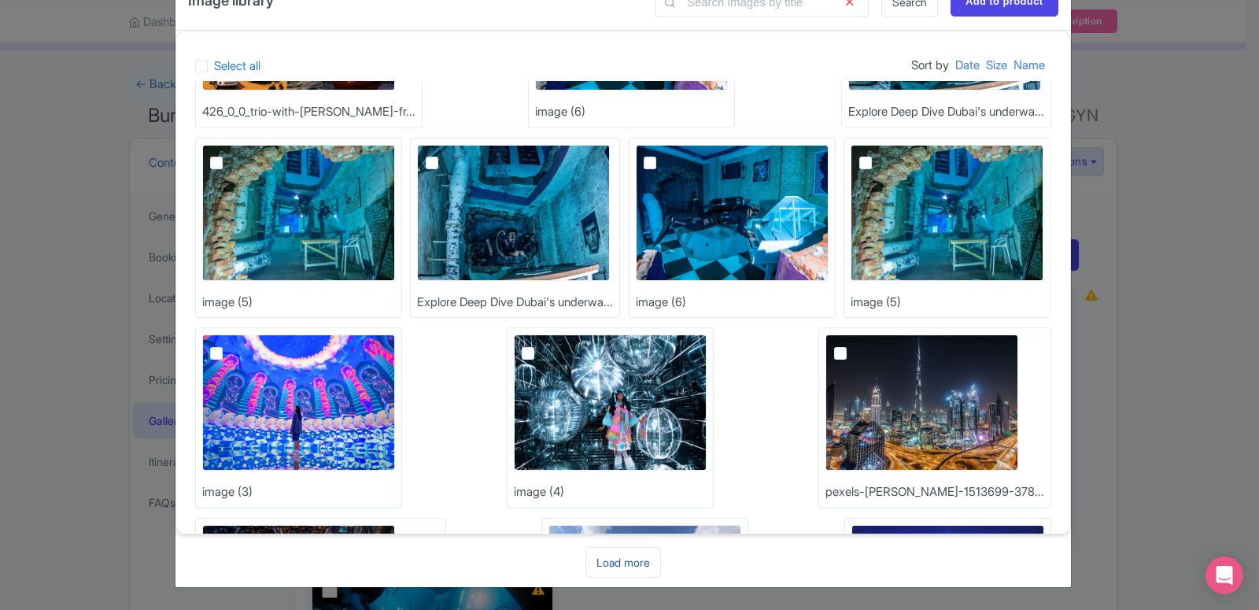
click at [604, 556] on link "Load more" at bounding box center [624, 562] width 76 height 31
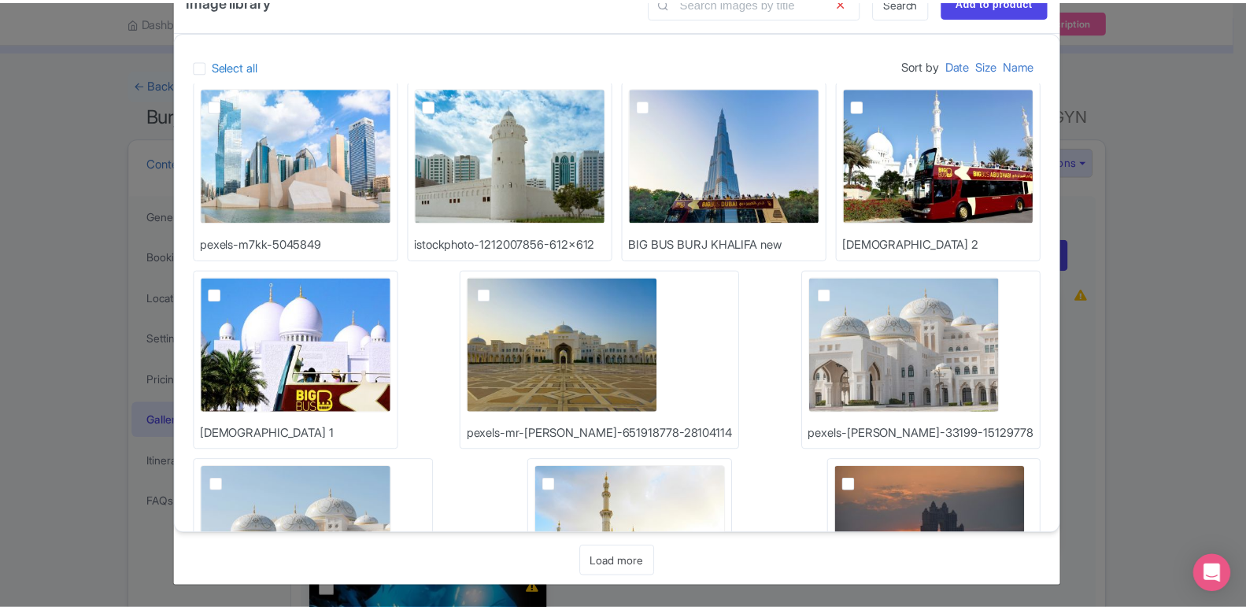
scroll to position [5474, 0]
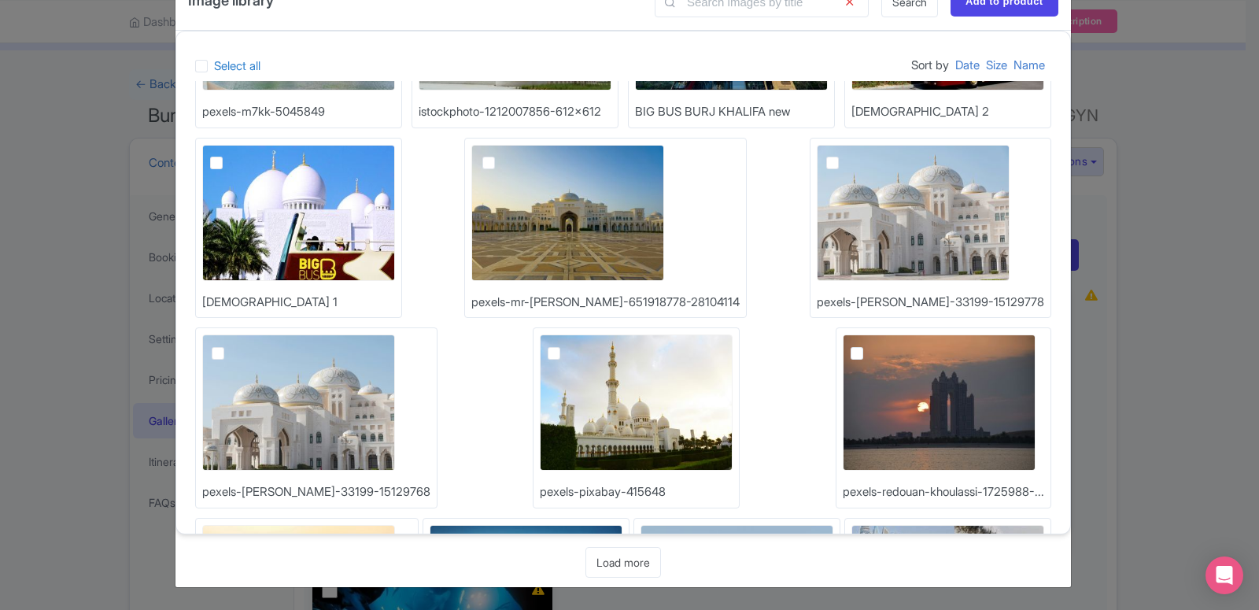
click at [1194, 142] on div "Image library Search Add to product Select all Sort by Date Size Name 172802787…" at bounding box center [629, 305] width 1259 height 610
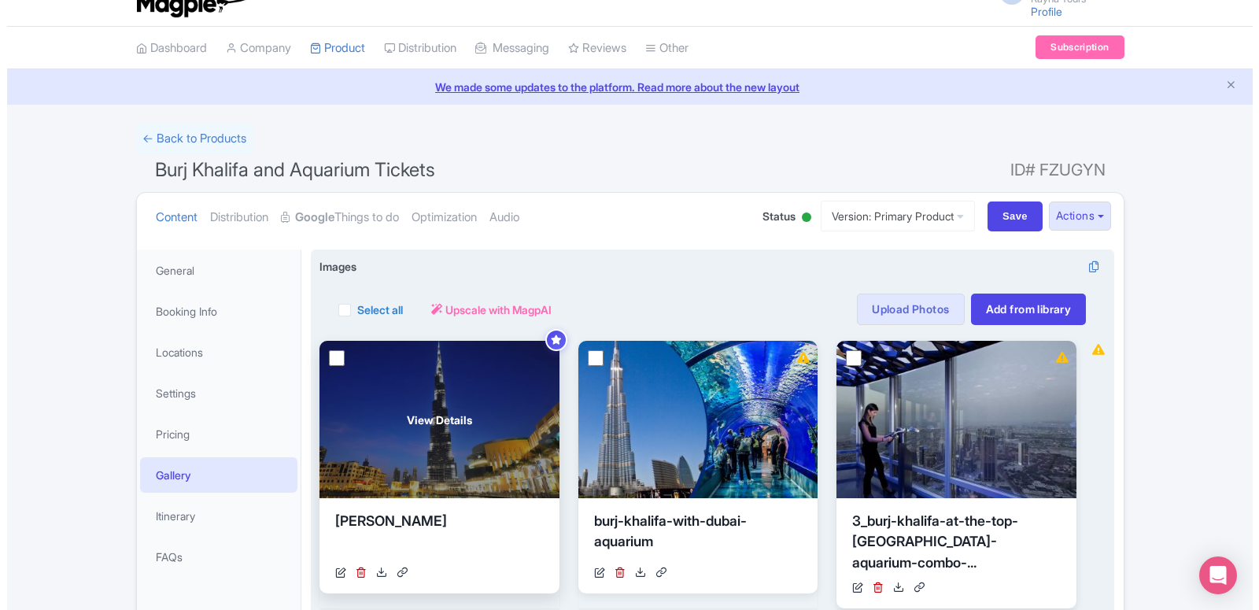
scroll to position [0, 0]
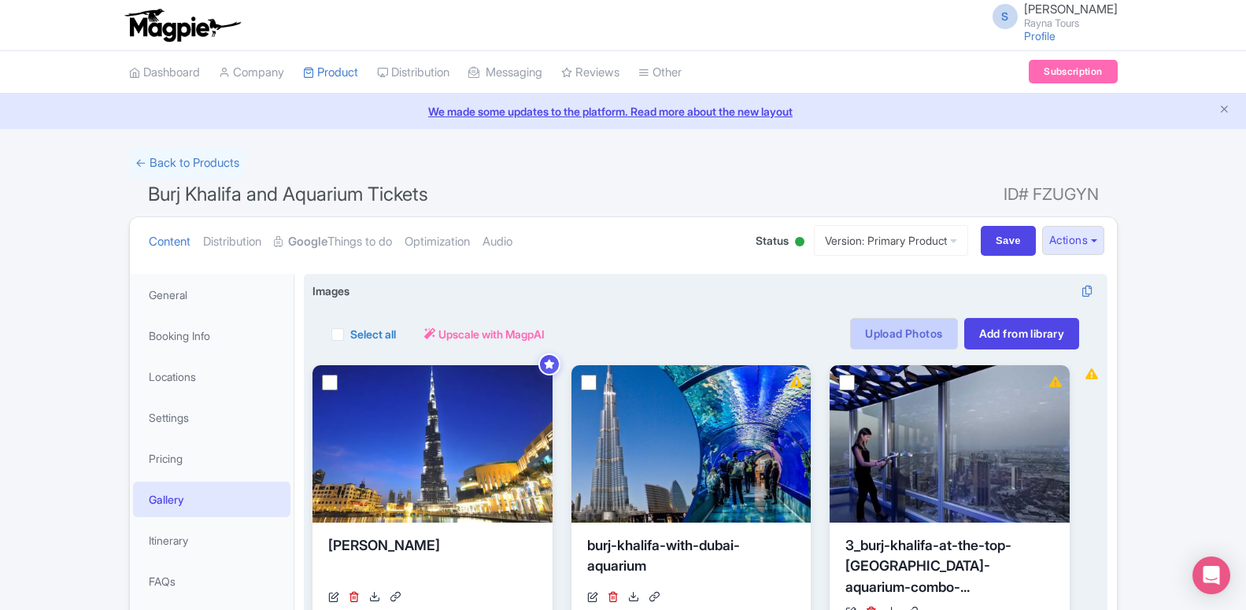
click at [869, 322] on link "Upload Photos" at bounding box center [903, 333] width 107 height 31
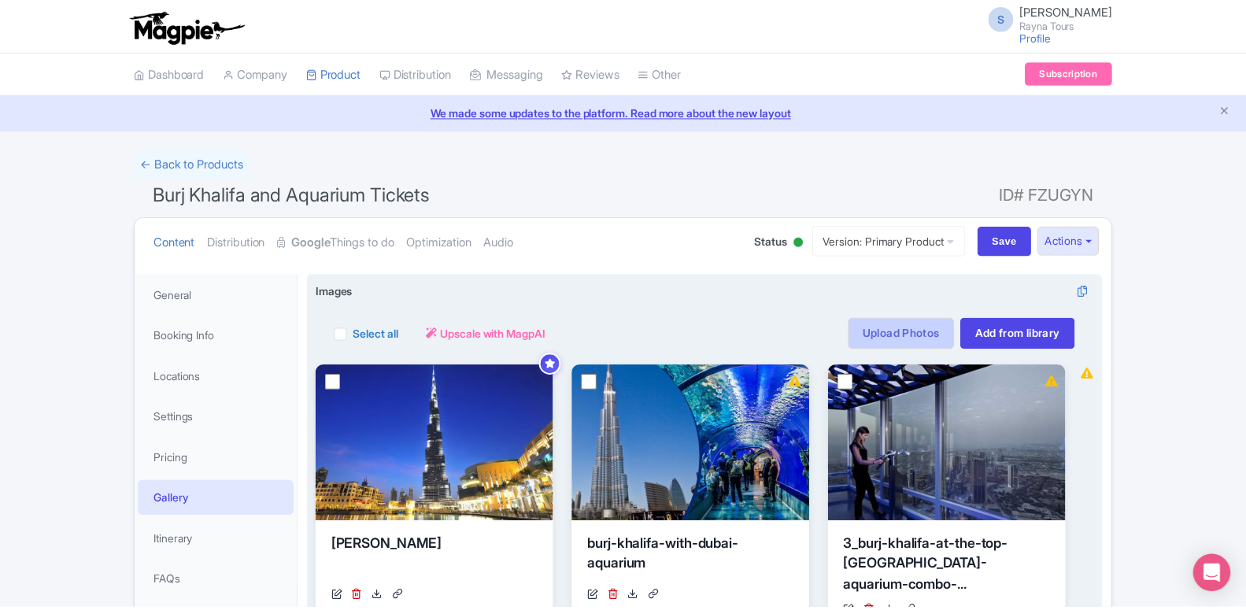
scroll to position [274, 0]
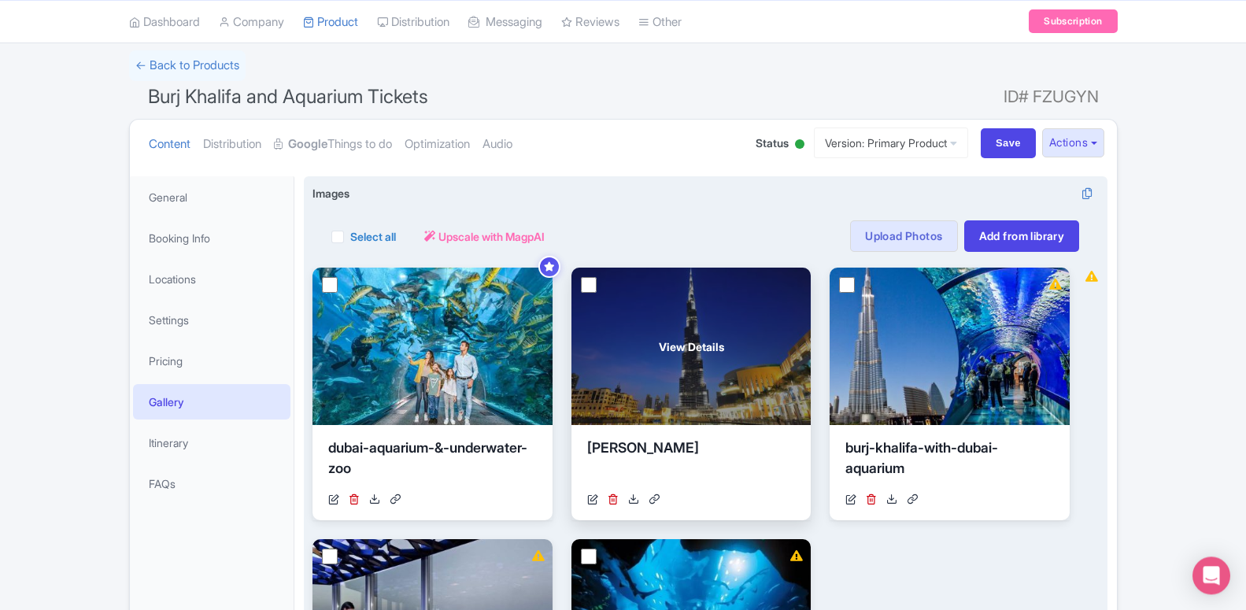
scroll to position [79, 0]
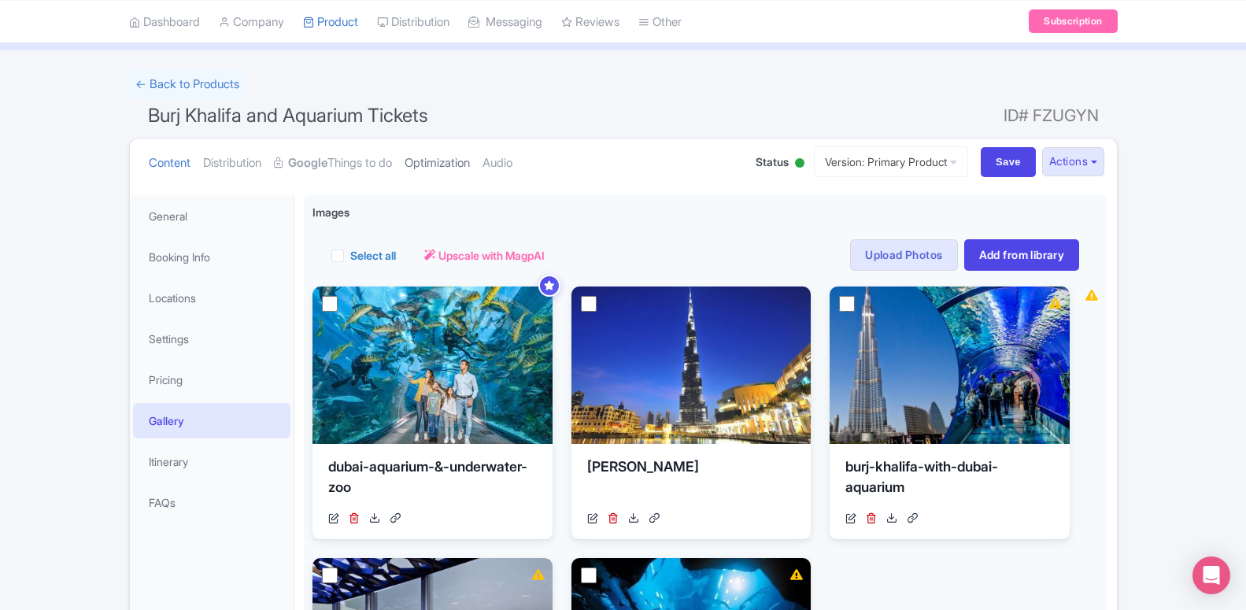
click at [438, 159] on link "Optimization" at bounding box center [437, 164] width 65 height 50
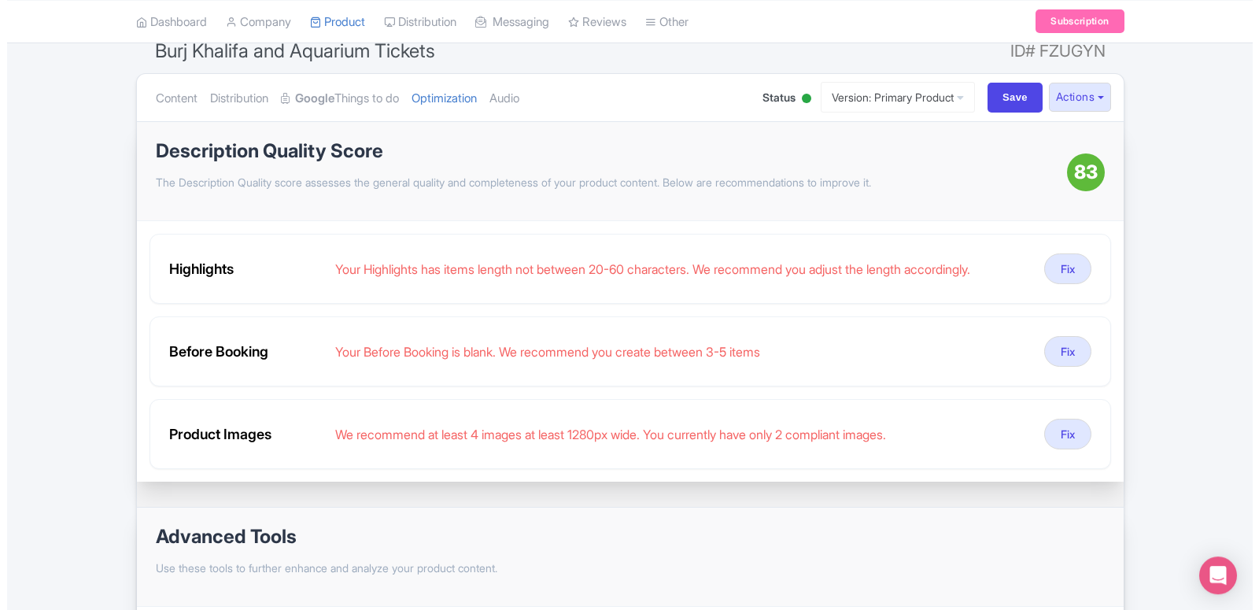
scroll to position [161, 0]
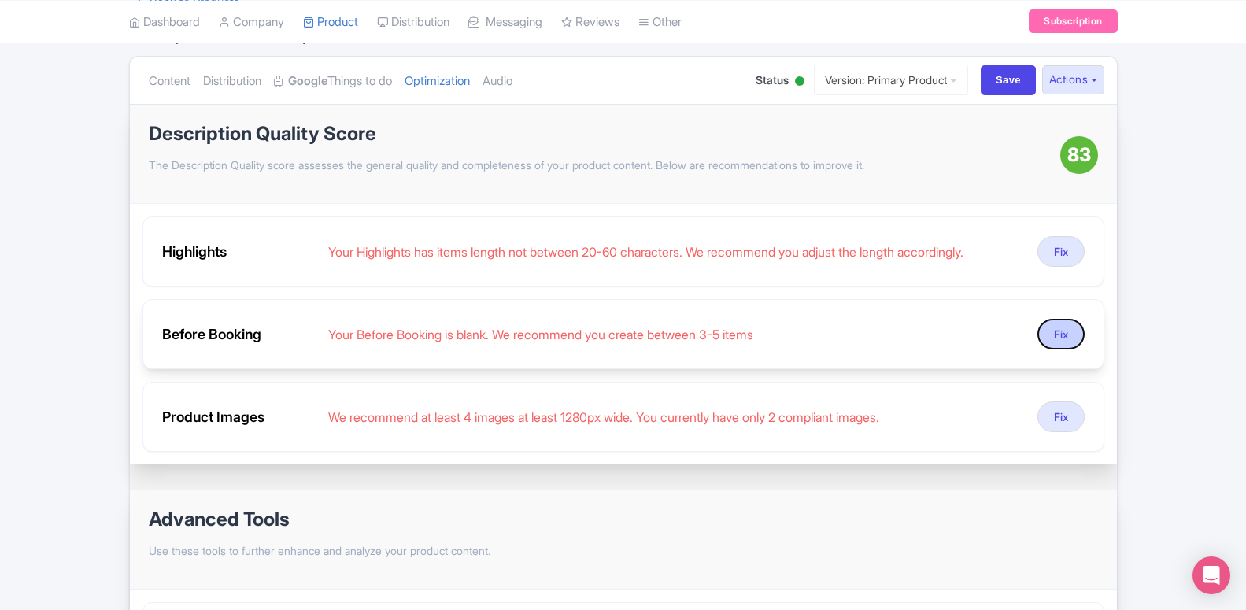
click at [1081, 331] on button "Fix" at bounding box center [1060, 334] width 47 height 31
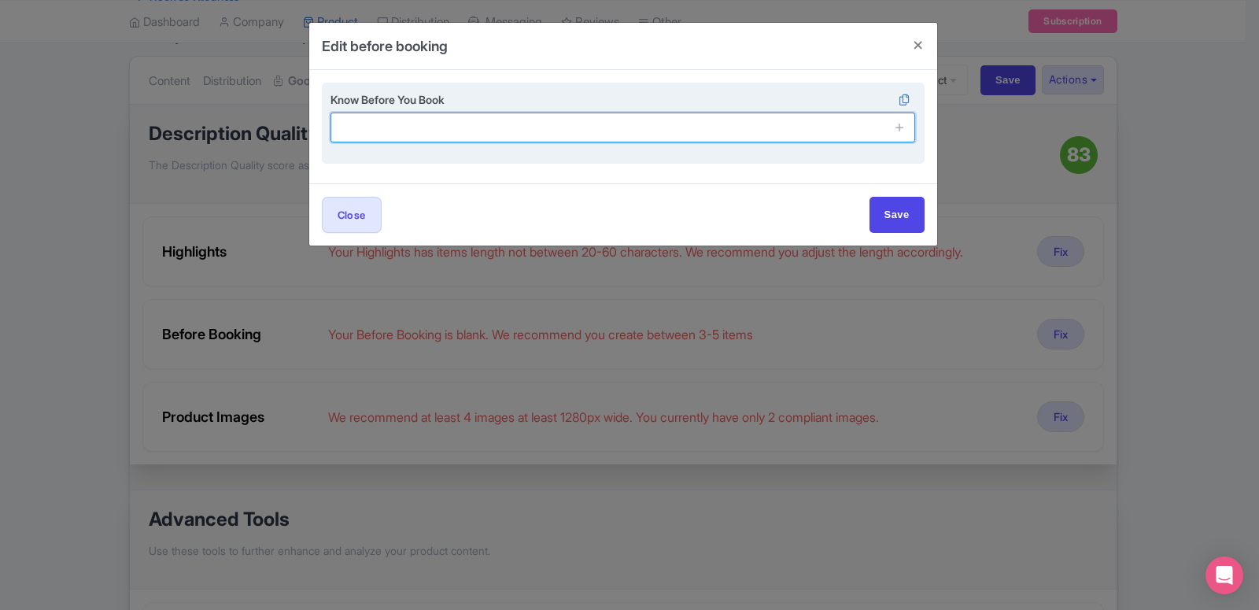
click at [394, 133] on input "text" at bounding box center [624, 128] width 586 height 30
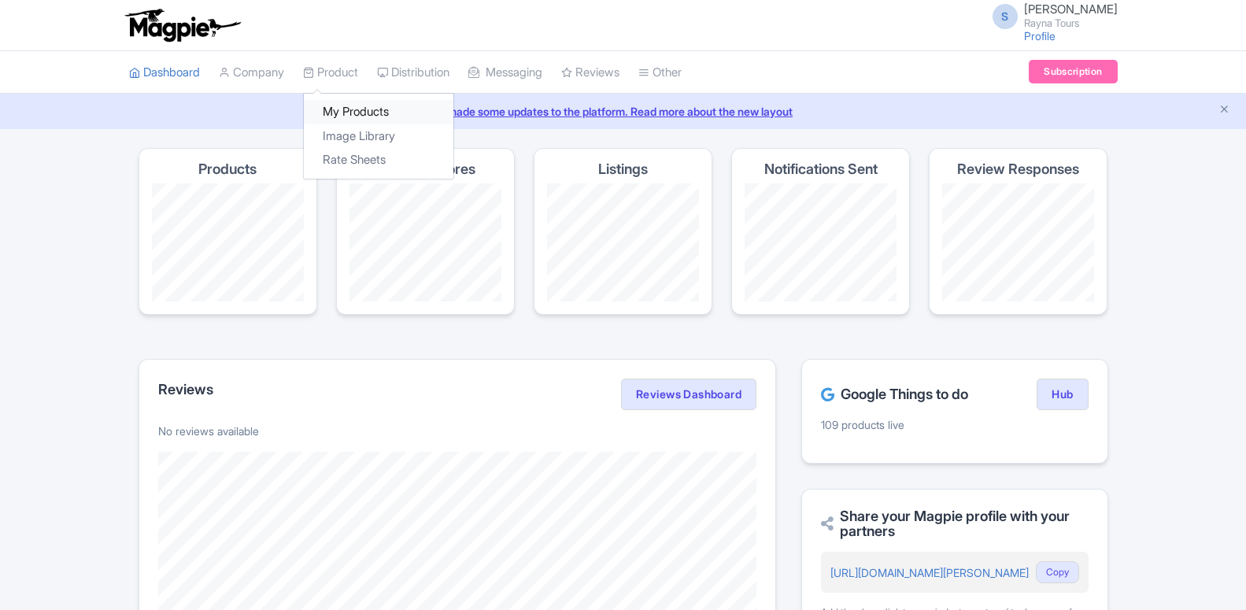
click at [324, 109] on link "My Products" at bounding box center [379, 112] width 150 height 24
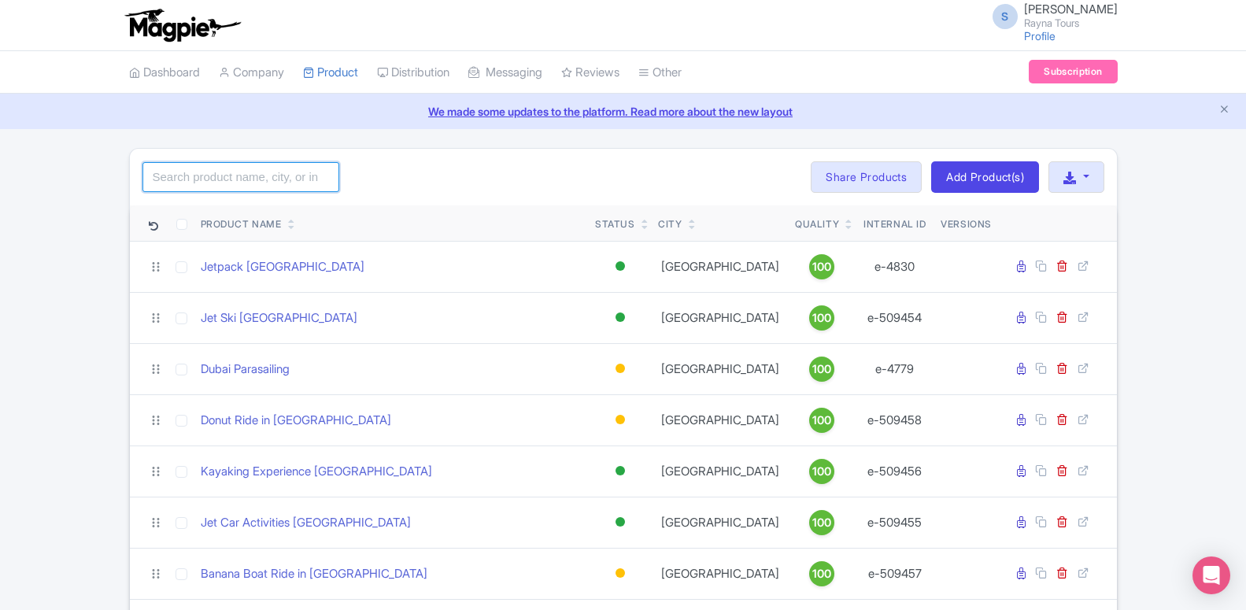
click at [235, 183] on input "search" at bounding box center [240, 177] width 197 height 30
type input "burj khalifa"
click button "Search" at bounding box center [0, 0] width 0 height 0
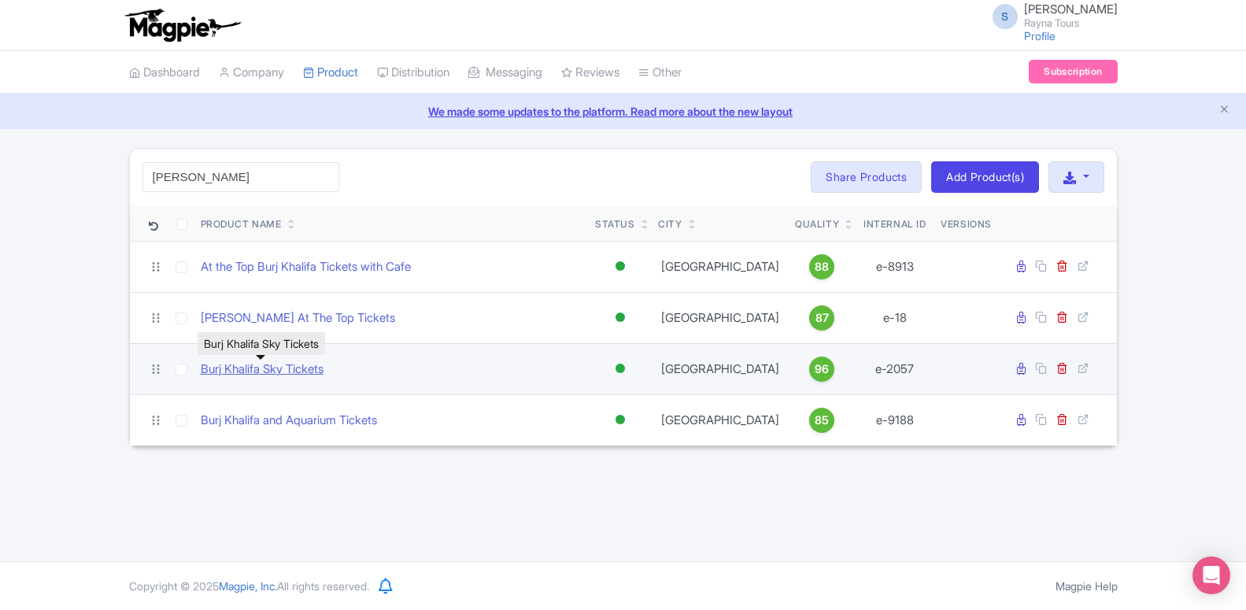
click at [307, 374] on link "Burj Khalifa Sky Tickets" at bounding box center [262, 369] width 123 height 18
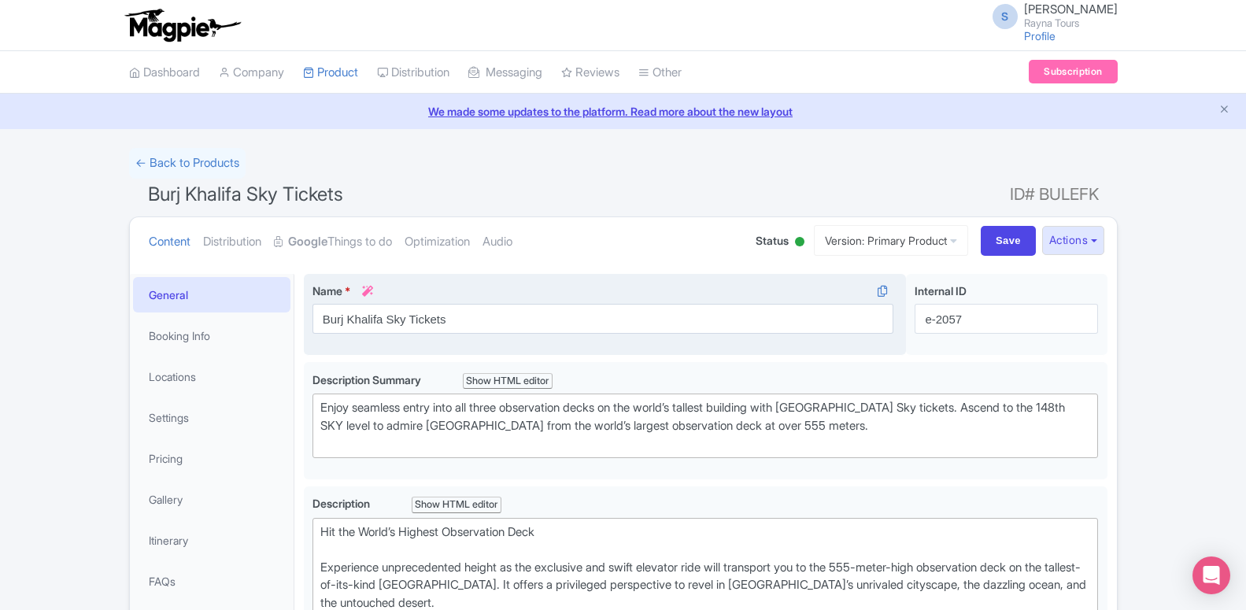
click at [313, 256] on link "Google Things to do" at bounding box center [333, 242] width 118 height 50
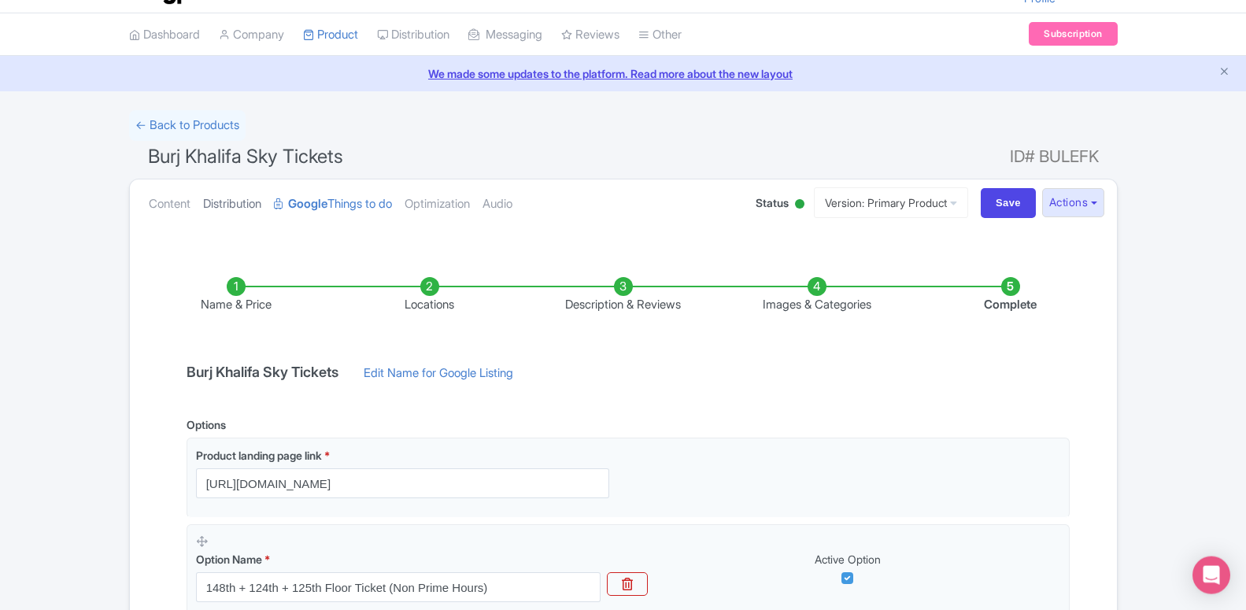
scroll to position [15, 0]
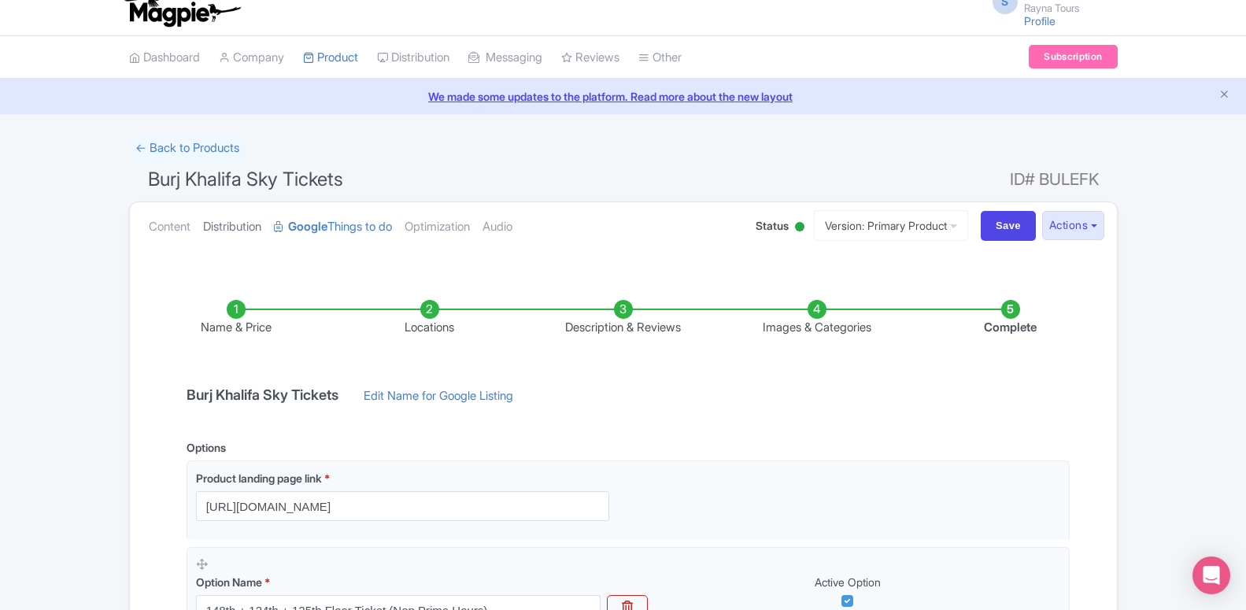
click at [236, 238] on link "Distribution" at bounding box center [232, 227] width 58 height 50
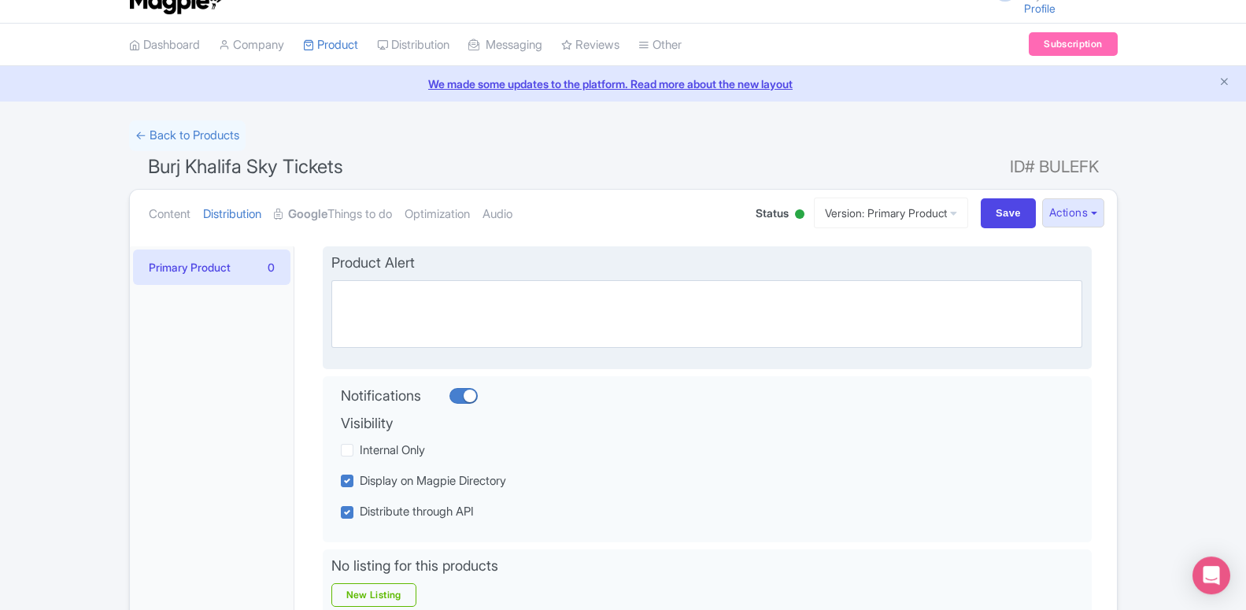
scroll to position [0, 0]
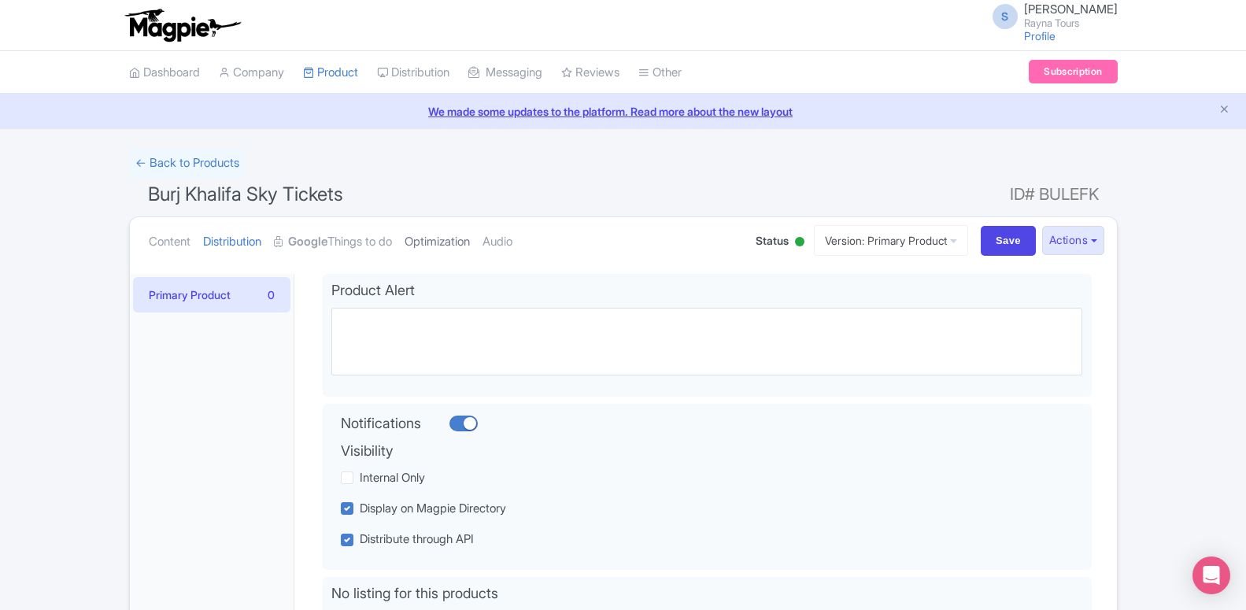
click at [455, 246] on link "Optimization" at bounding box center [437, 242] width 65 height 50
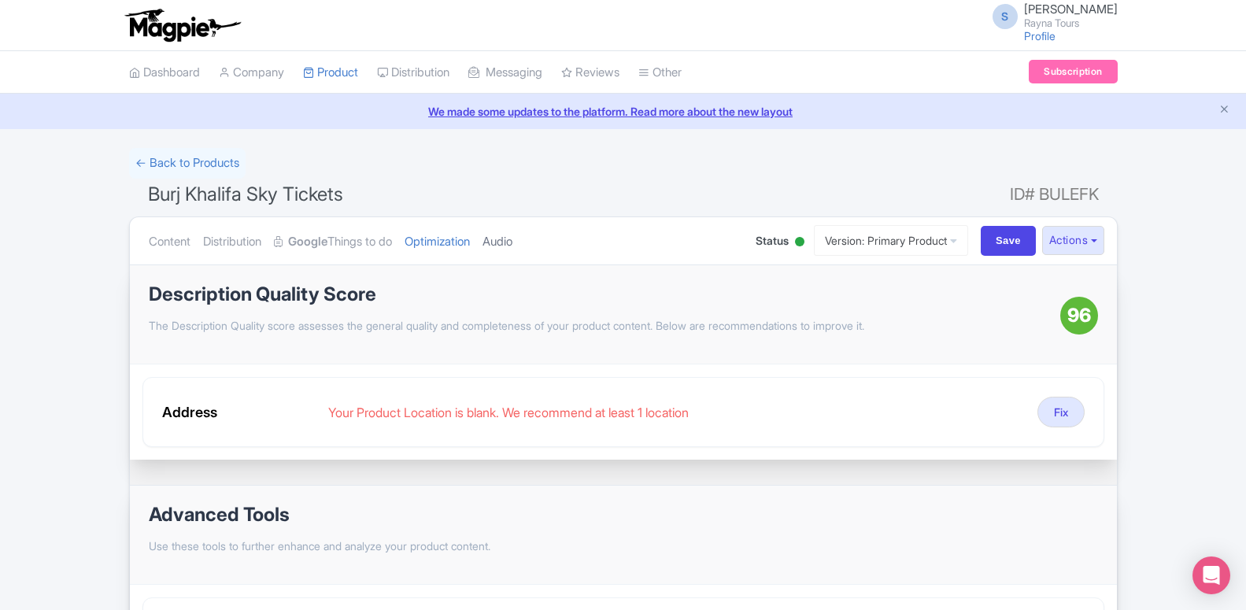
click at [493, 242] on link "Audio" at bounding box center [497, 242] width 30 height 50
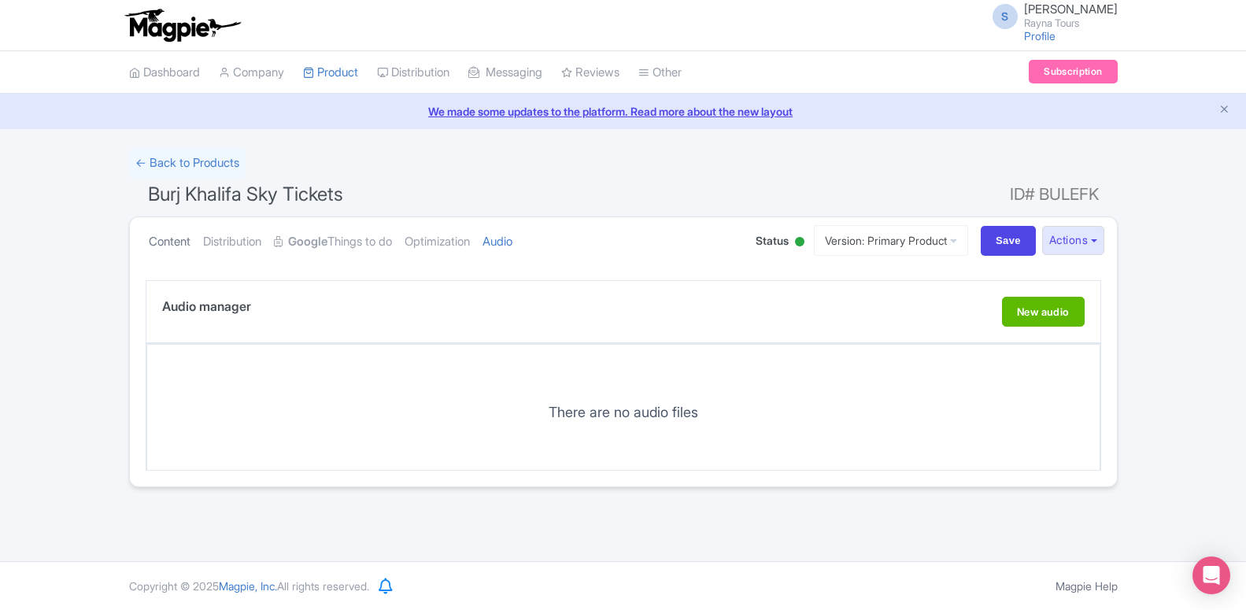
click at [174, 253] on link "Content" at bounding box center [170, 242] width 42 height 50
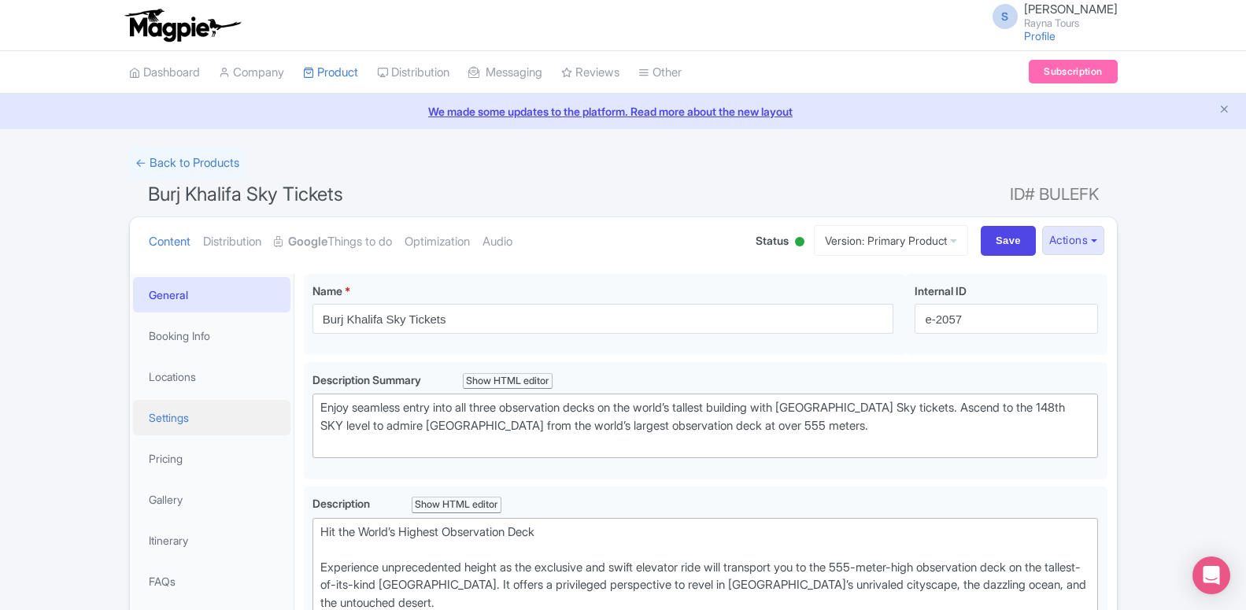
click at [179, 416] on link "Settings" at bounding box center [211, 417] width 157 height 35
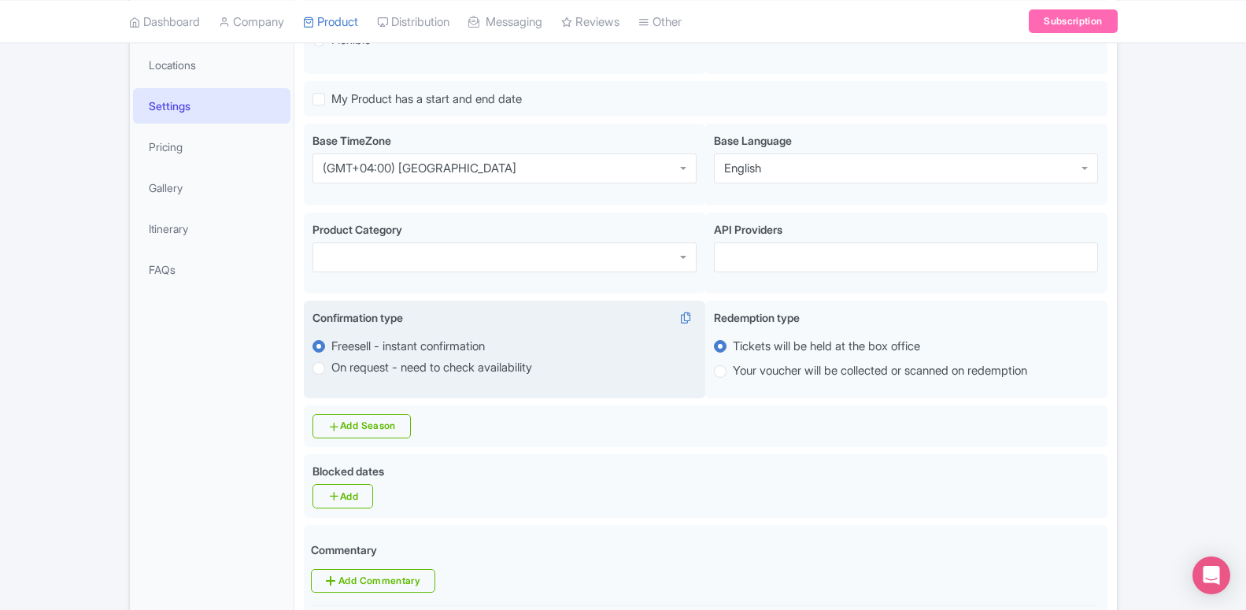
scroll to position [71, 0]
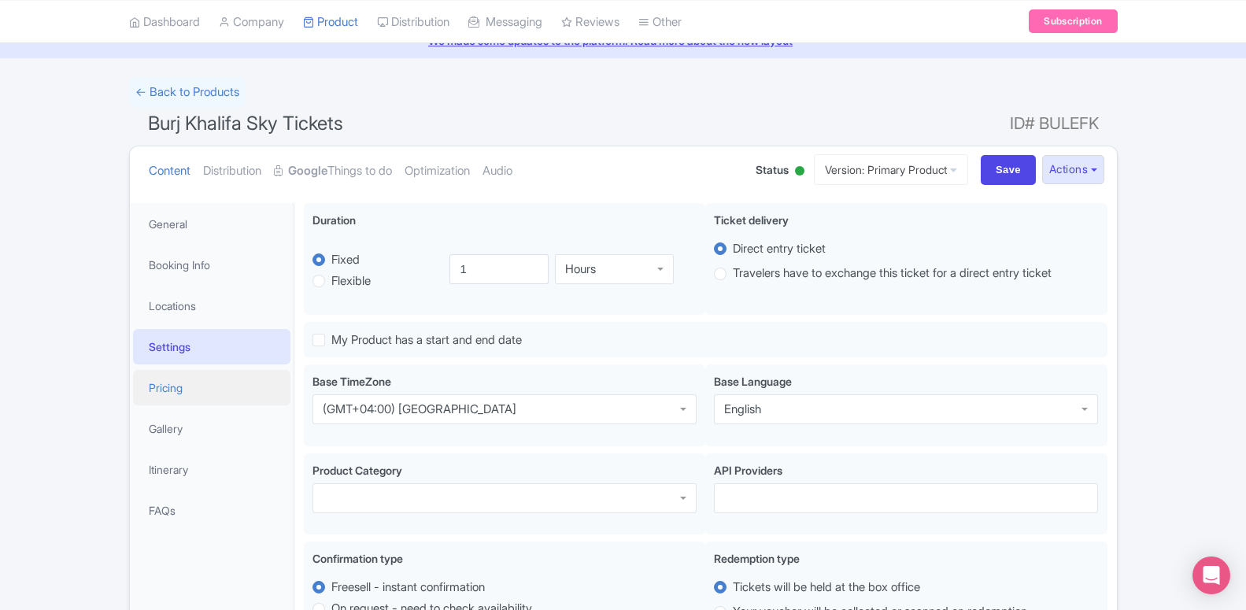
click at [195, 402] on link "Pricing" at bounding box center [211, 387] width 157 height 35
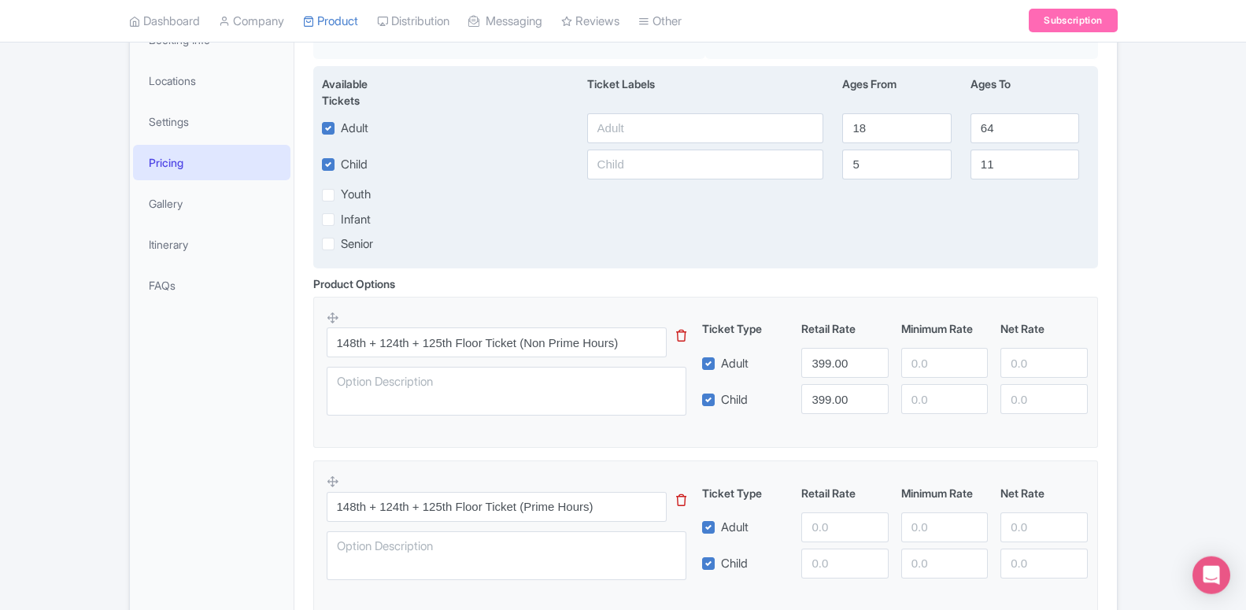
scroll to position [312, 0]
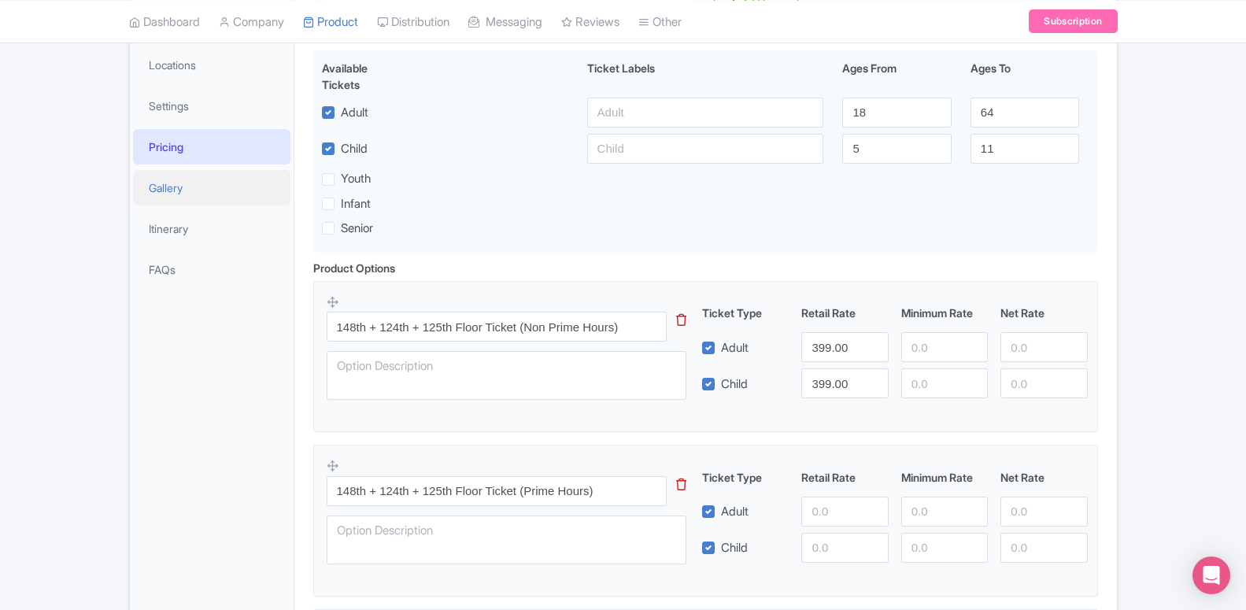
click at [175, 180] on link "Gallery" at bounding box center [211, 187] width 157 height 35
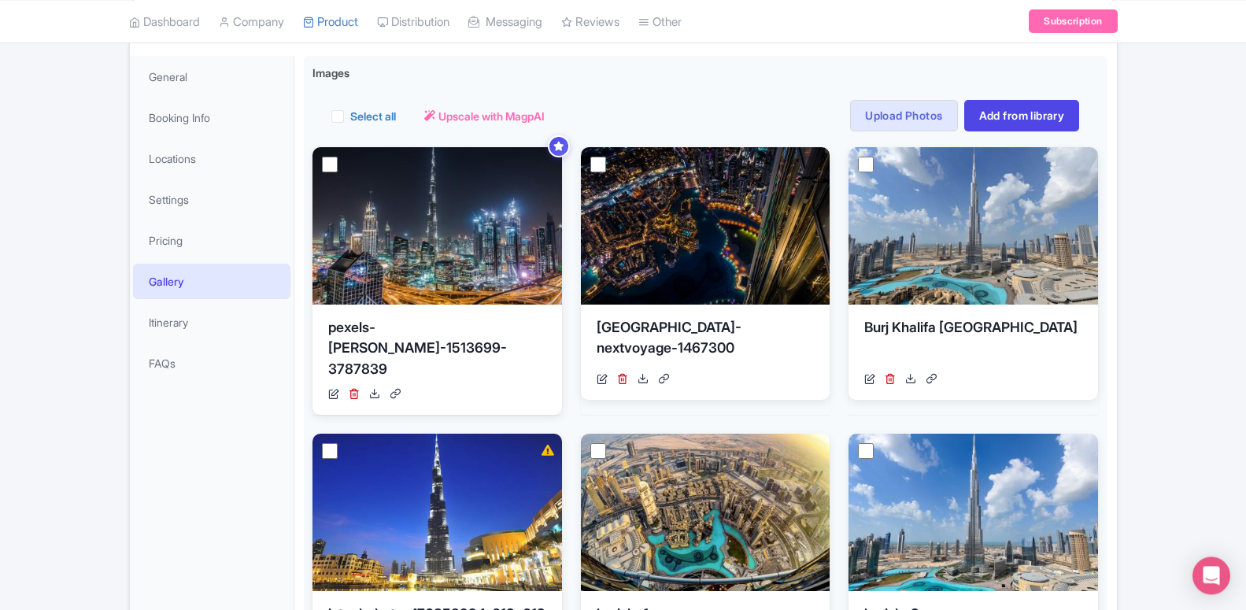
scroll to position [239, 0]
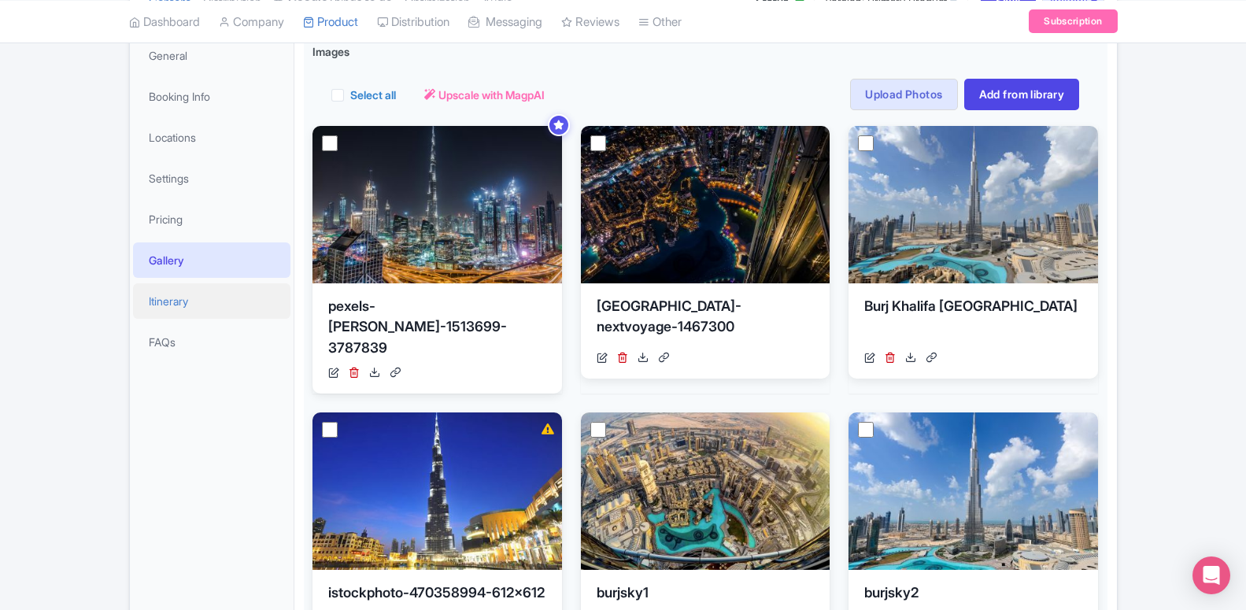
click at [171, 308] on link "Itinerary" at bounding box center [211, 300] width 157 height 35
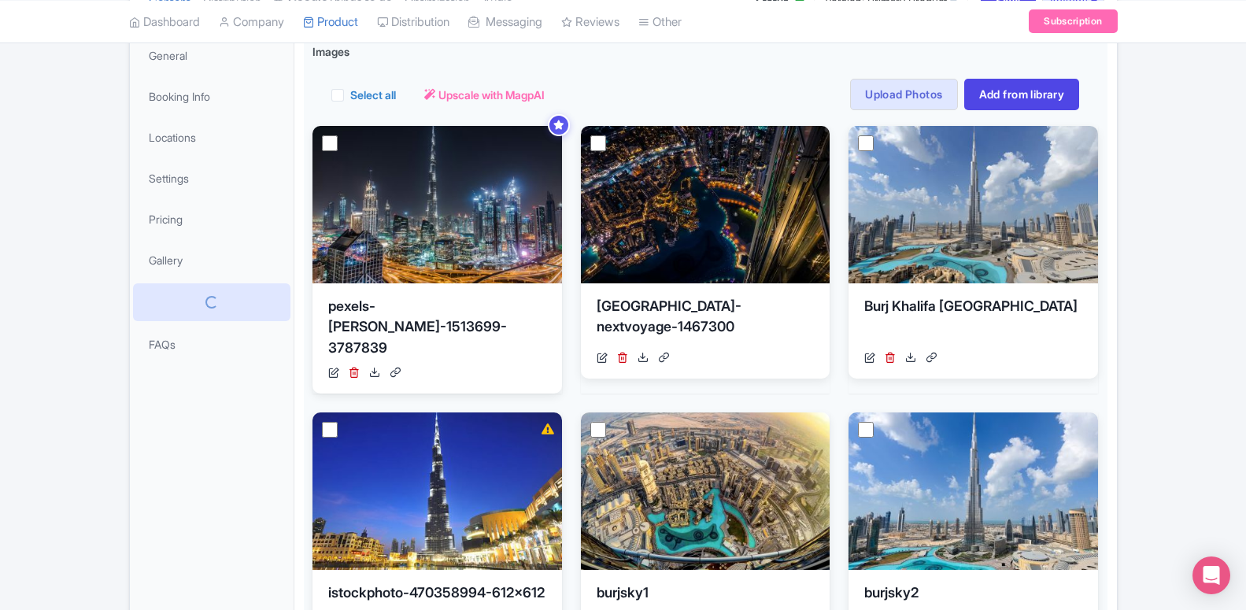
scroll to position [79, 0]
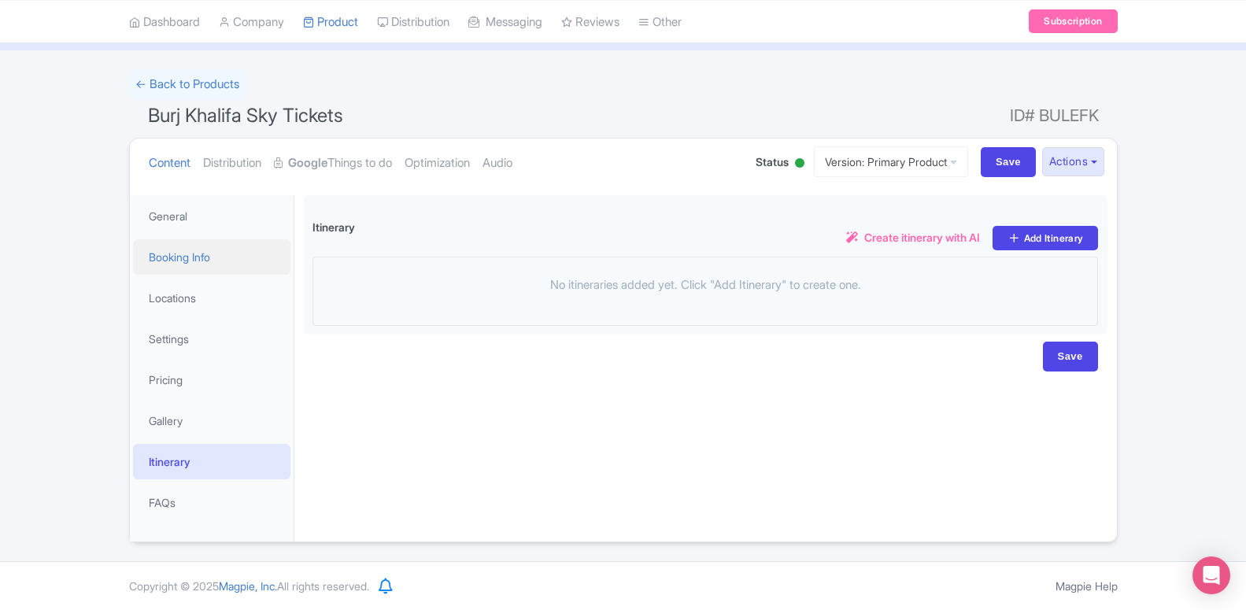
click at [216, 257] on link "Booking Info" at bounding box center [211, 256] width 157 height 35
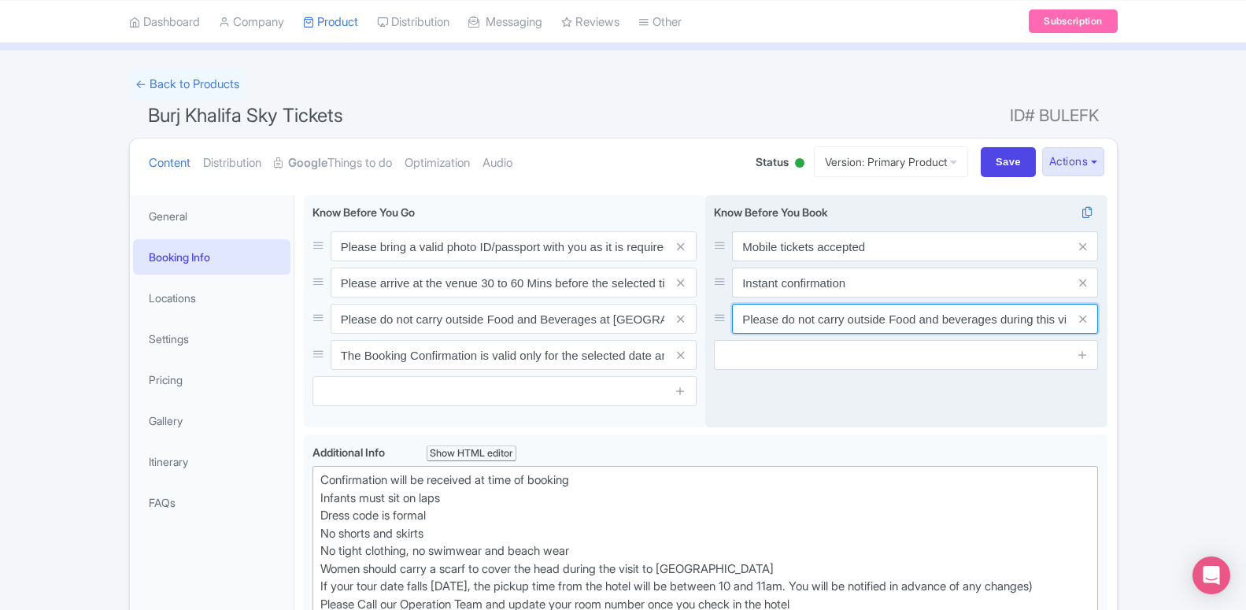
click at [1066, 321] on input "Please do not carry outside Food and beverages during this visit." at bounding box center [915, 319] width 366 height 30
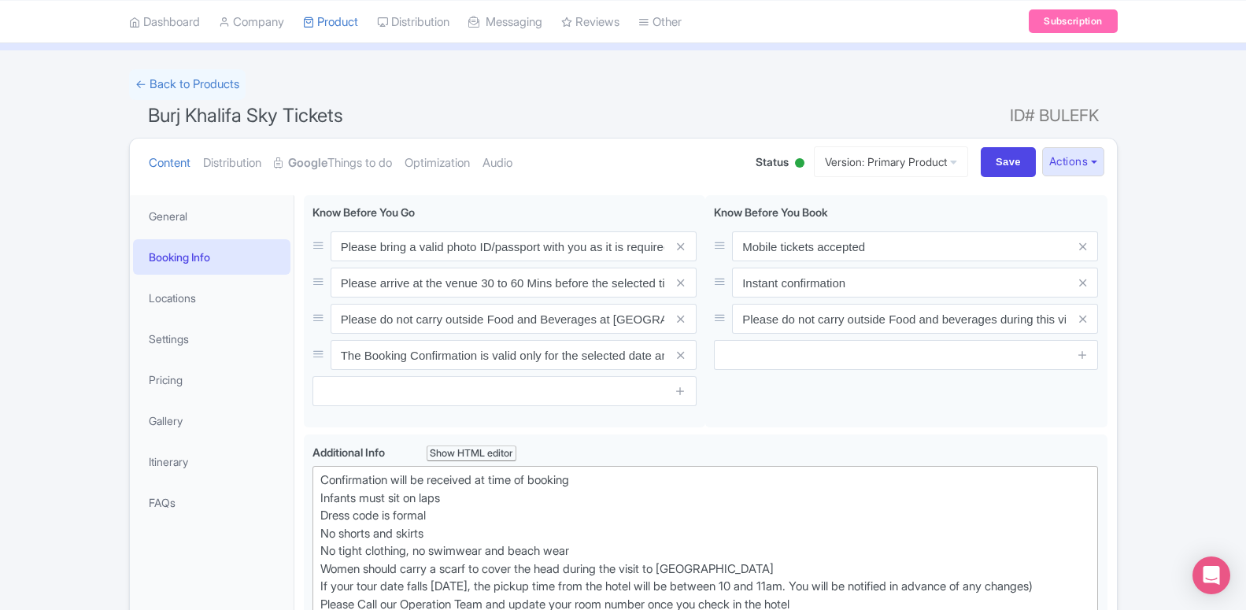
click at [702, 146] on ul "Content Distribution Google Things to do Optimization Audio" at bounding box center [436, 163] width 589 height 48
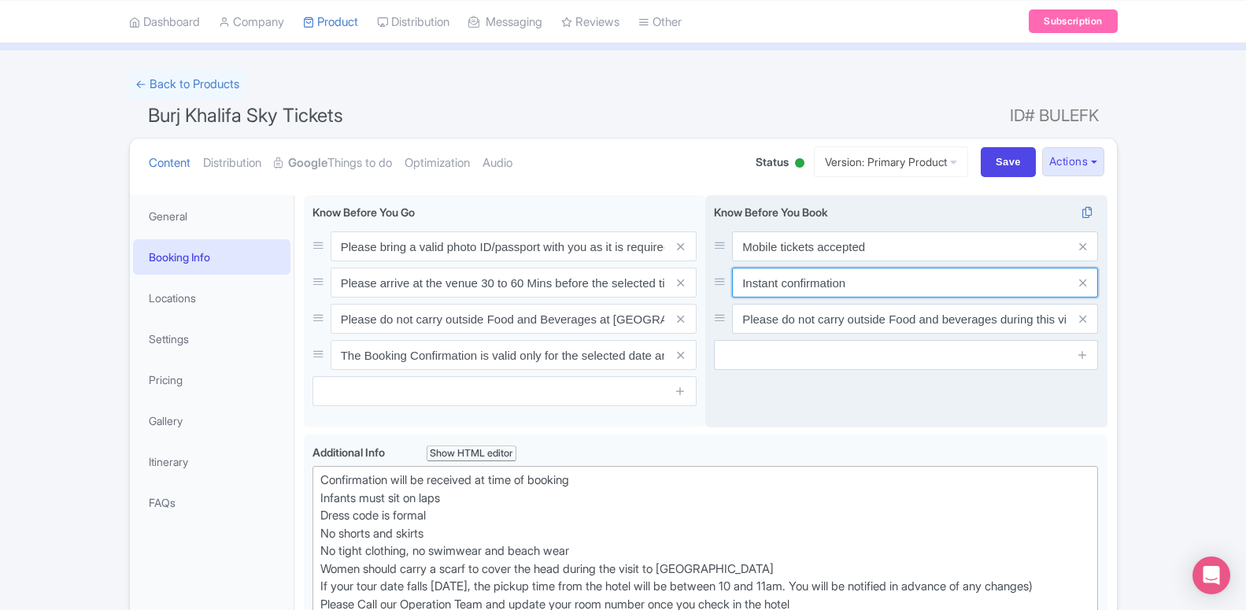
click at [785, 284] on input "Instant confirmation" at bounding box center [915, 283] width 366 height 30
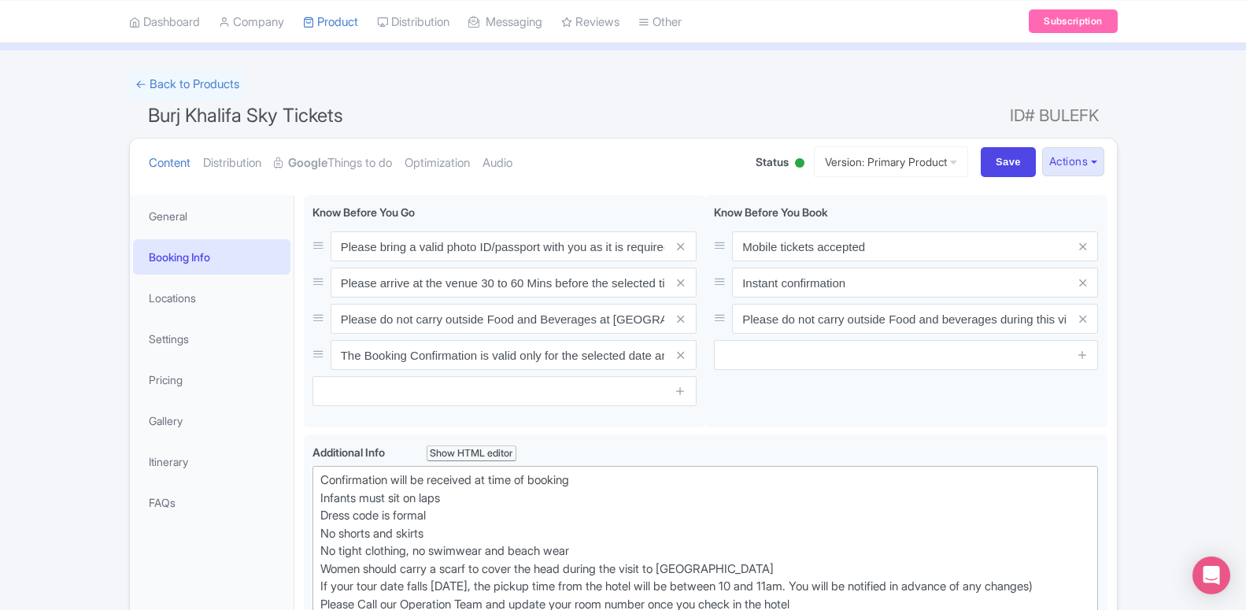
click at [680, 150] on ul "Content Distribution Google Things to do Optimization Audio" at bounding box center [436, 163] width 589 height 48
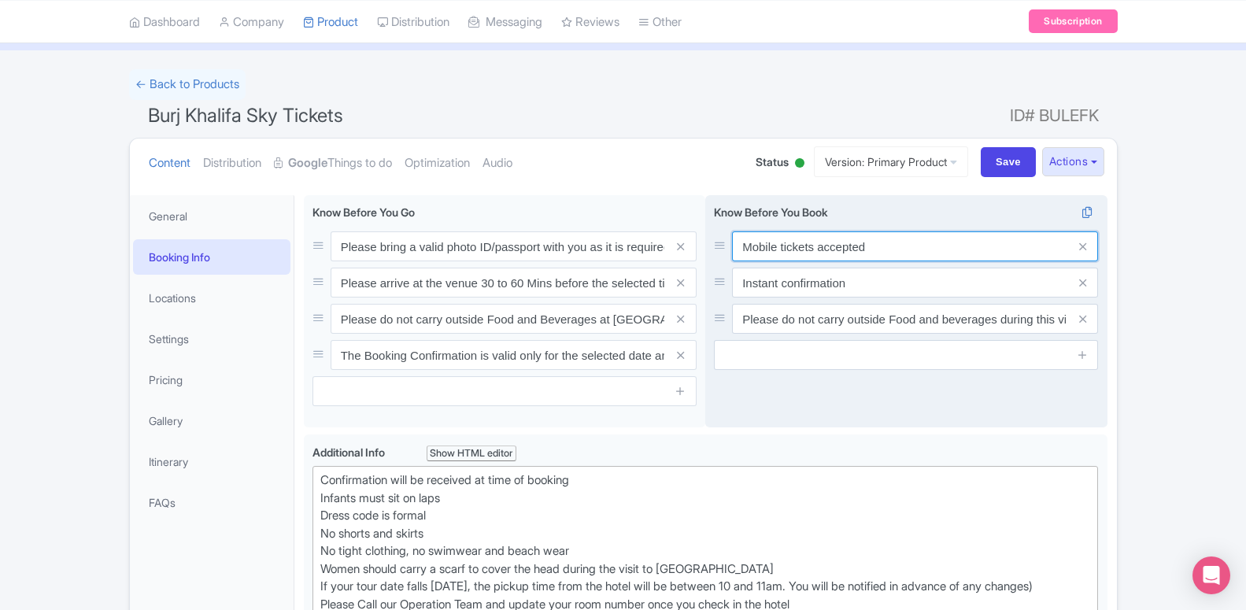
click at [779, 249] on input "Mobile tickets accepted" at bounding box center [915, 246] width 366 height 30
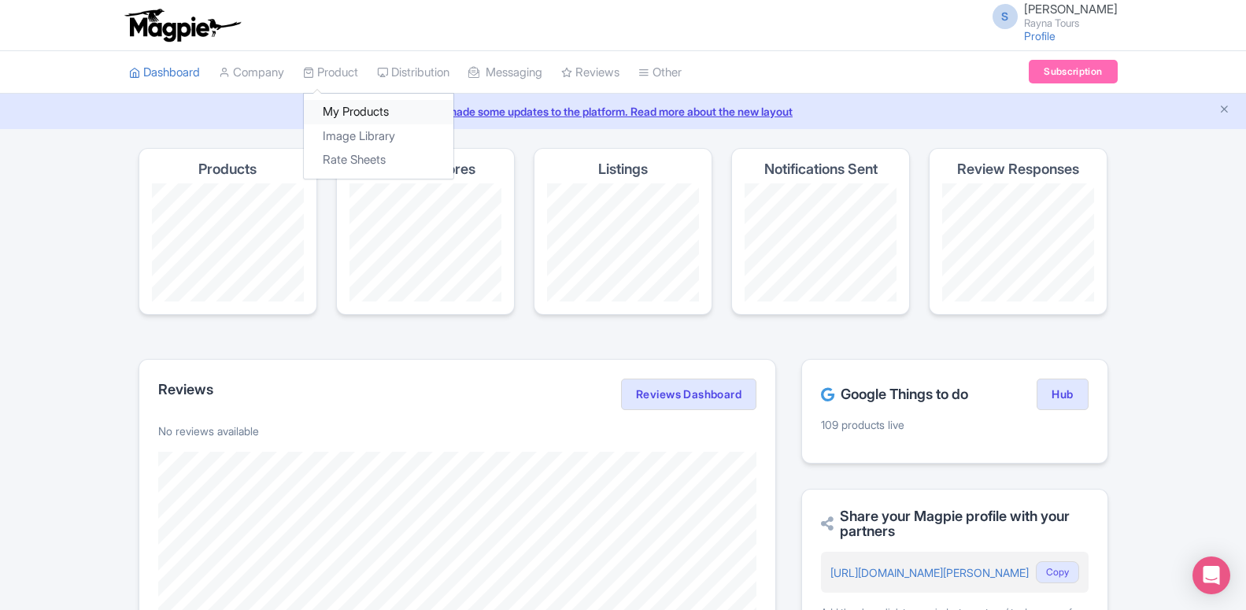
click at [349, 109] on link "My Products" at bounding box center [379, 112] width 150 height 24
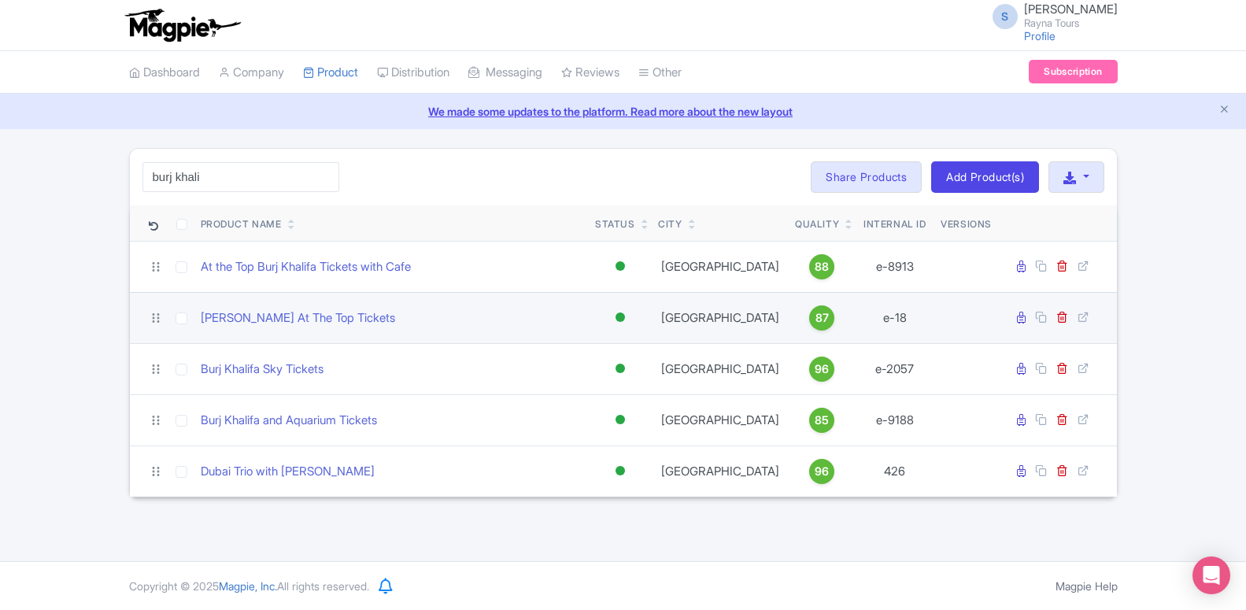
type input "burj khali"
click at [295, 328] on td "[PERSON_NAME] At The Top Tickets" at bounding box center [391, 317] width 395 height 51
click at [296, 315] on link "[PERSON_NAME] At The Top Tickets" at bounding box center [298, 318] width 194 height 18
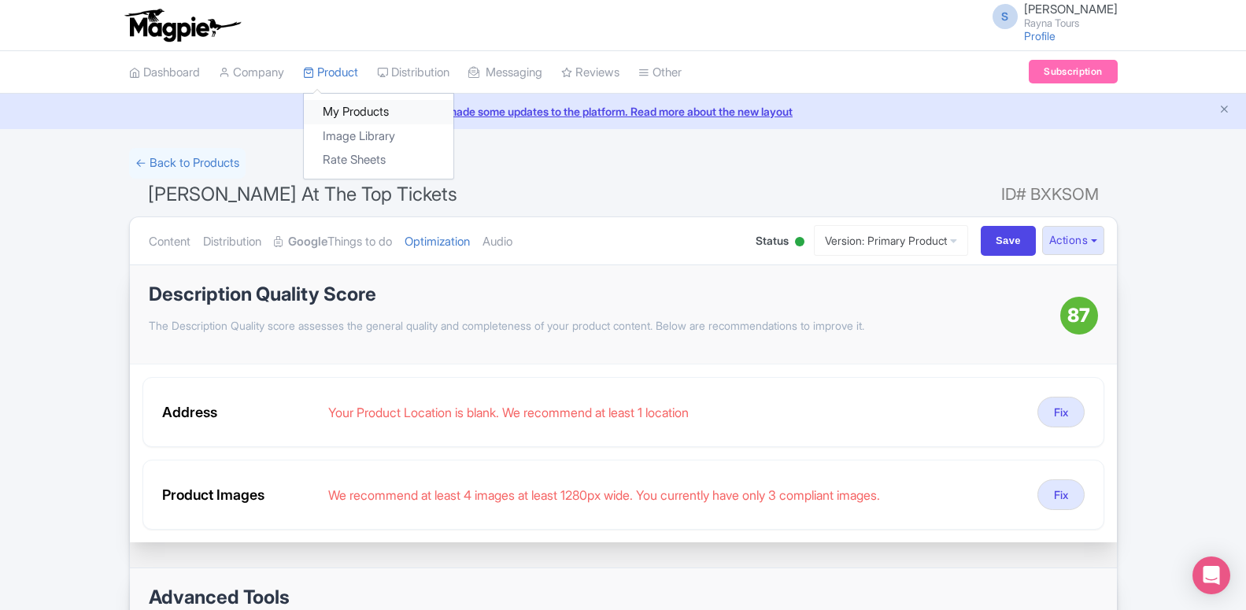
click at [332, 106] on link "My Products" at bounding box center [379, 112] width 150 height 24
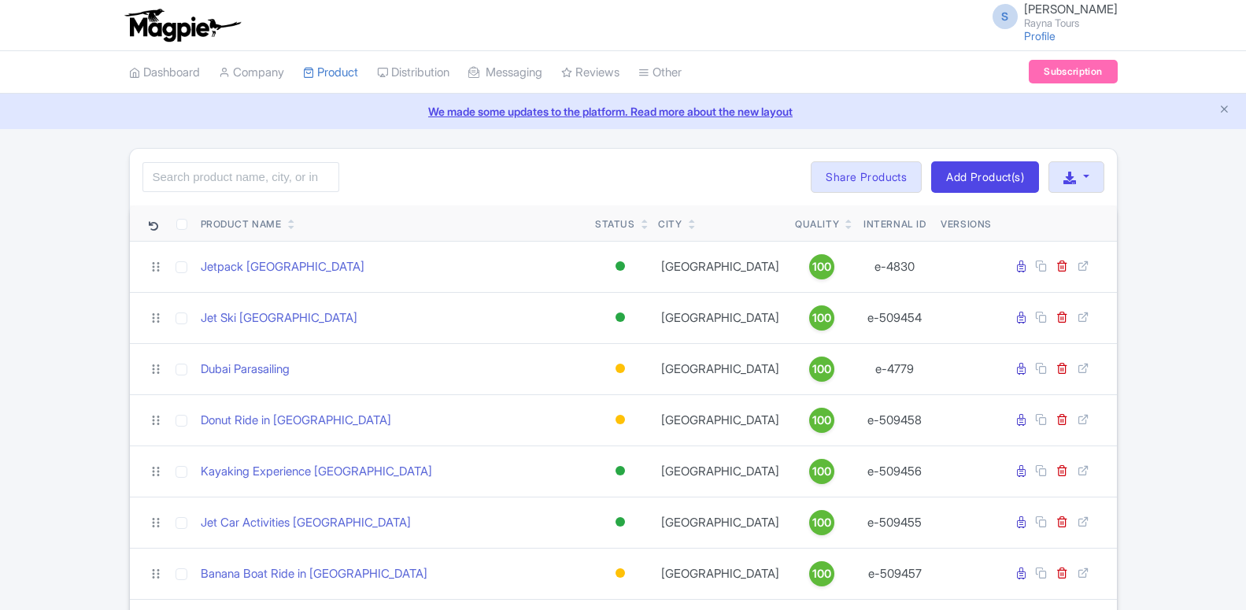
click at [209, 155] on div "Search Bulk Actions [GEOGRAPHIC_DATA] Add to Collection Share Products Add to C…" at bounding box center [623, 177] width 987 height 57
click at [216, 174] on input "search" at bounding box center [240, 177] width 197 height 30
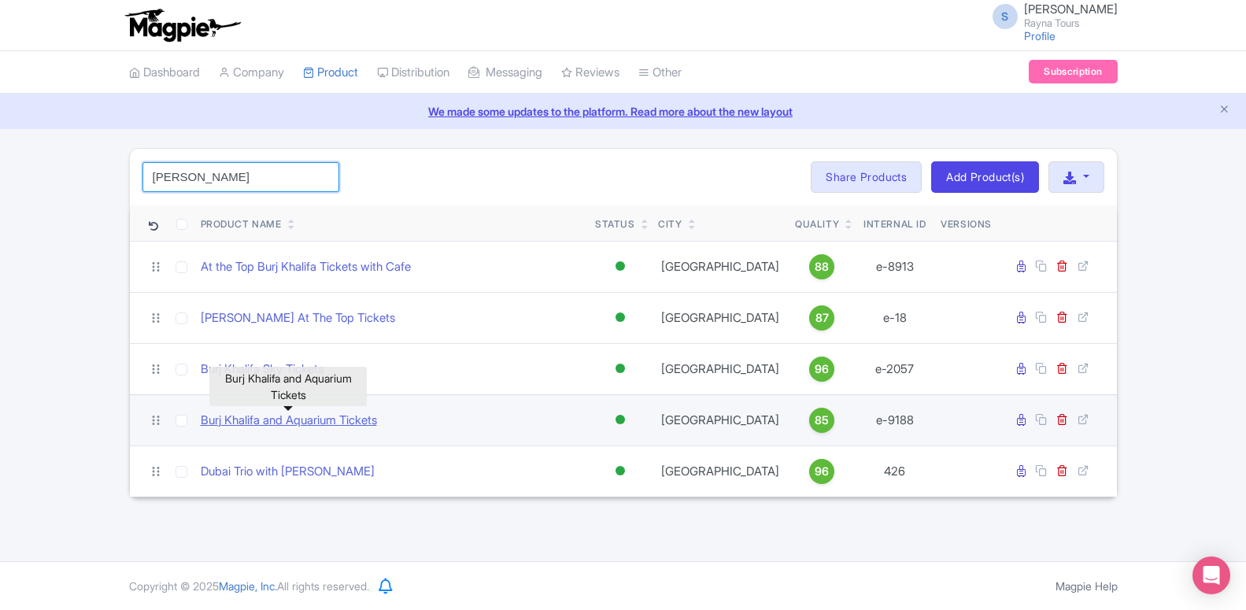
type input "[PERSON_NAME]"
click at [301, 427] on link "Burj Khalifa and Aquarium Tickets" at bounding box center [289, 421] width 176 height 18
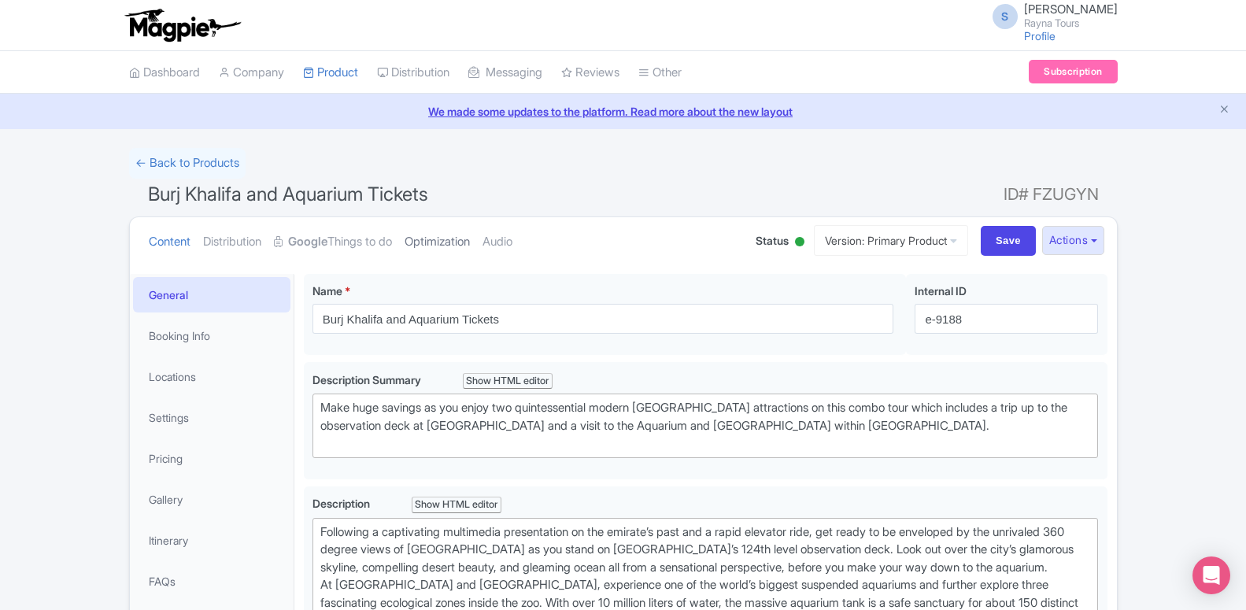
click at [408, 238] on link "Optimization" at bounding box center [437, 242] width 65 height 50
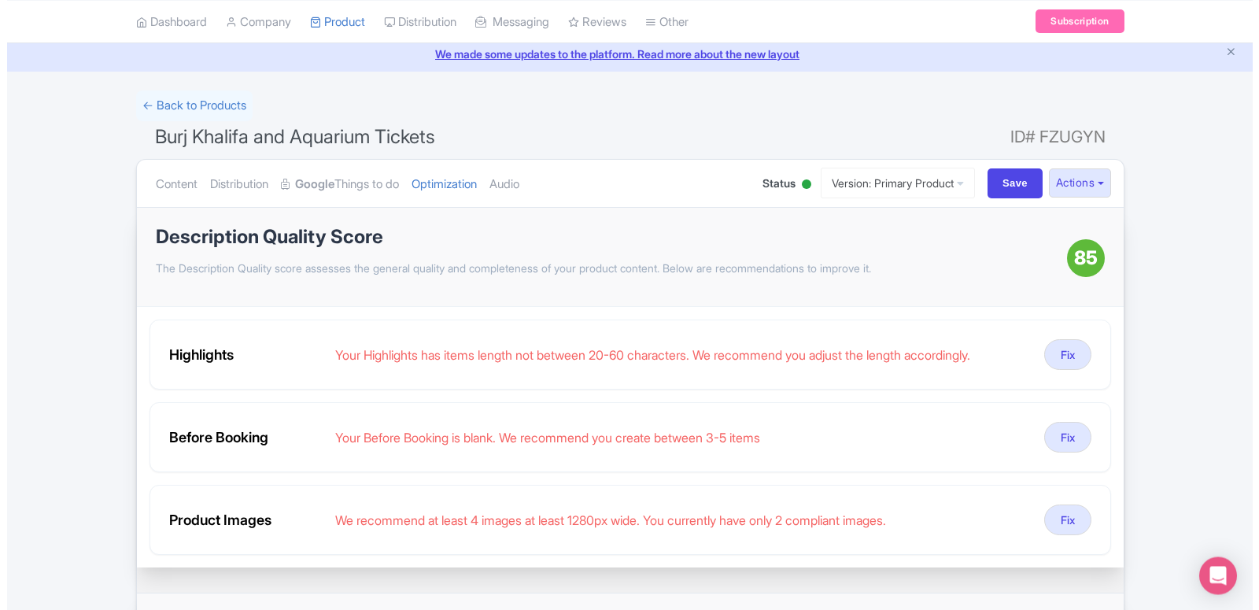
scroll to position [80, 0]
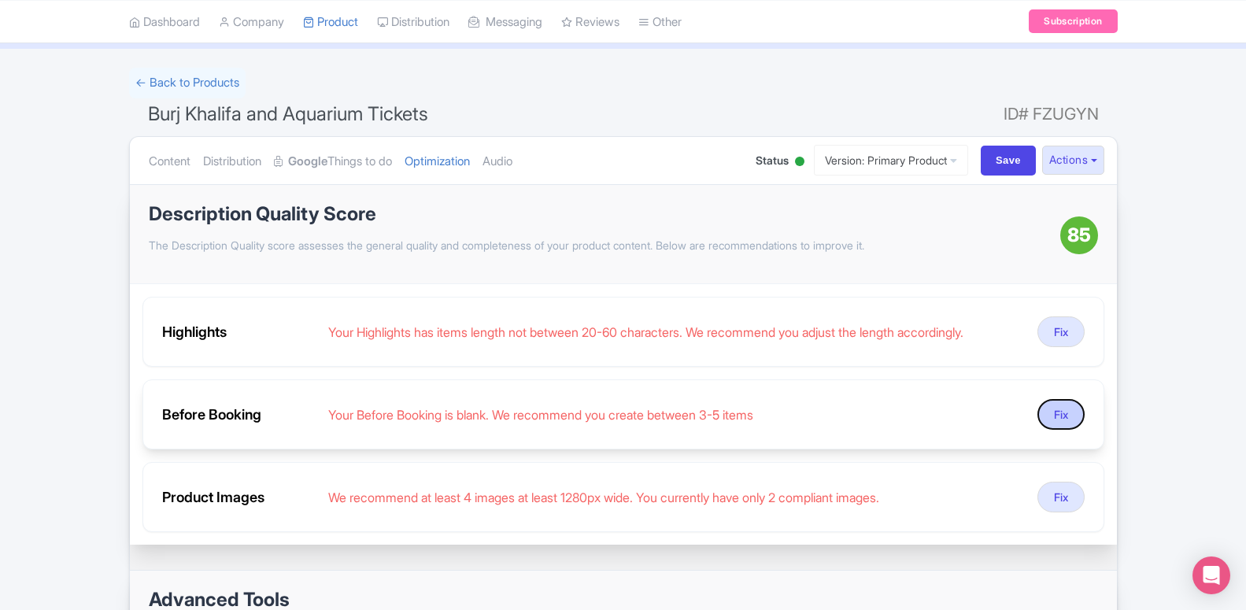
click at [1061, 416] on button "Fix" at bounding box center [1060, 414] width 47 height 31
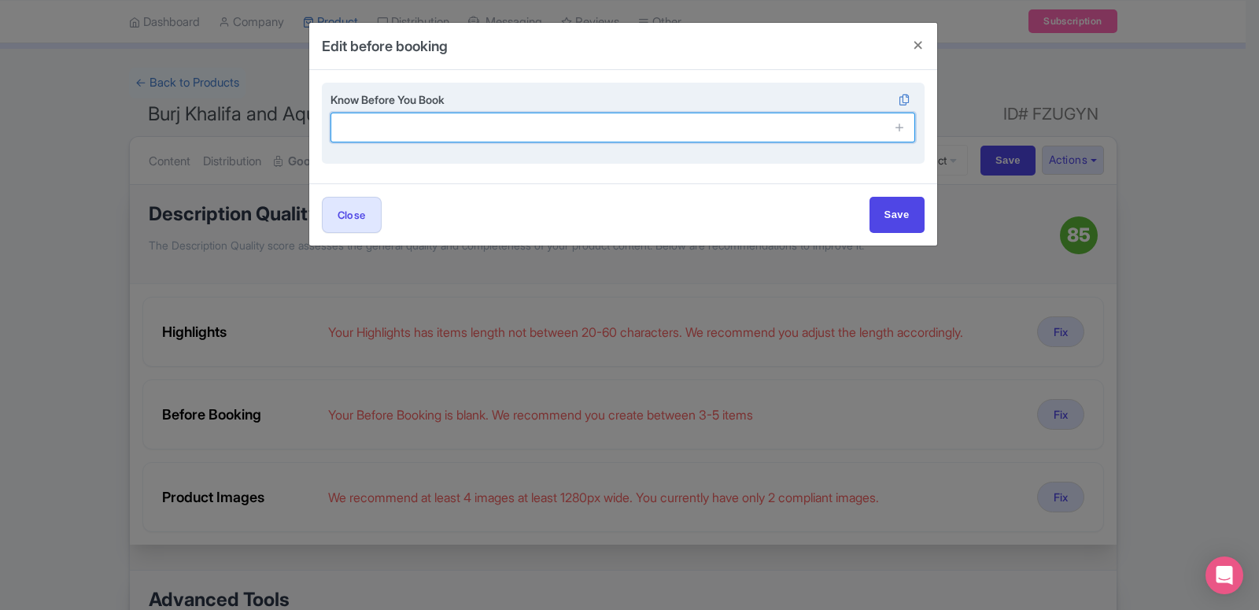
click at [386, 129] on input "text" at bounding box center [624, 128] width 586 height 30
paste input "Mobile tickets accepted Instant confirmation Please do not carry outside Food a…"
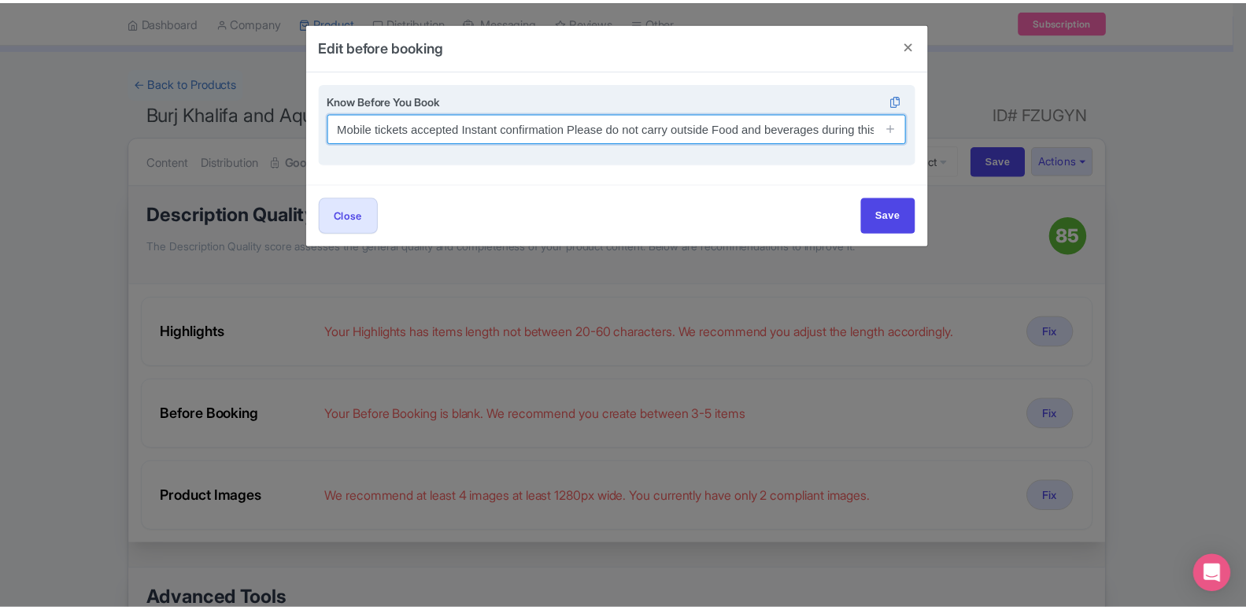
scroll to position [0, 12]
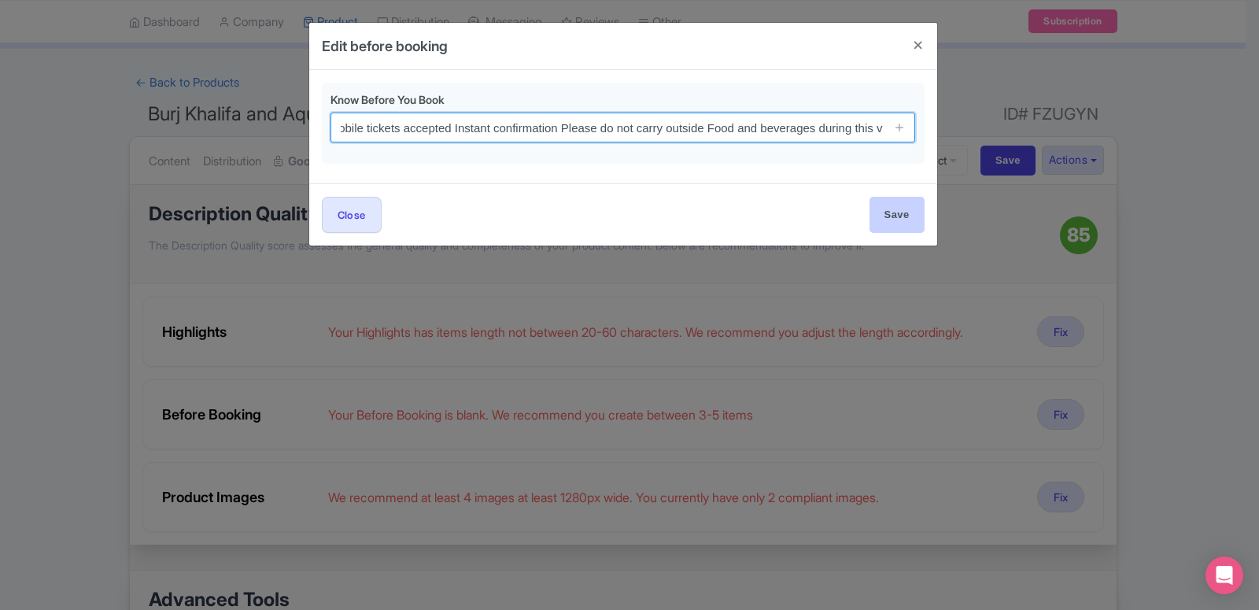
type input "Mobile tickets accepted Instant confirmation Please do not carry outside Food a…"
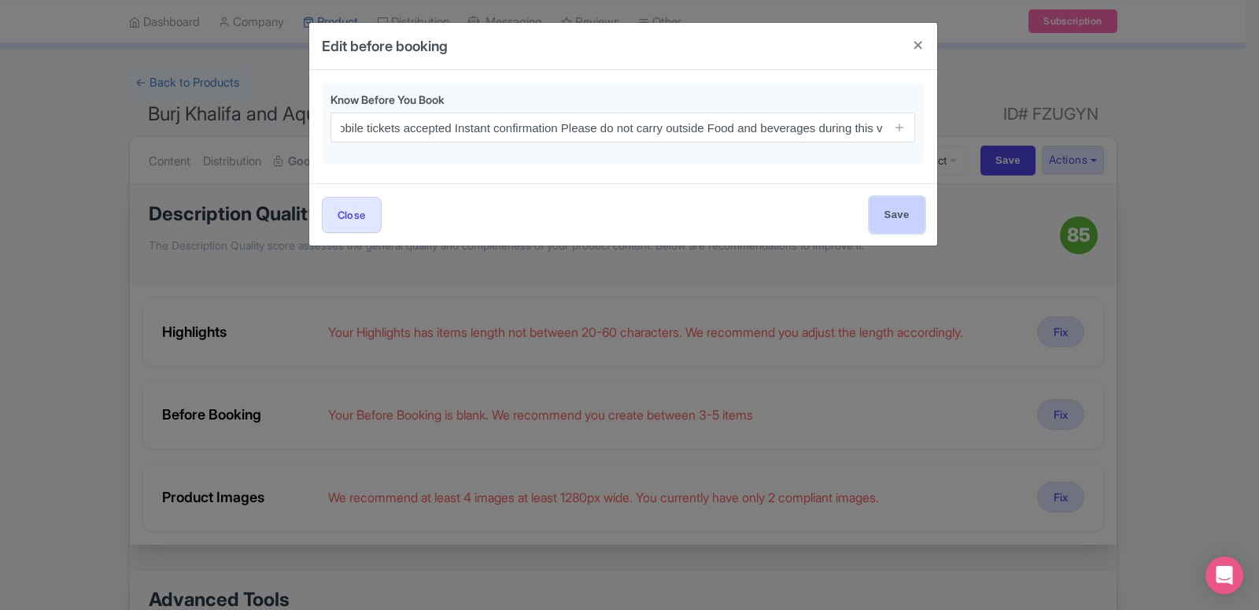
click at [877, 218] on input "Save" at bounding box center [897, 214] width 55 height 35
type input "Save"
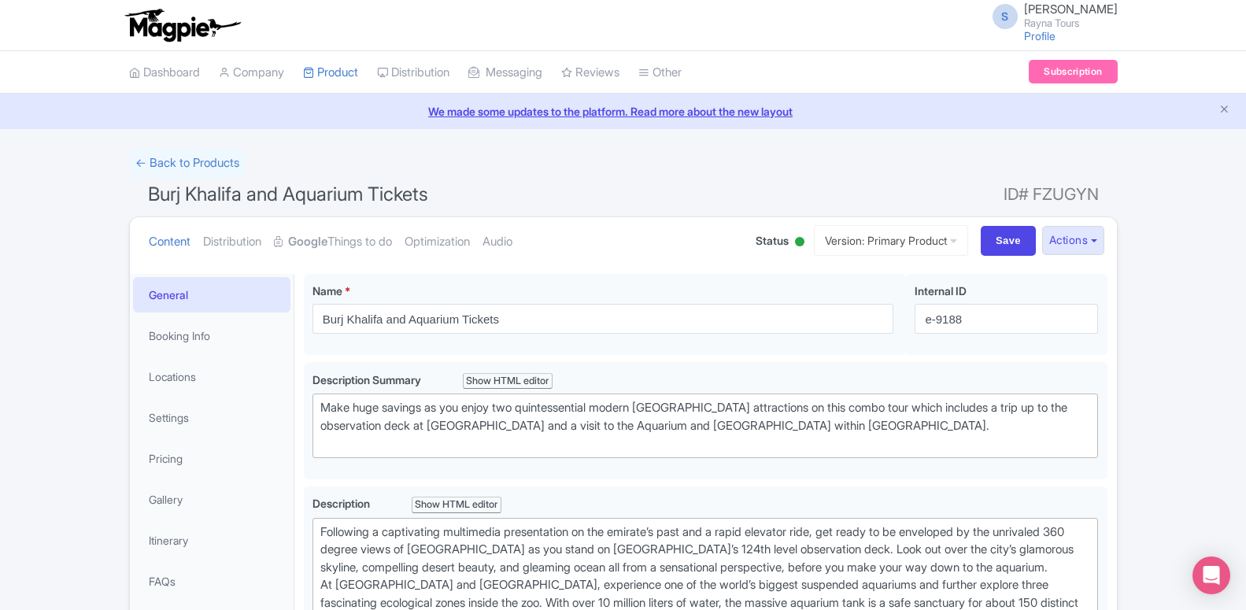
click at [461, 217] on link "Optimization" at bounding box center [437, 242] width 65 height 50
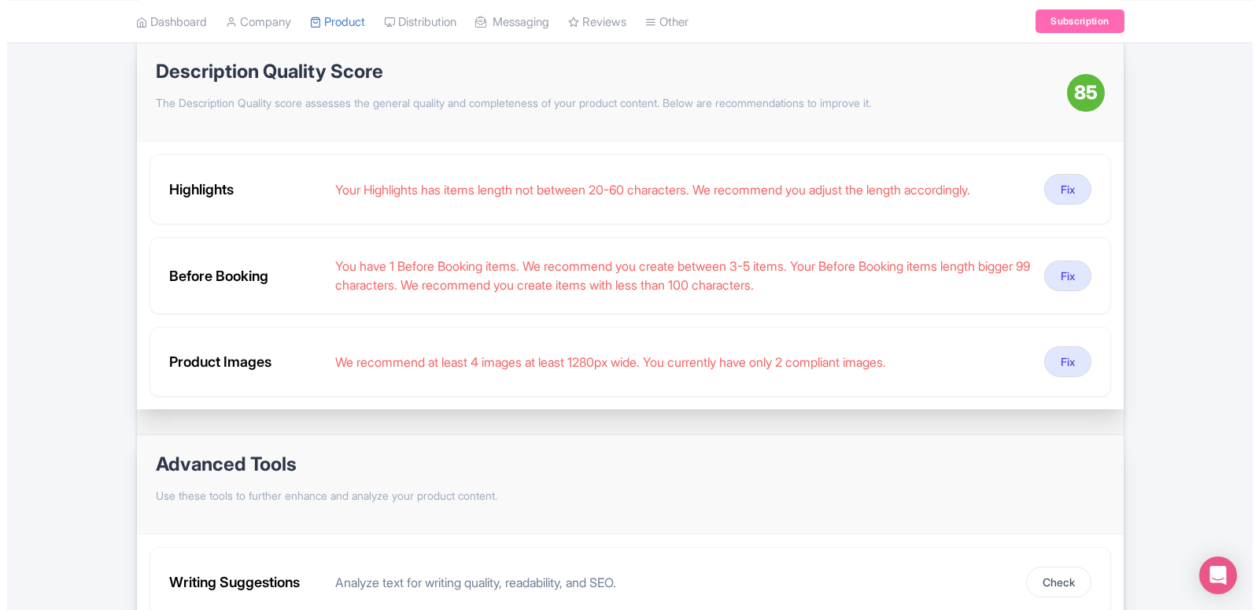
scroll to position [241, 0]
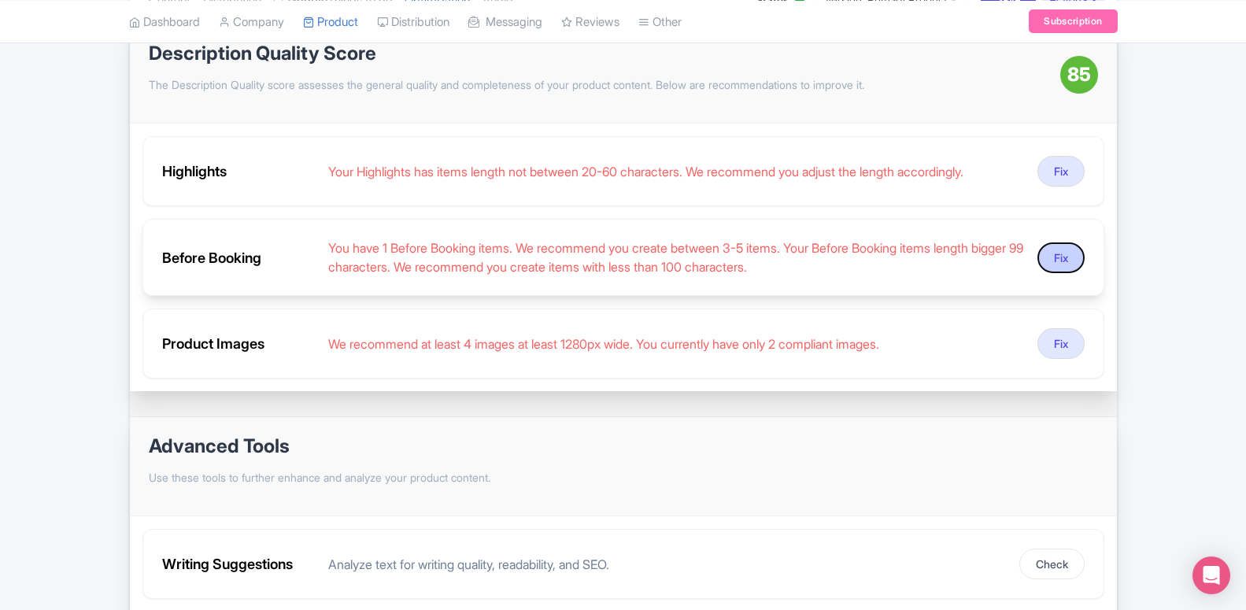
click at [1062, 263] on button "Fix" at bounding box center [1060, 257] width 47 height 31
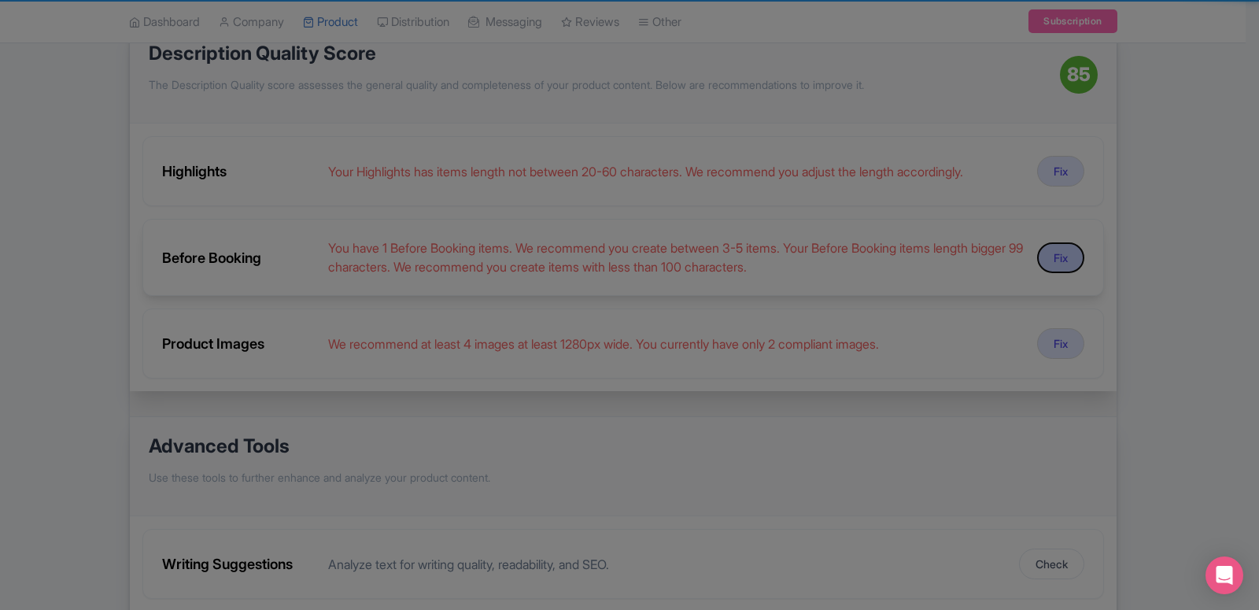
scroll to position [0, 12]
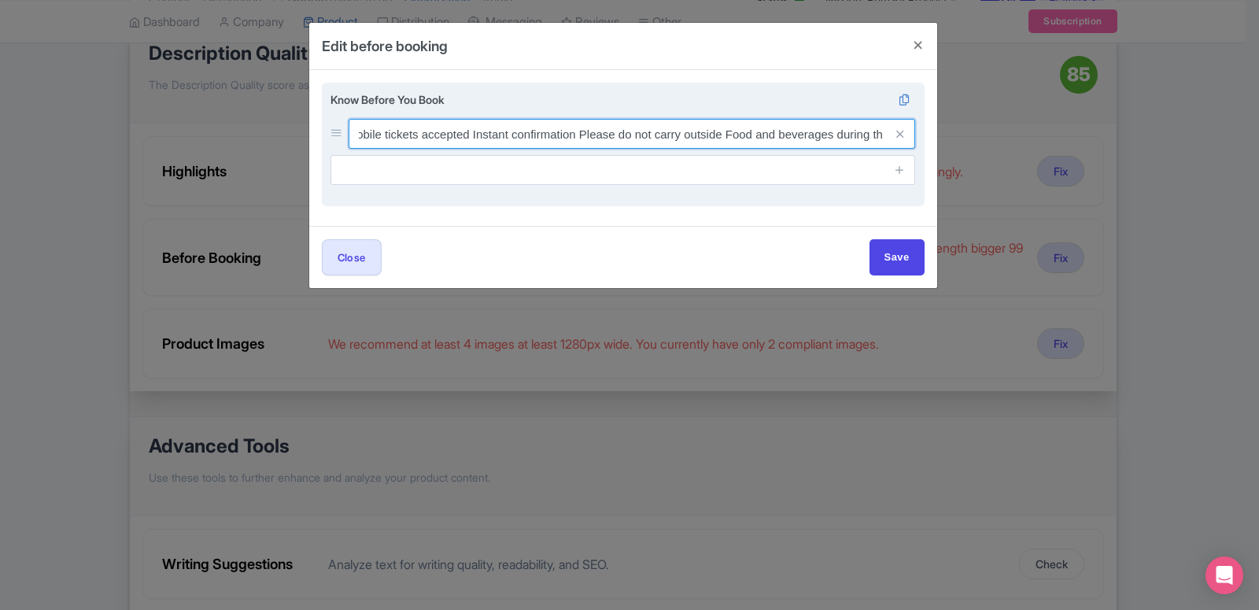
click at [533, 144] on input "Mobile tickets accepted Instant confirmation Please do not carry outside Food a…" at bounding box center [632, 134] width 567 height 30
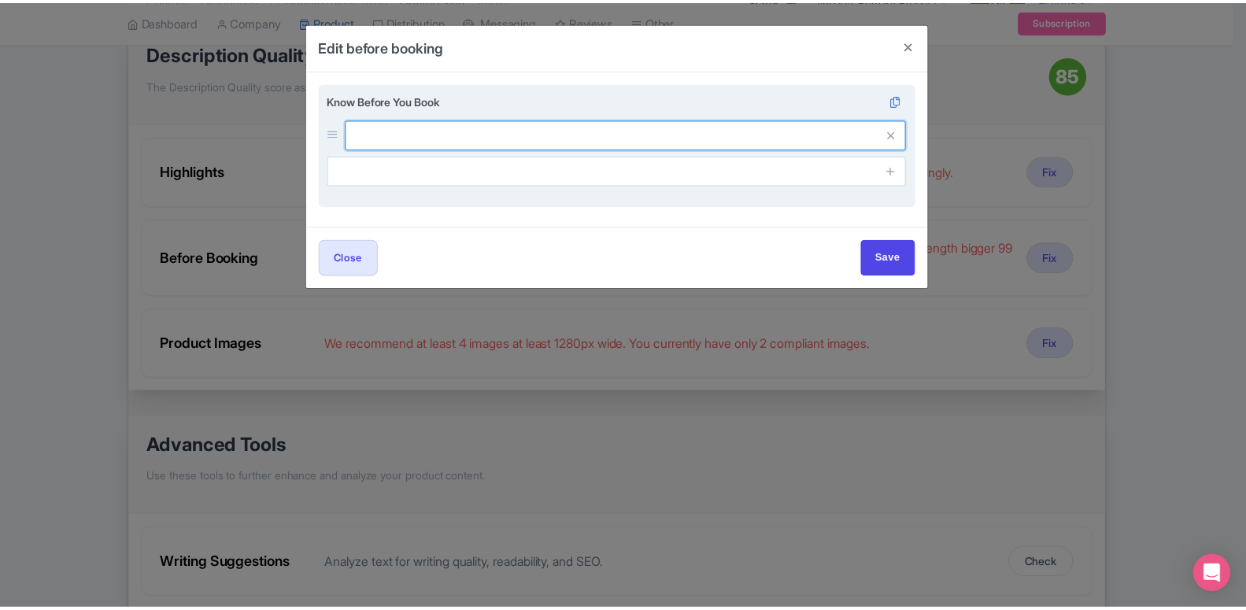
scroll to position [0, 0]
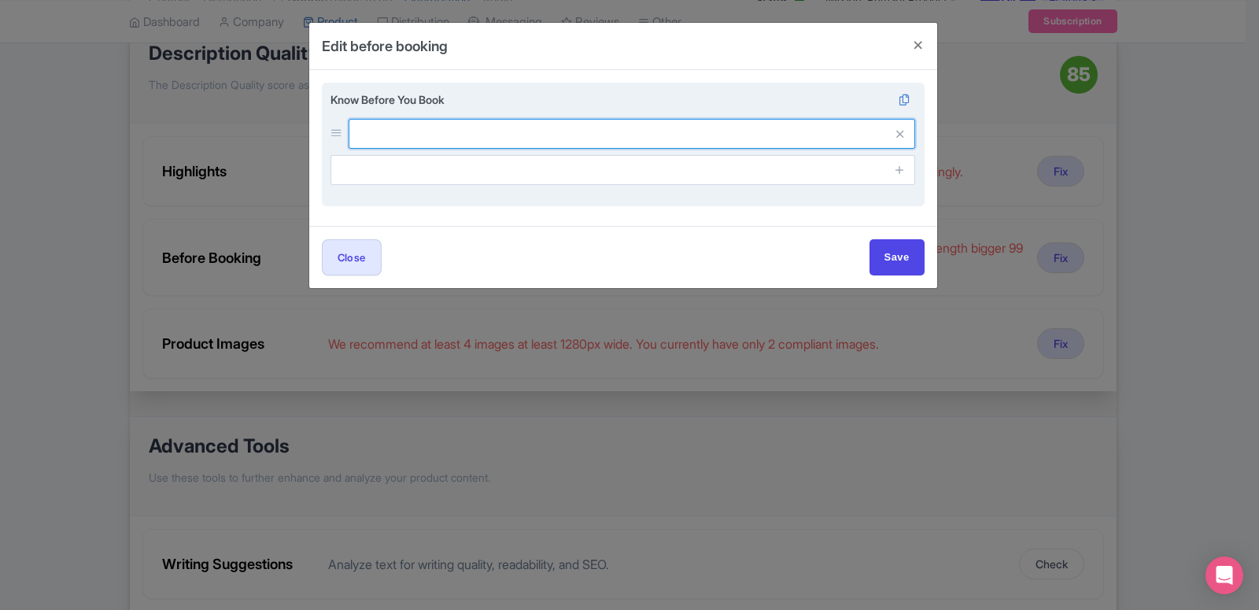
click at [468, 135] on input "text" at bounding box center [632, 134] width 567 height 30
paste input "Please do not carry outside Food and beverages during this visit."
type input "Please do not carry outside Food and beverages during this visit."
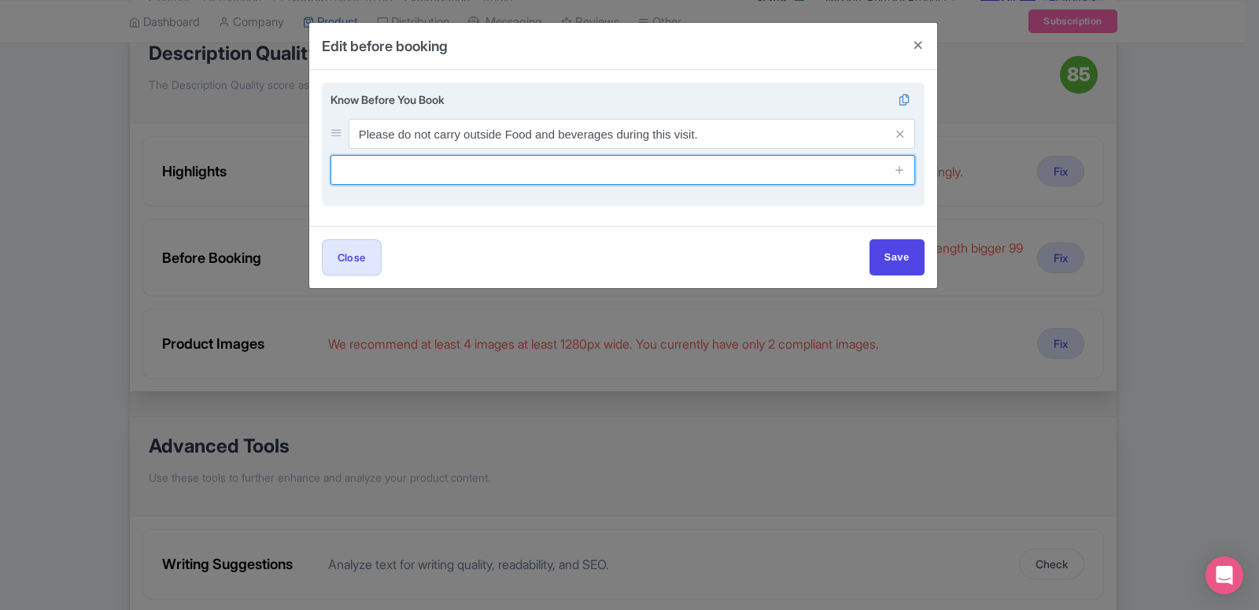
click at [637, 179] on input "text" at bounding box center [624, 170] width 586 height 30
click at [536, 179] on input "text" at bounding box center [624, 170] width 586 height 30
paste input "Instant confirmation"
type input "Instant confirmation"
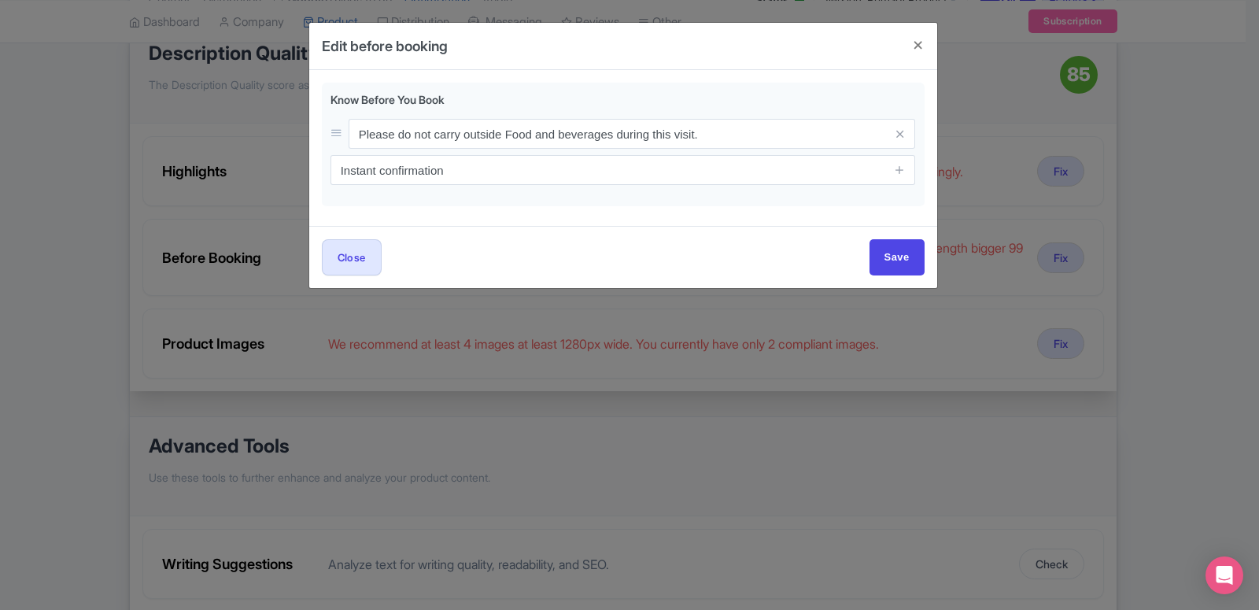
click at [607, 242] on div "Close Save" at bounding box center [623, 256] width 603 height 35
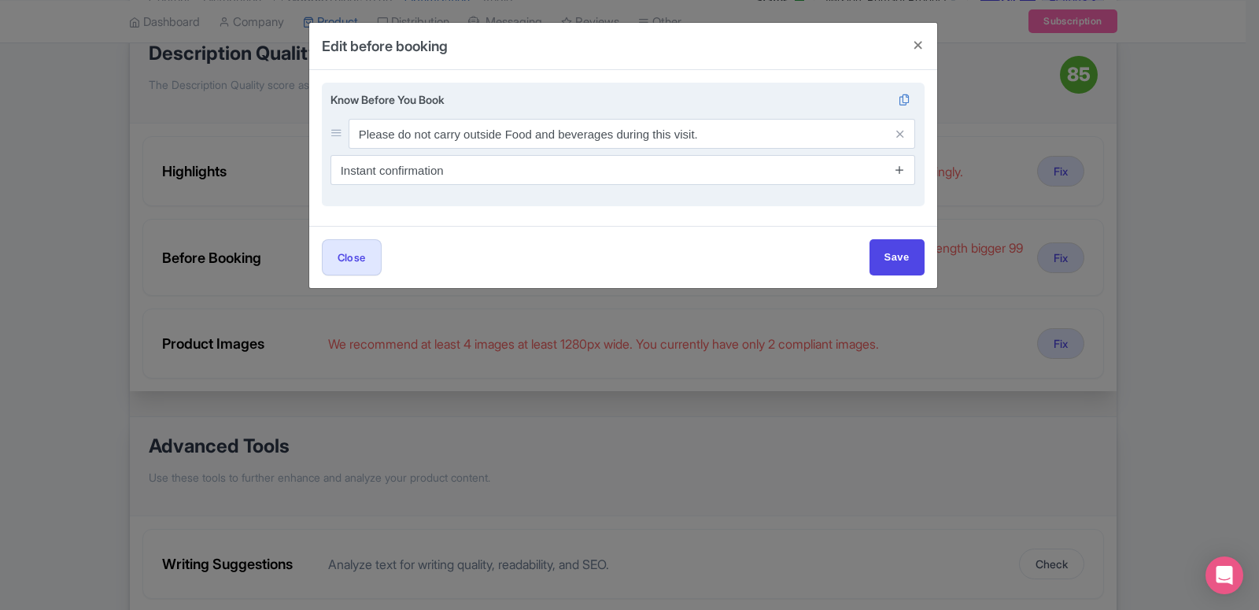
click at [895, 172] on icon at bounding box center [900, 170] width 12 height 12
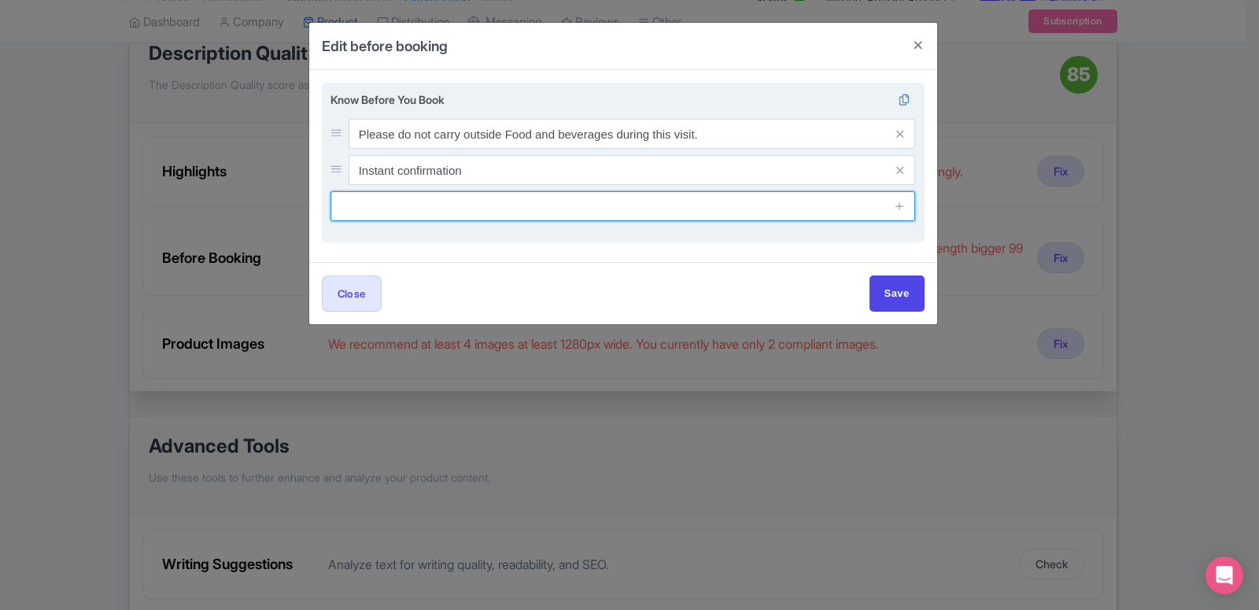
click at [455, 212] on input "text" at bounding box center [624, 206] width 586 height 30
paste input "Mobile tickets accepted"
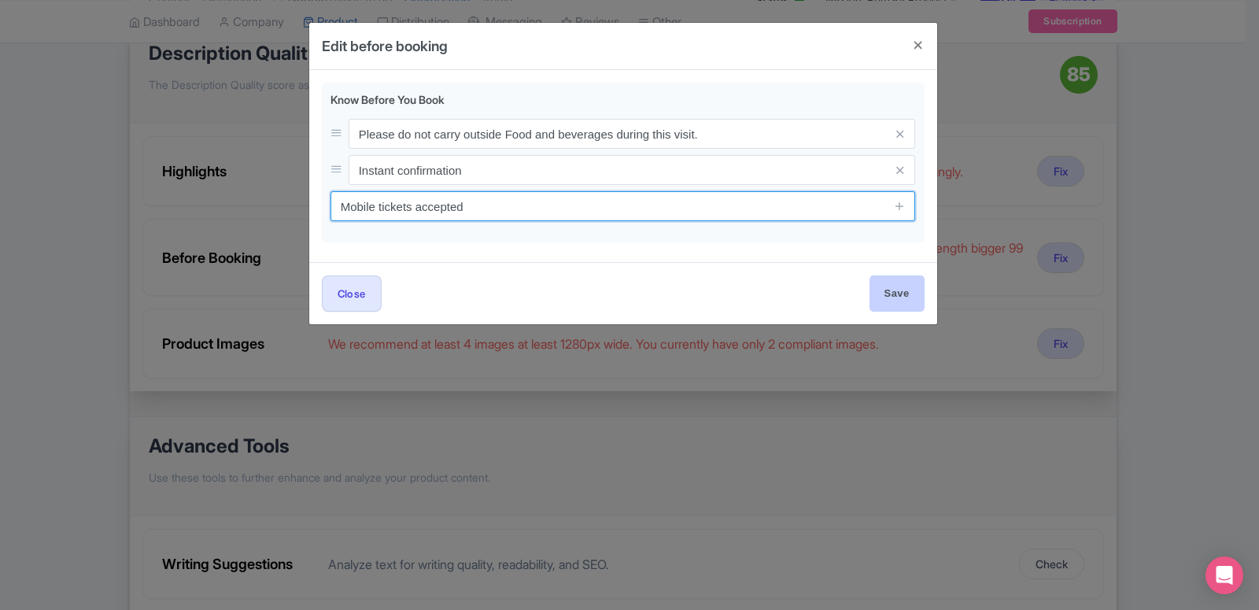
type input "Mobile tickets accepted"
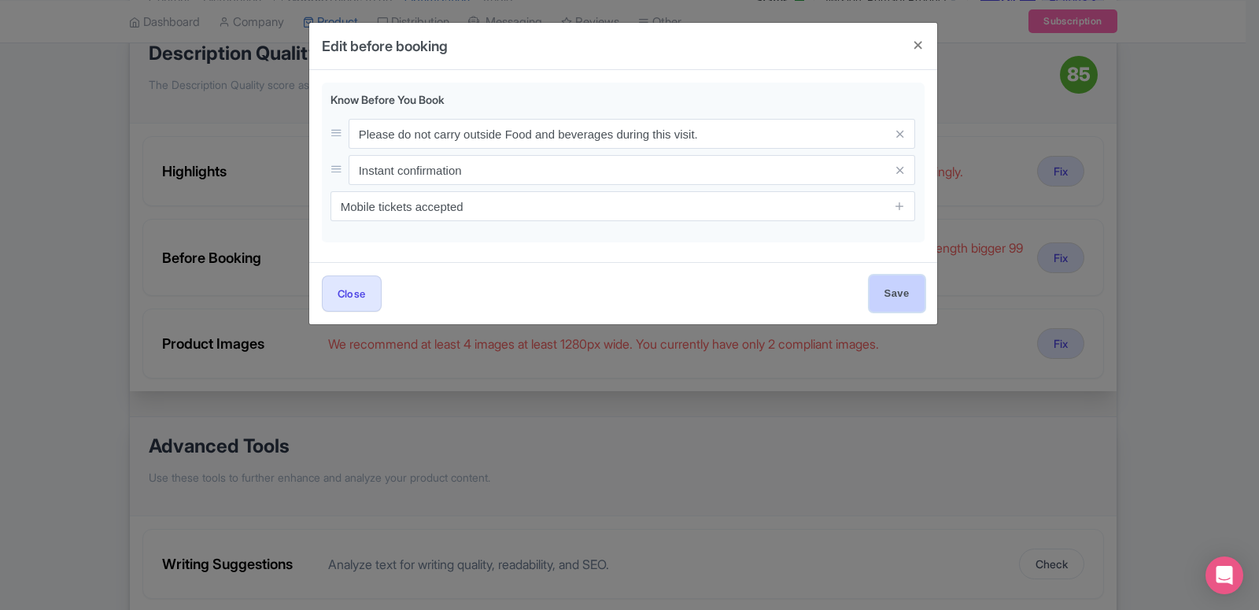
click at [885, 297] on input "Save" at bounding box center [897, 292] width 55 height 35
type input "Save"
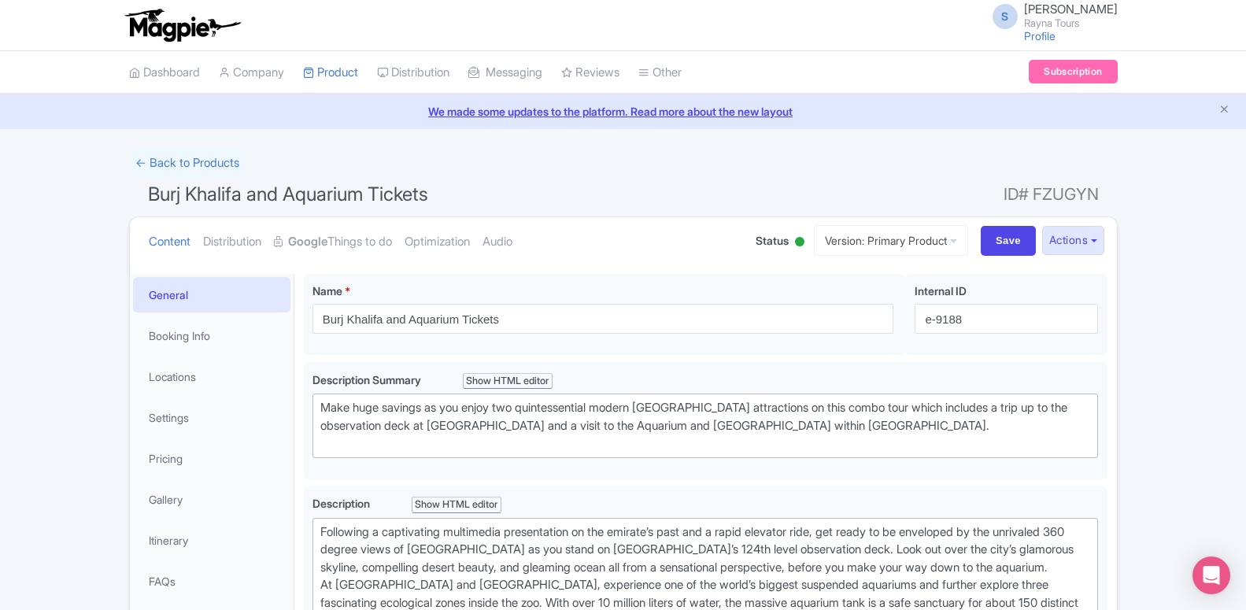
type trix-editor "<div>Following a captivating multimedia presentation on the emirate’s past and …"
click at [459, 245] on link "Optimization" at bounding box center [437, 242] width 65 height 50
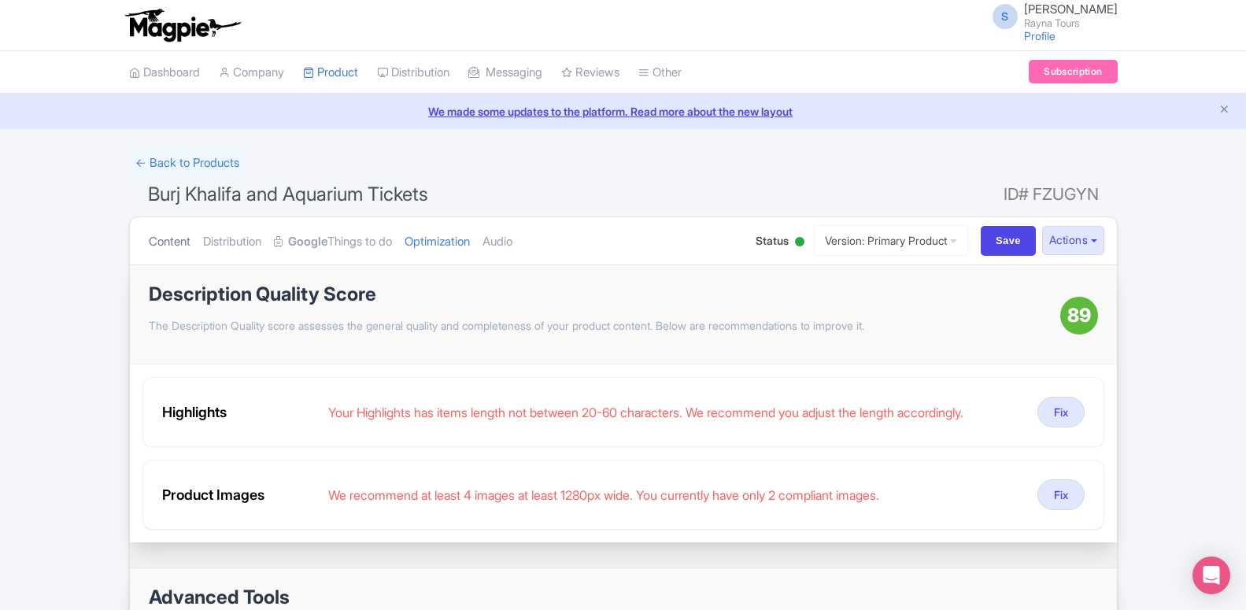
click at [169, 239] on link "Content" at bounding box center [170, 242] width 42 height 50
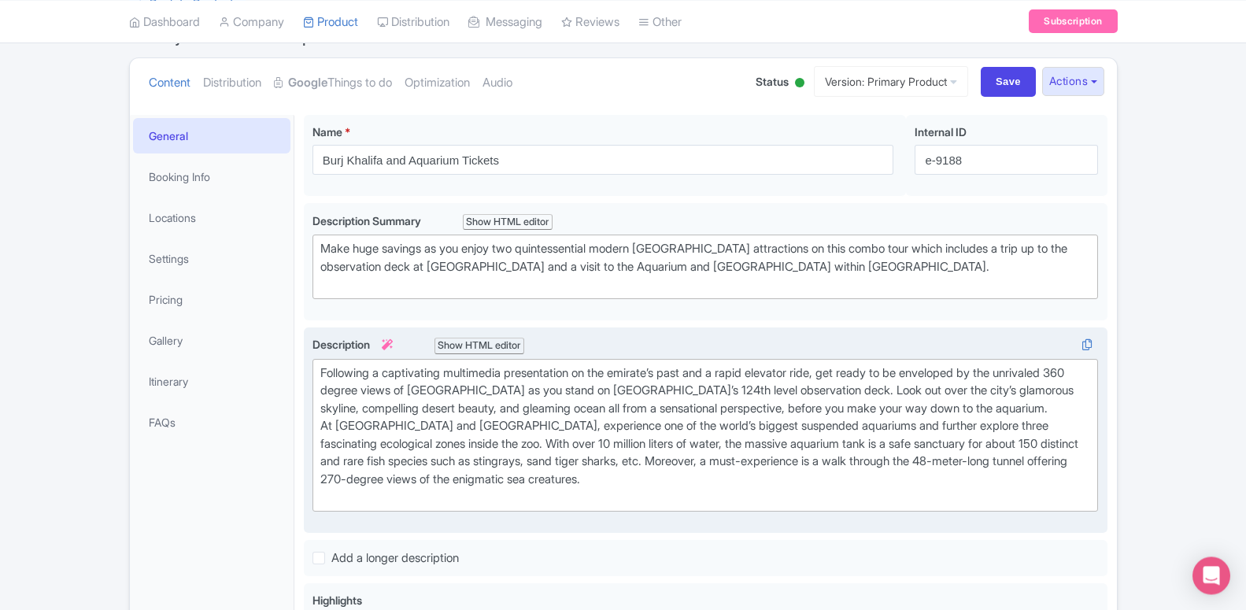
scroll to position [161, 0]
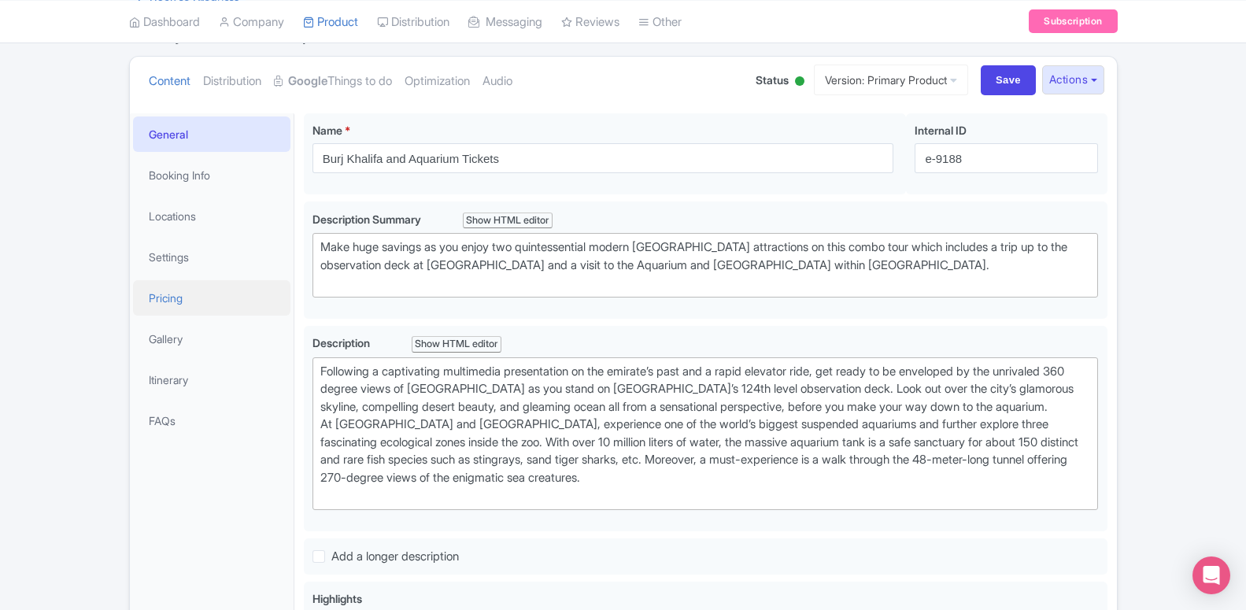
click at [165, 301] on link "Pricing" at bounding box center [211, 297] width 157 height 35
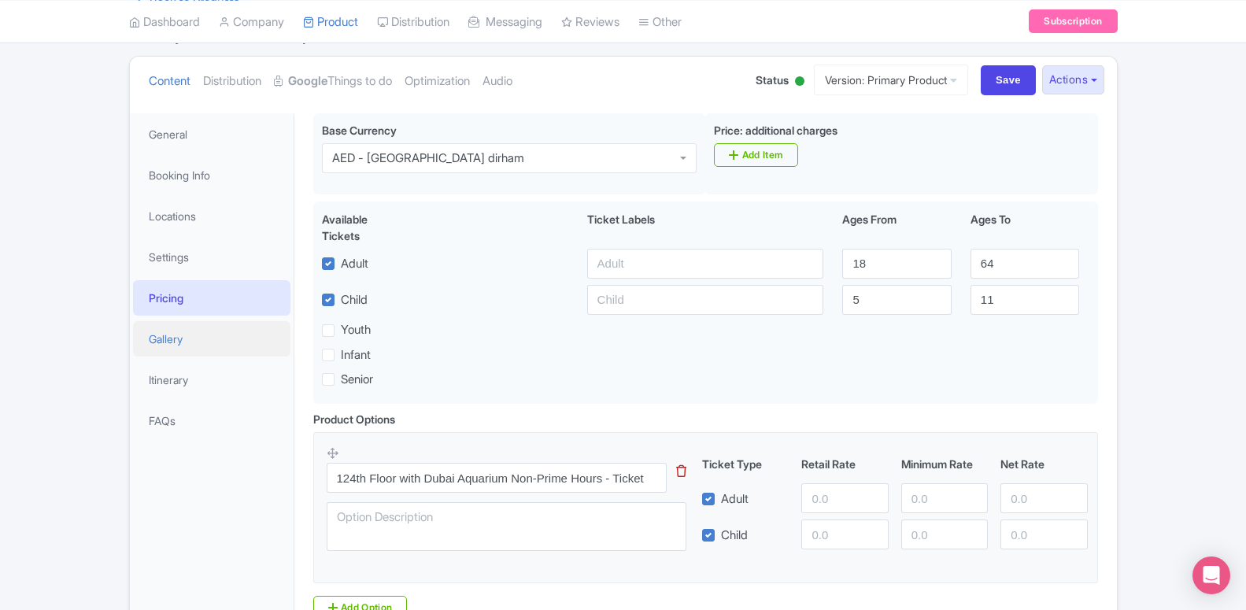
click at [187, 342] on link "Gallery" at bounding box center [211, 338] width 157 height 35
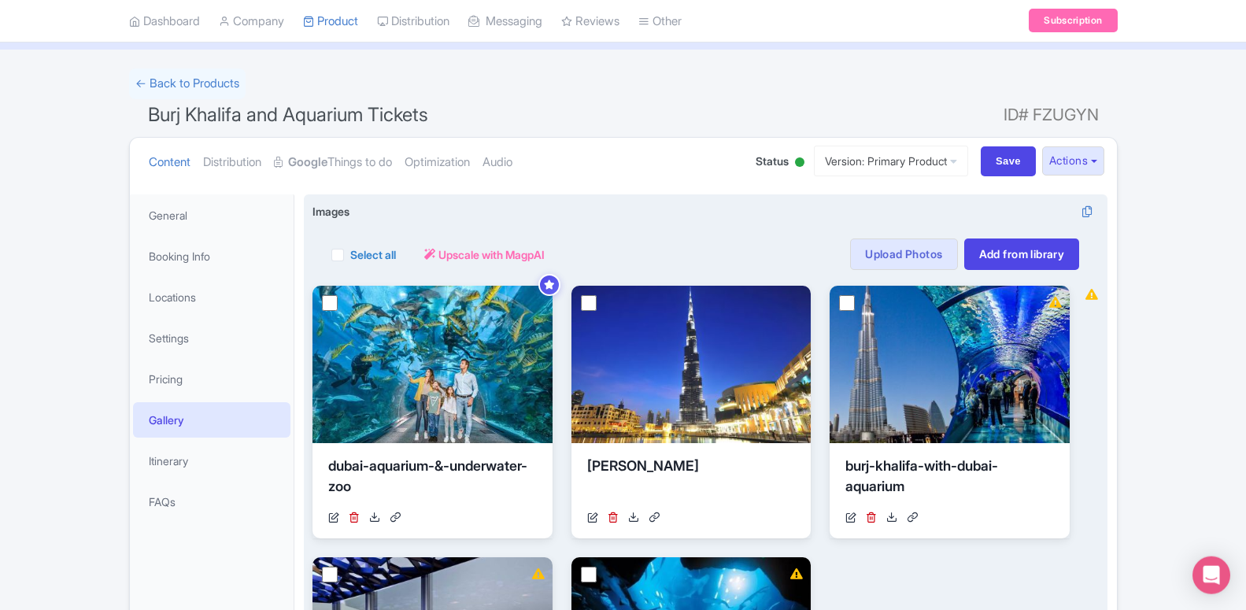
scroll to position [79, 0]
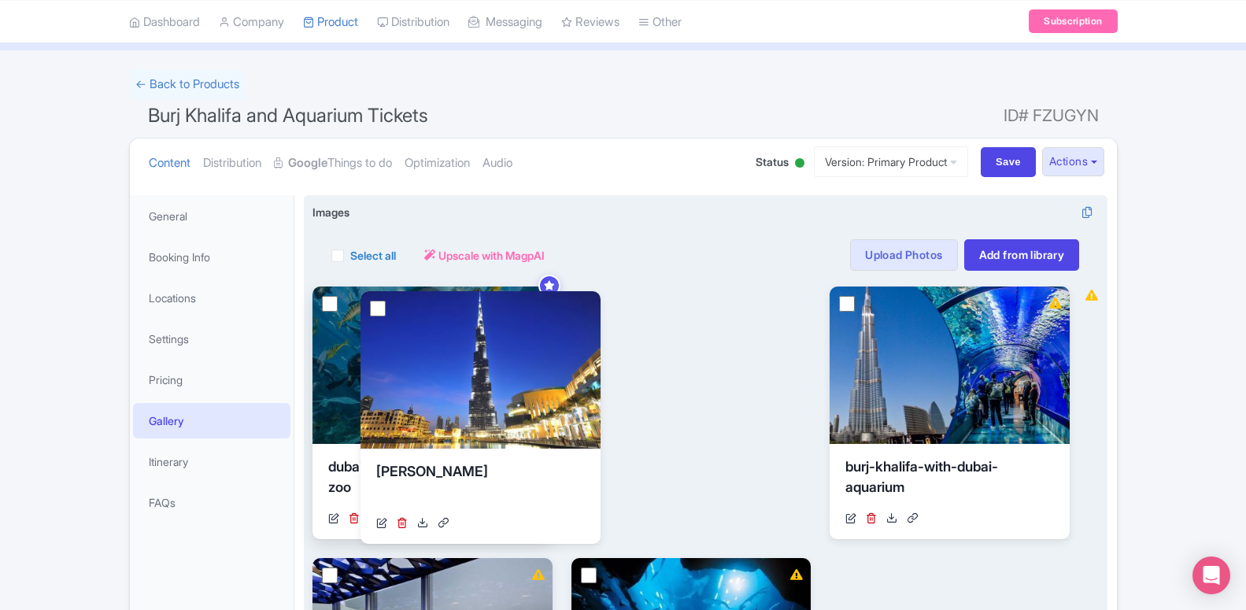
drag, startPoint x: 715, startPoint y: 382, endPoint x: 496, endPoint y: 386, distance: 219.6
click at [501, 387] on div "View Details" at bounding box center [480, 369] width 240 height 157
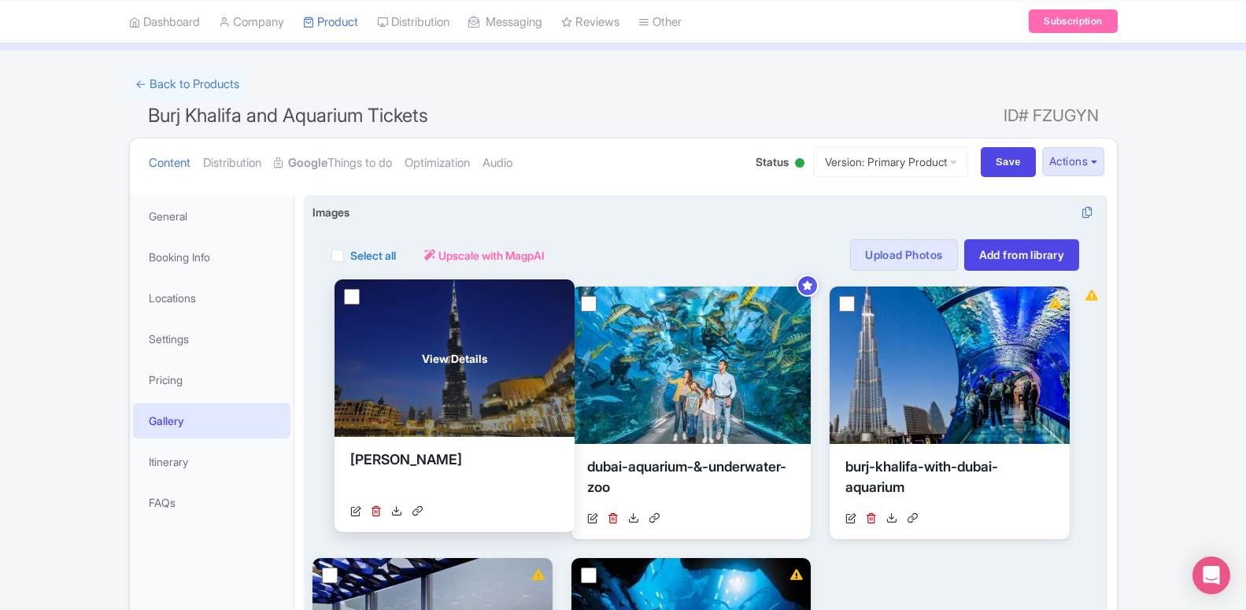
drag, startPoint x: 644, startPoint y: 382, endPoint x: 405, endPoint y: 373, distance: 239.4
click at [405, 373] on div "View Details" at bounding box center [454, 357] width 240 height 157
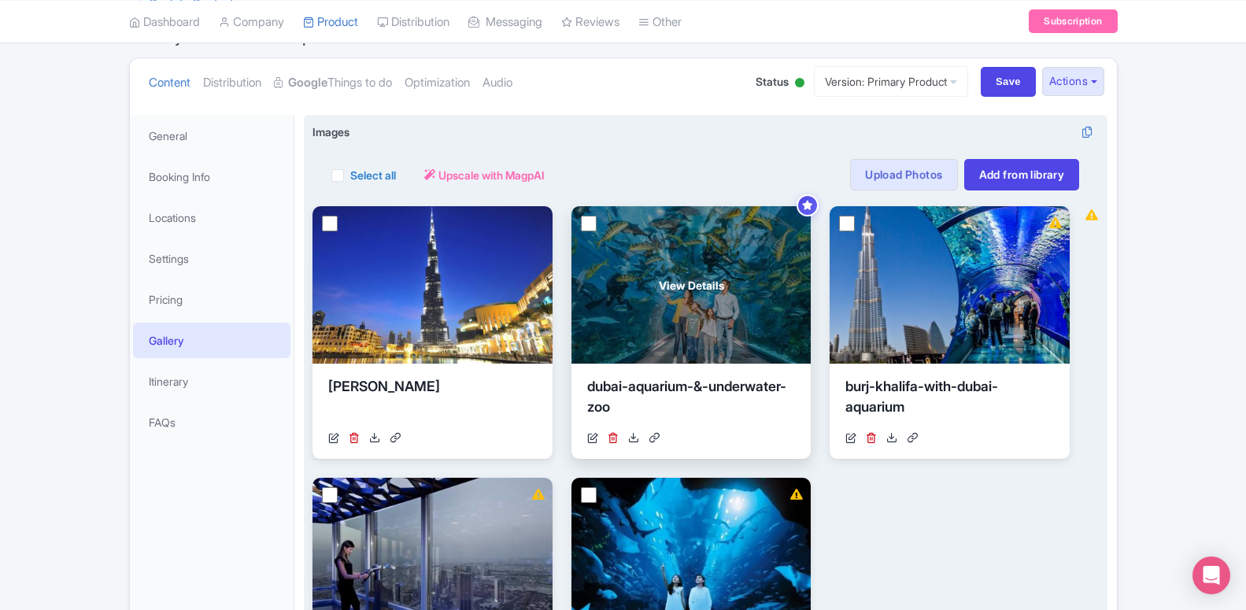
scroll to position [0, 0]
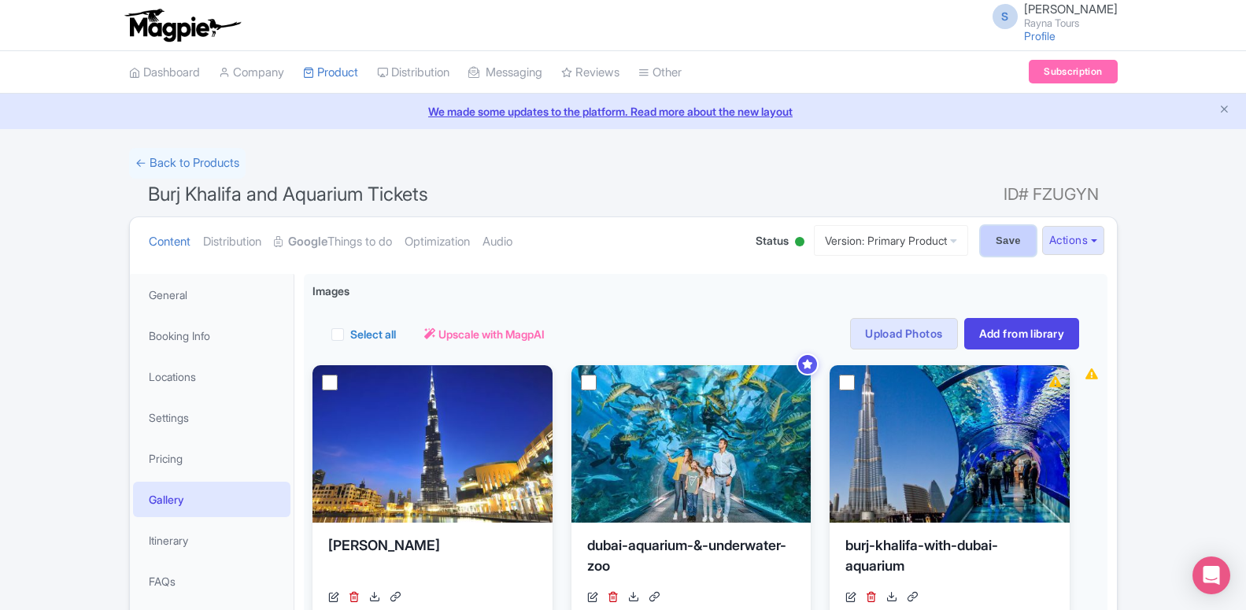
click at [996, 242] on input "Save" at bounding box center [1008, 241] width 55 height 30
type input "Saving..."
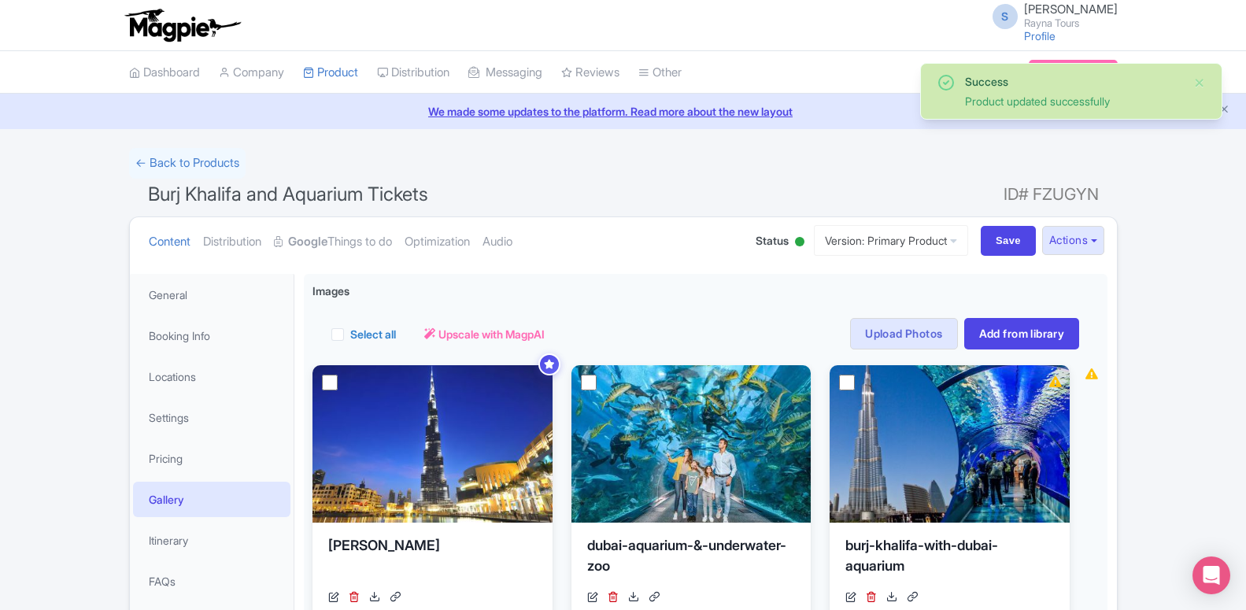
scroll to position [79, 0]
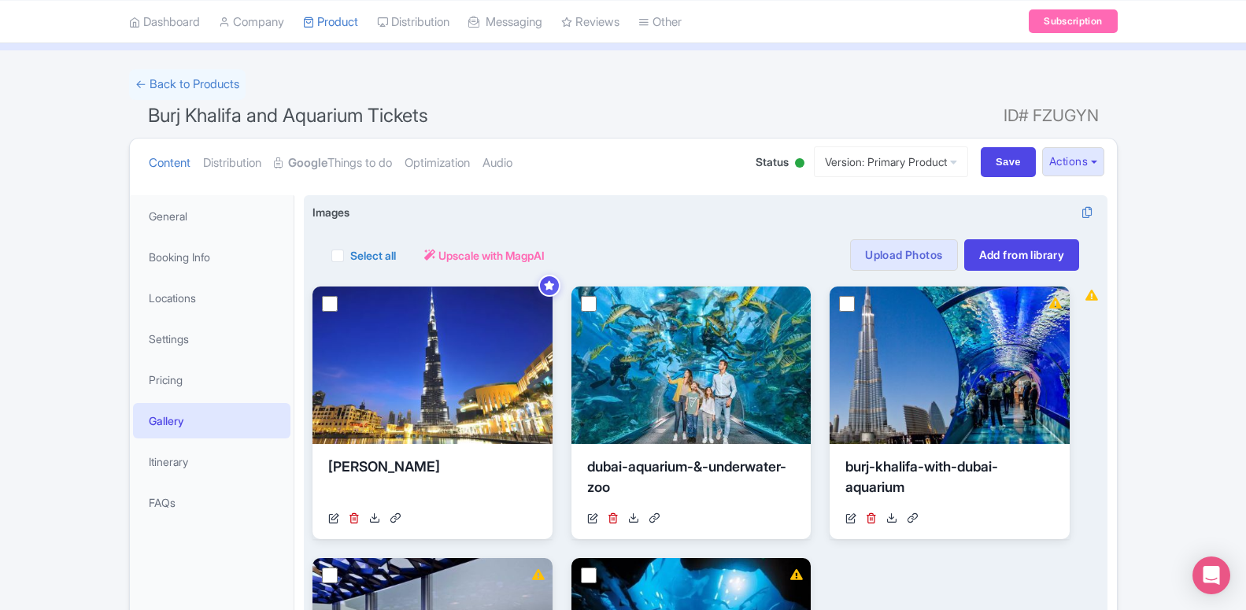
drag, startPoint x: 634, startPoint y: 246, endPoint x: 630, endPoint y: 273, distance: 27.0
click at [630, 273] on div "Images i Select all Actions Remove from product Delete Download Export Upscale …" at bounding box center [705, 515] width 786 height 622
drag, startPoint x: 670, startPoint y: 172, endPoint x: 607, endPoint y: 212, distance: 74.2
click at [635, 212] on div "Content Distribution Google Things to do Optimization Audio Status Active Inact…" at bounding box center [623, 567] width 988 height 858
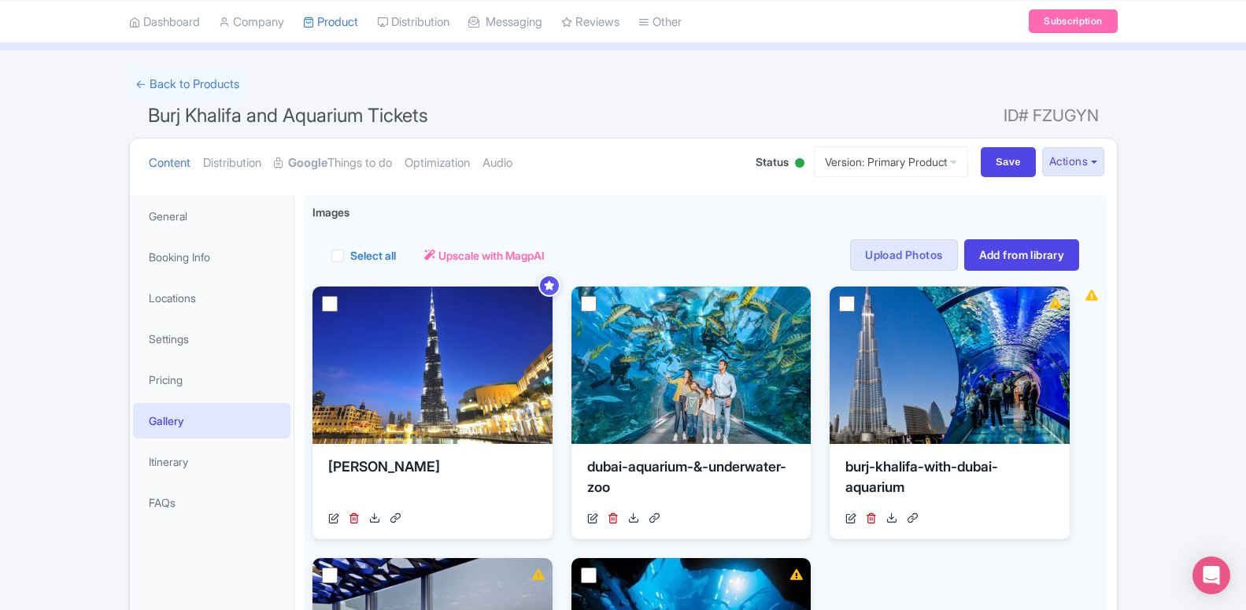
drag, startPoint x: 562, startPoint y: 173, endPoint x: 576, endPoint y: 194, distance: 24.9
click at [571, 192] on div "Content Distribution Google Things to do Optimization Audio Status Active Inact…" at bounding box center [623, 567] width 988 height 858
drag, startPoint x: 584, startPoint y: 161, endPoint x: 545, endPoint y: 138, distance: 44.8
click at [552, 149] on ul "Content Distribution Google Things to do Optimization Audio" at bounding box center [436, 163] width 589 height 48
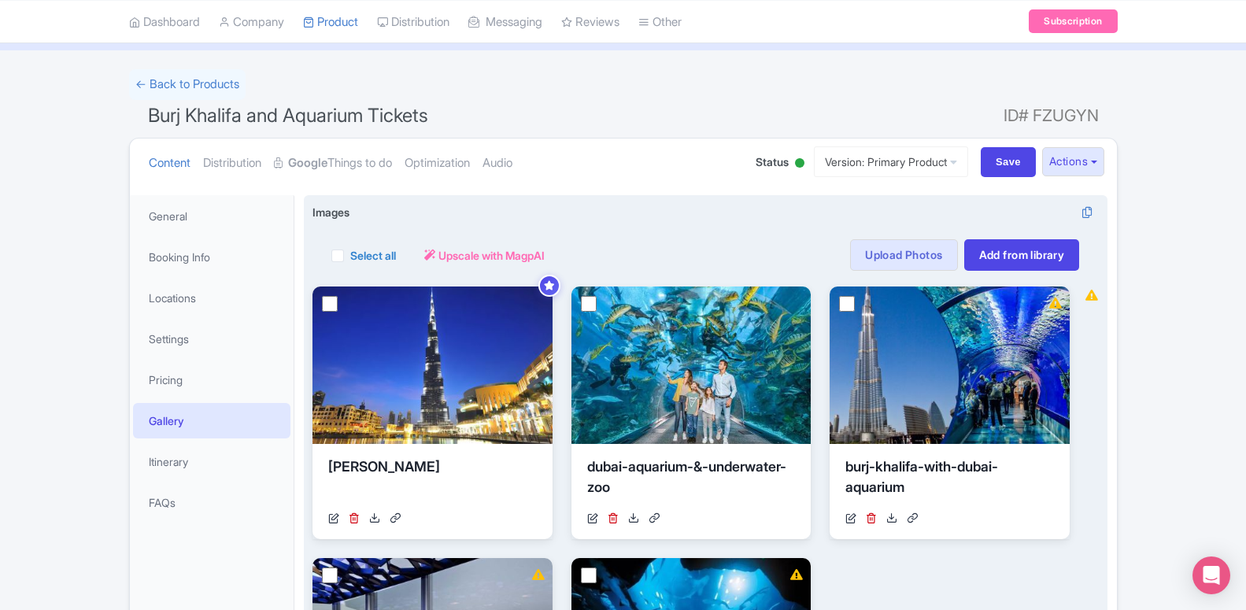
click at [618, 198] on div "Content Distribution Google Things to do Optimization Audio Status Active Inact…" at bounding box center [623, 567] width 988 height 858
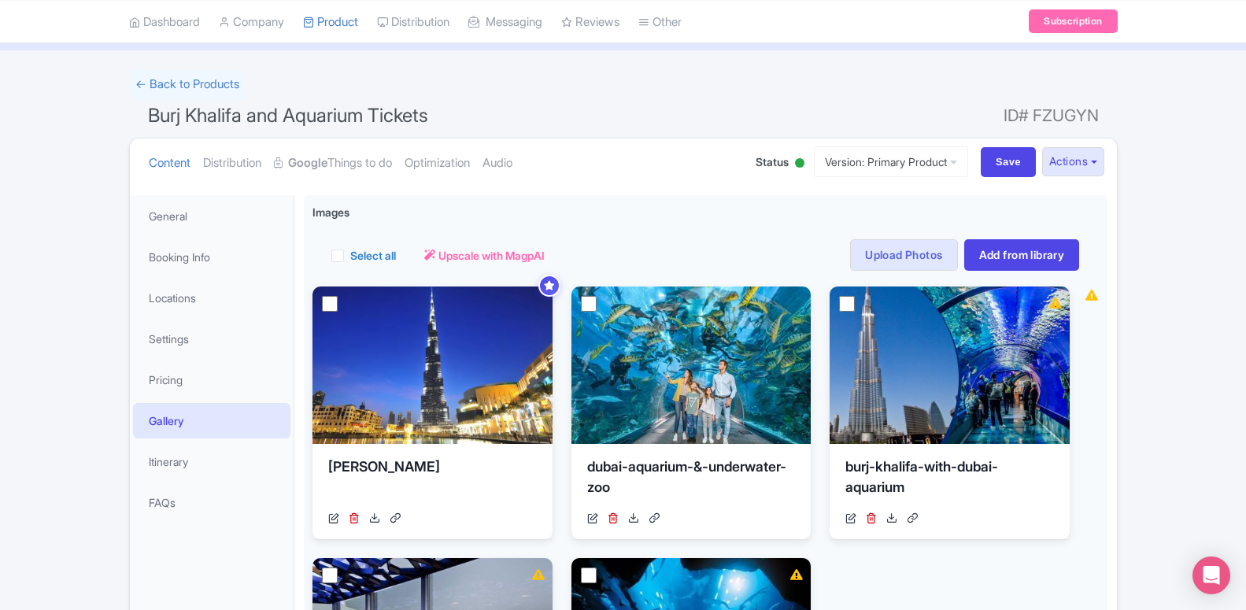
drag, startPoint x: 633, startPoint y: 68, endPoint x: 604, endPoint y: 106, distance: 47.9
click at [600, 102] on div "S [PERSON_NAME] [PERSON_NAME] Tours Profile Users Settings Sign out Dashboard C…" at bounding box center [623, 467] width 1246 height 1093
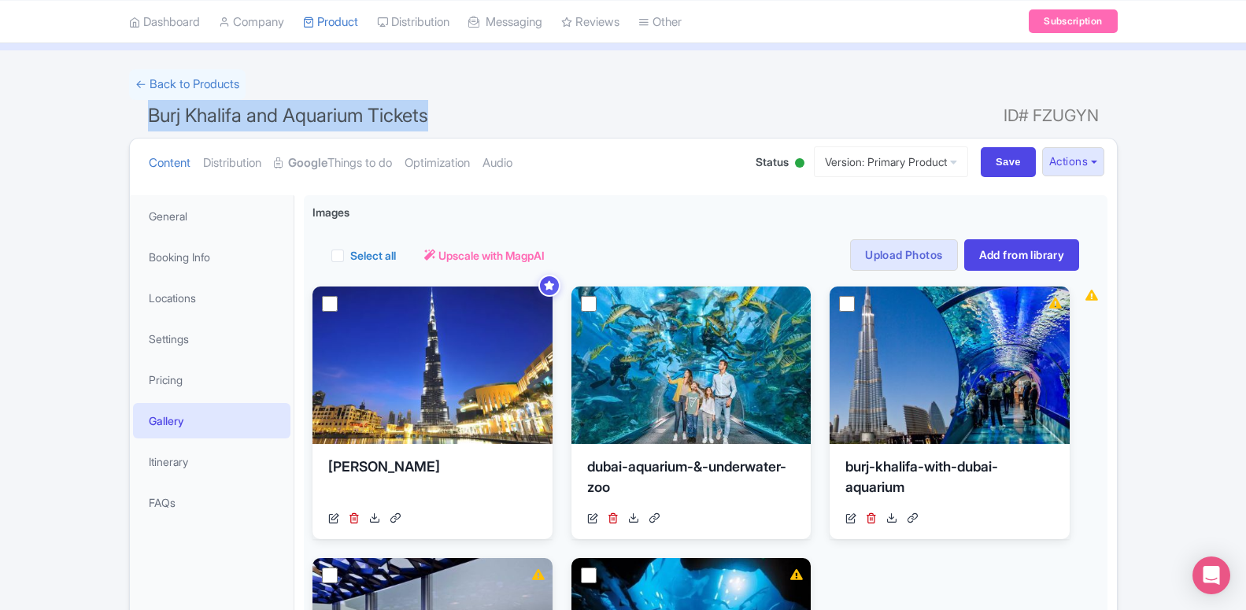
click at [590, 170] on ul "Content Distribution Google Things to do Optimization Audio" at bounding box center [436, 163] width 589 height 48
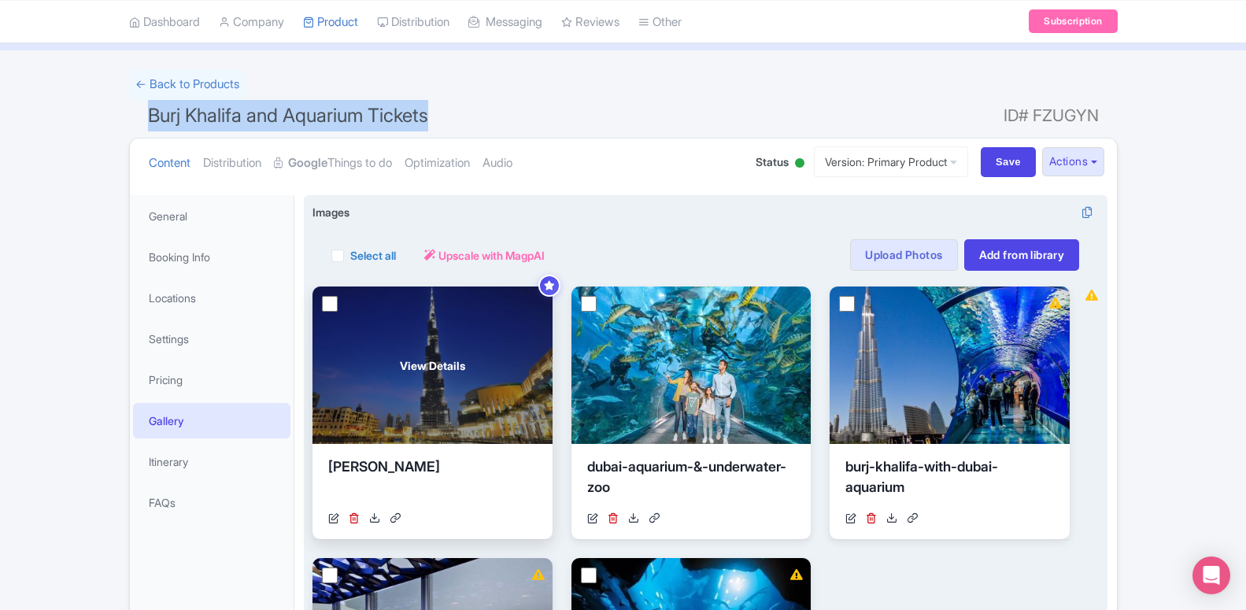
scroll to position [0, 0]
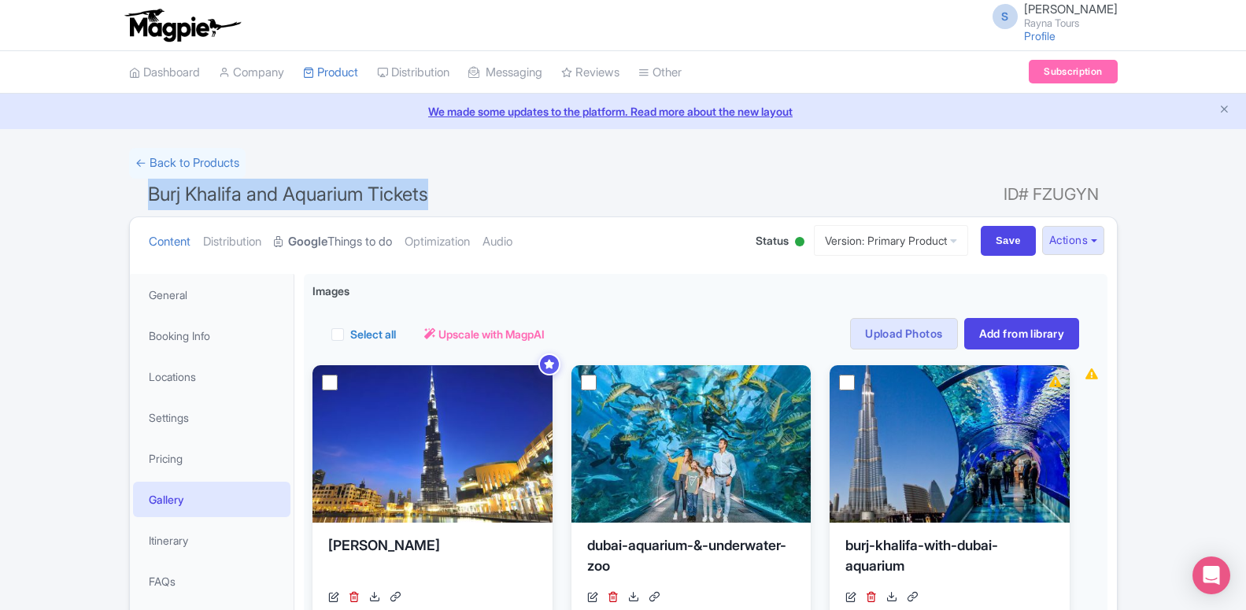
click at [303, 246] on strong "Google" at bounding box center [307, 242] width 39 height 18
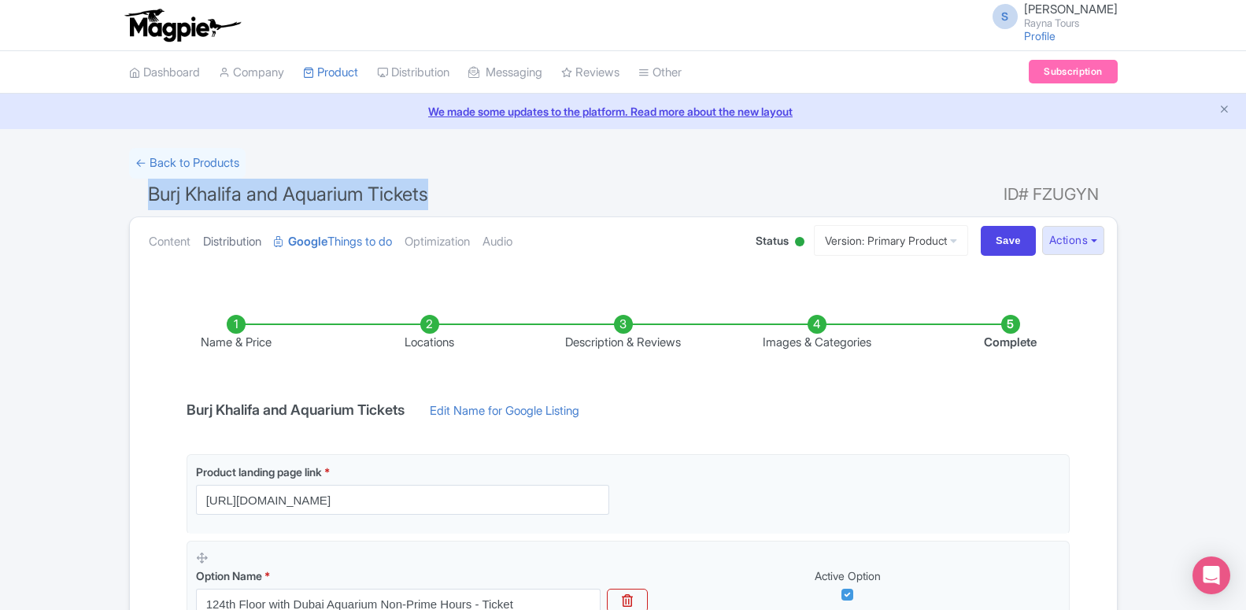
click at [246, 249] on link "Distribution" at bounding box center [232, 242] width 58 height 50
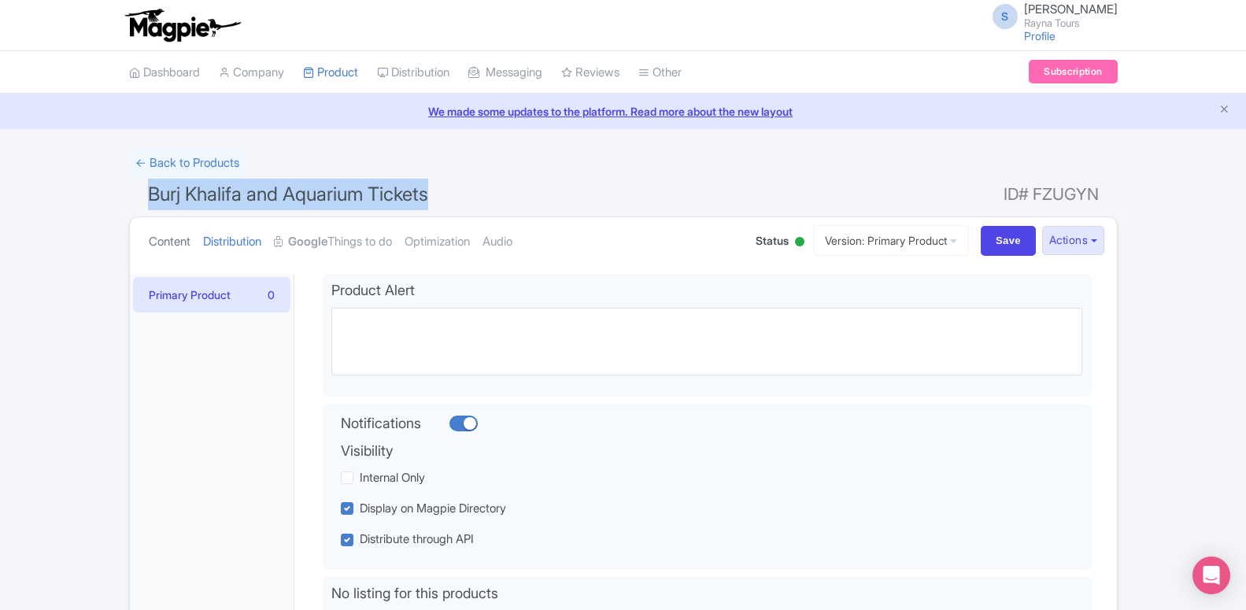
click at [178, 240] on link "Content" at bounding box center [170, 242] width 42 height 50
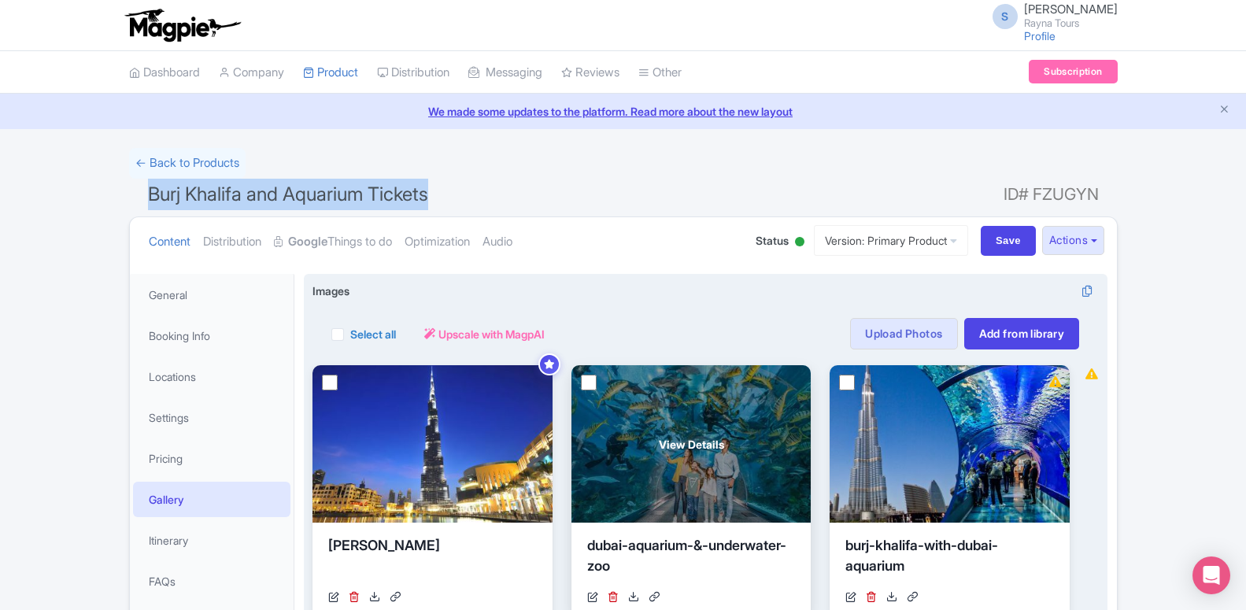
scroll to position [241, 0]
